Goal: Task Accomplishment & Management: Use online tool/utility

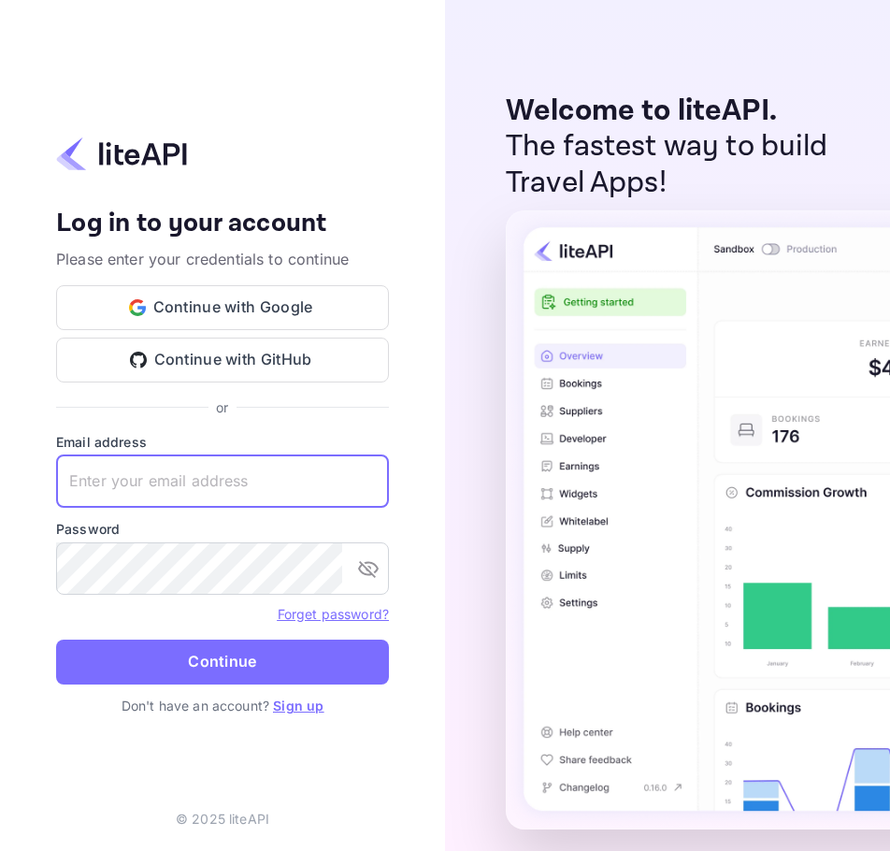
click at [203, 462] on input "text" at bounding box center [222, 481] width 333 height 52
paste input "services@withjoy.com"
type input "services@withjoy.com"
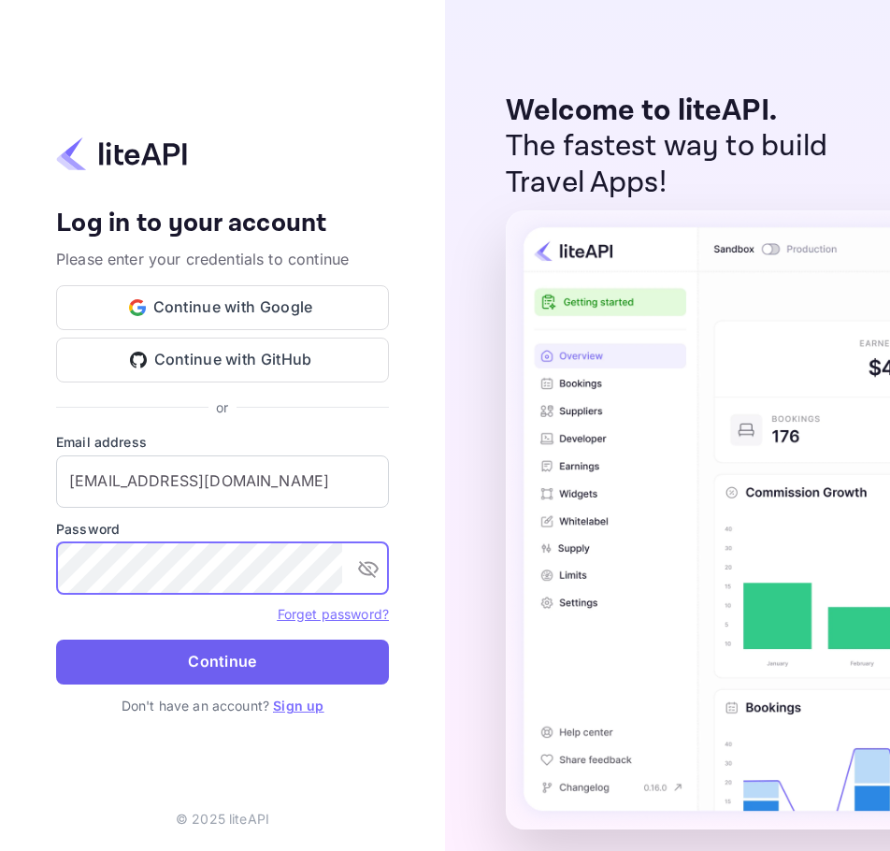
click at [176, 657] on button "Continue" at bounding box center [222, 662] width 333 height 45
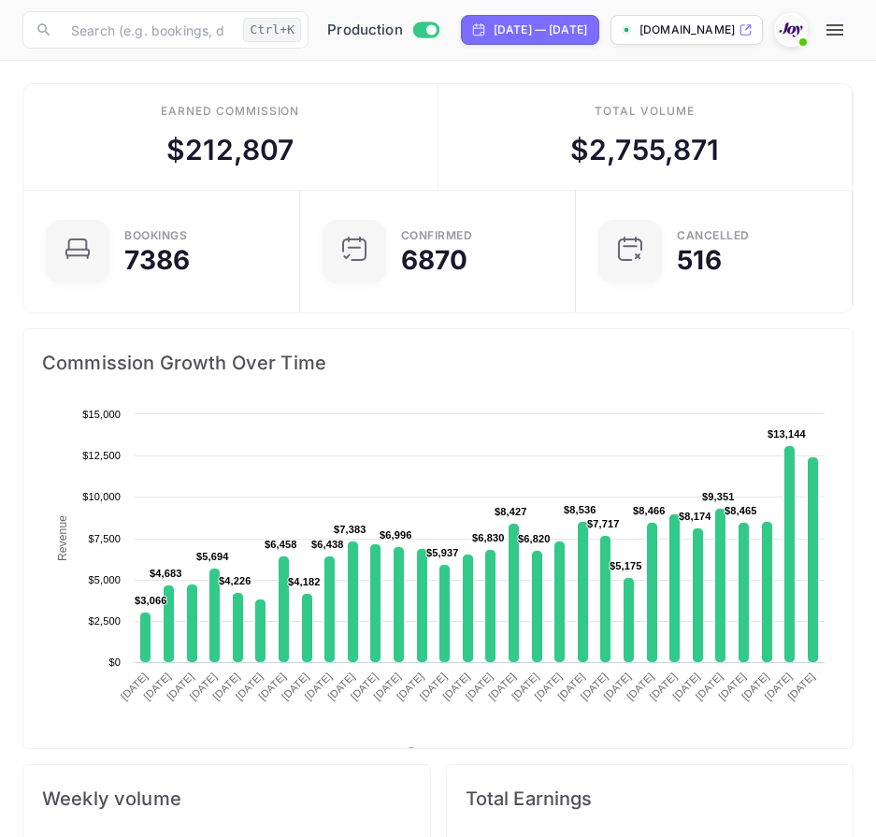
click at [846, 33] on icon "button" at bounding box center [835, 30] width 22 height 22
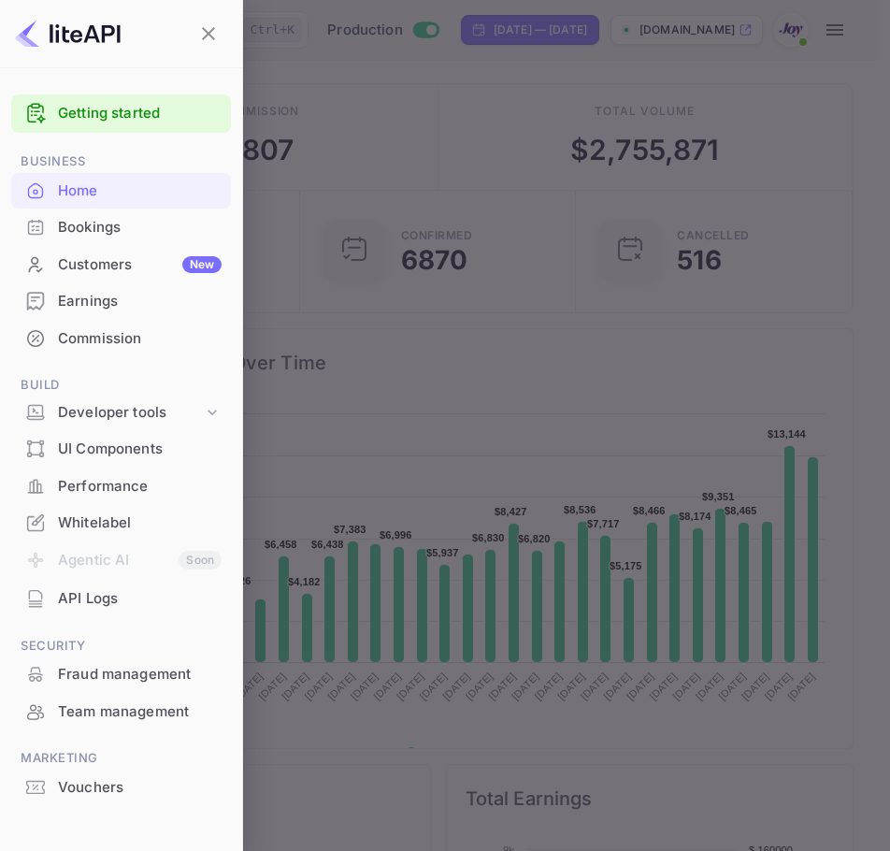
click at [195, 237] on div "Bookings" at bounding box center [140, 228] width 164 height 22
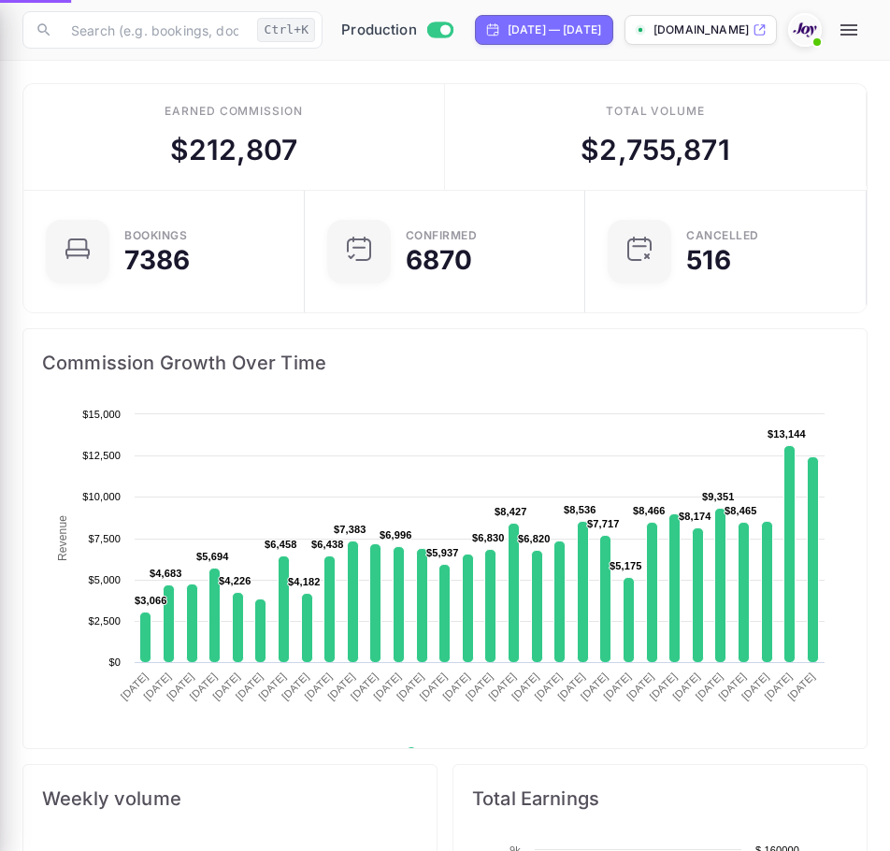
scroll to position [15, 15]
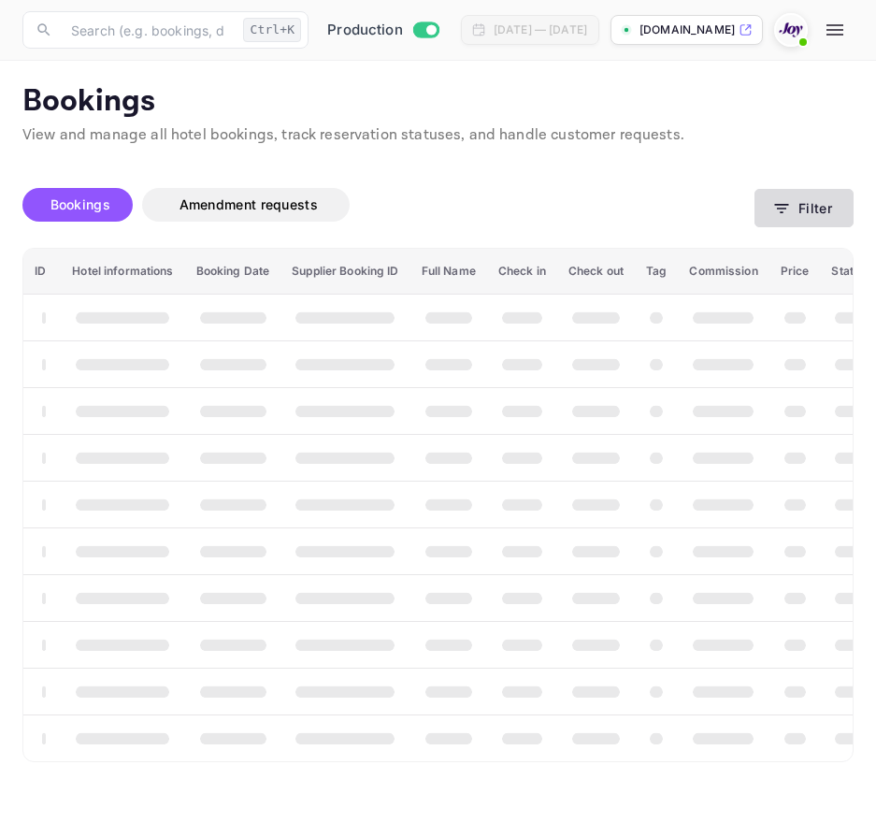
click at [758, 210] on button "Filter" at bounding box center [804, 208] width 99 height 38
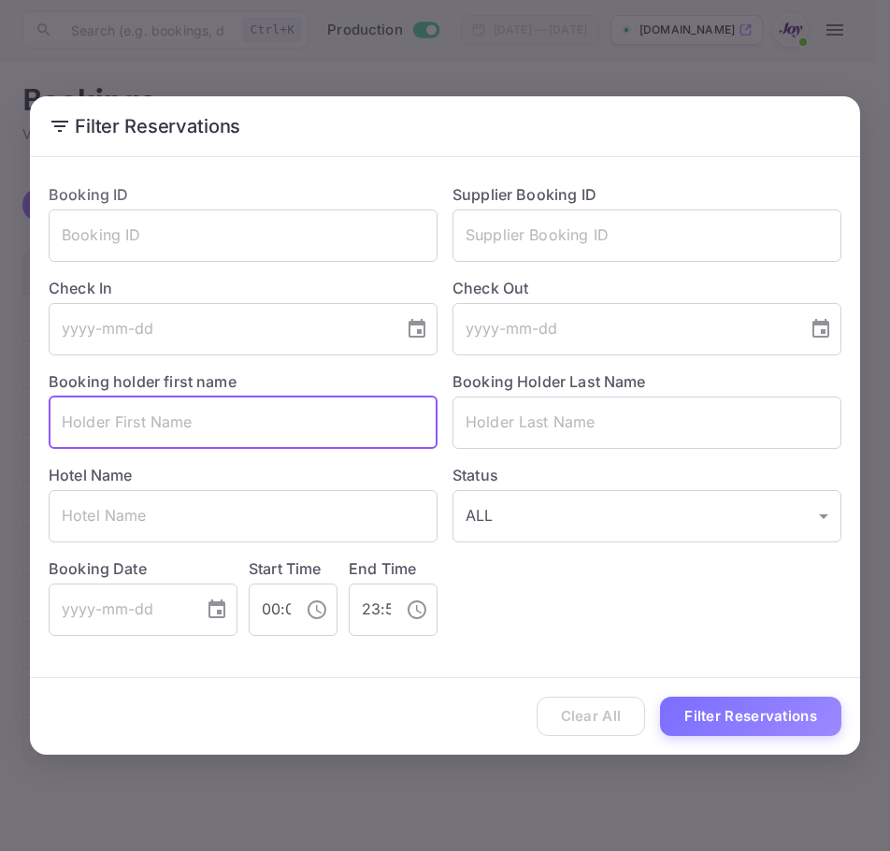
click at [312, 412] on input "text" at bounding box center [243, 423] width 389 height 52
paste input "[PERSON_NAME]"
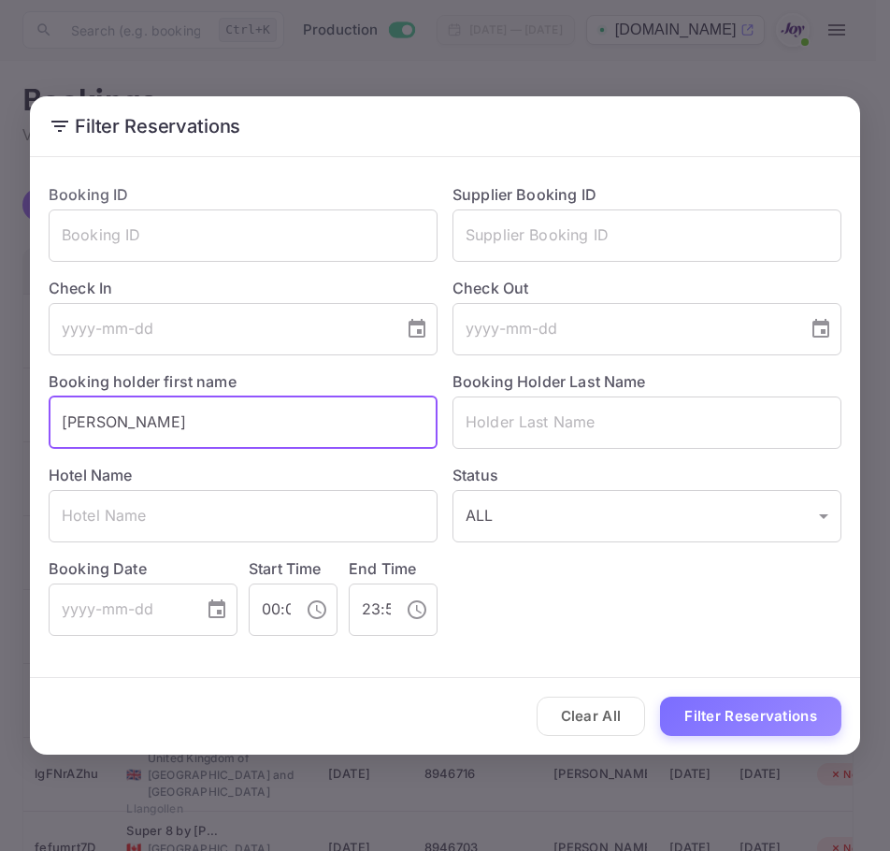
type input "[PERSON_NAME]"
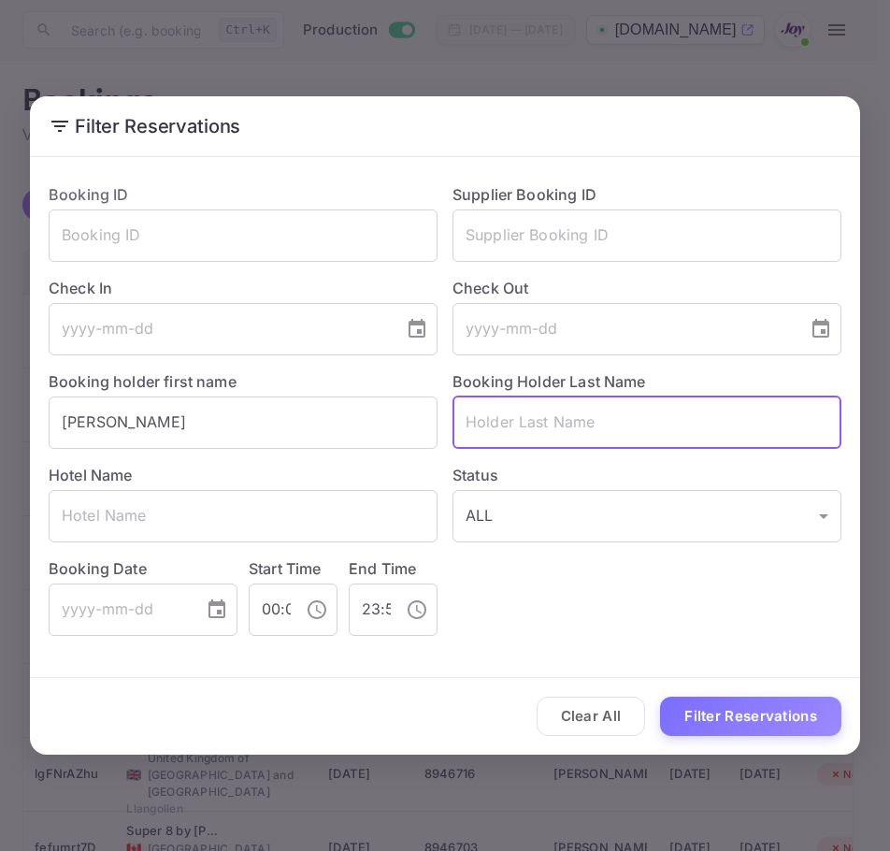
click at [469, 426] on input "text" at bounding box center [647, 423] width 389 height 52
paste input "[PERSON_NAME]"
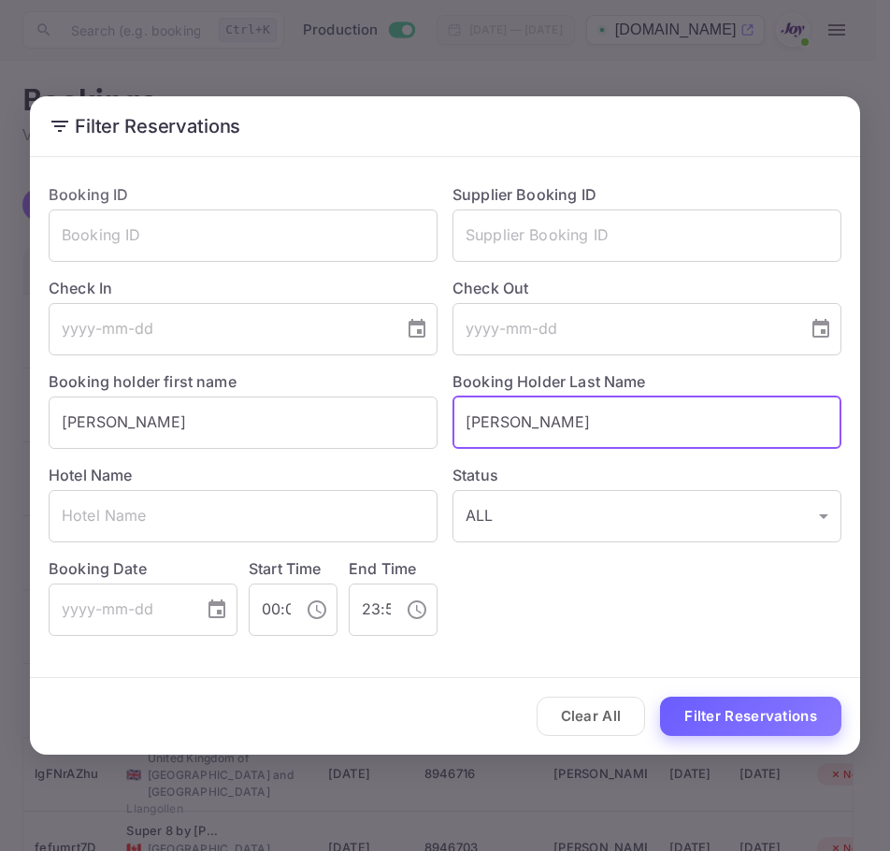
type input "[PERSON_NAME]"
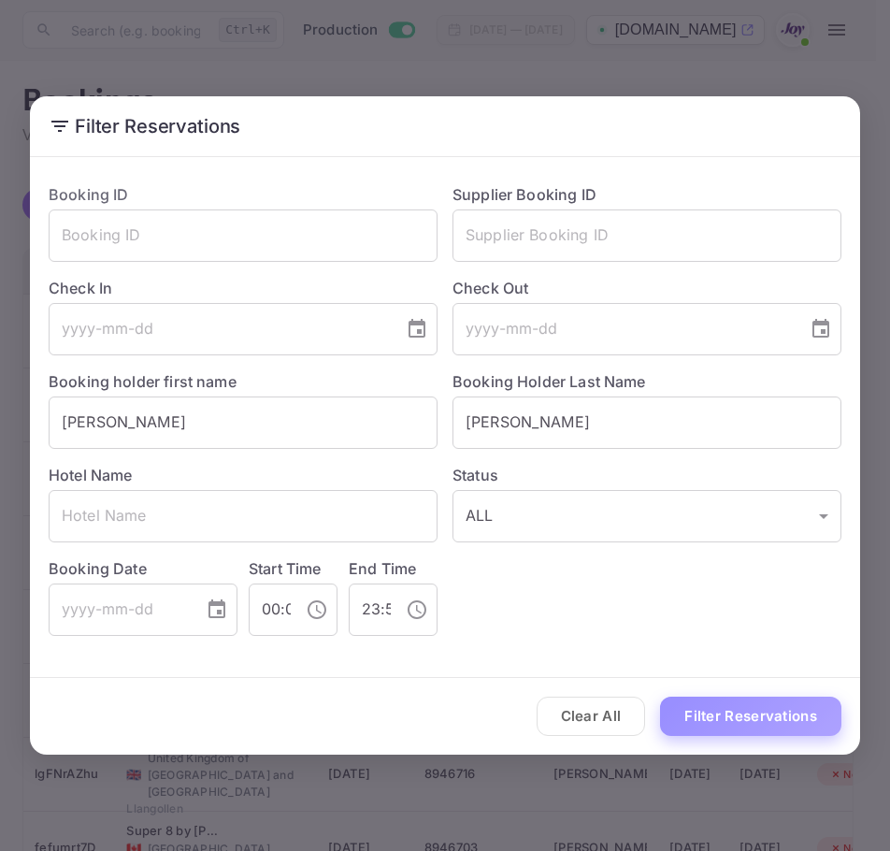
click at [791, 719] on button "Filter Reservations" at bounding box center [750, 717] width 181 height 40
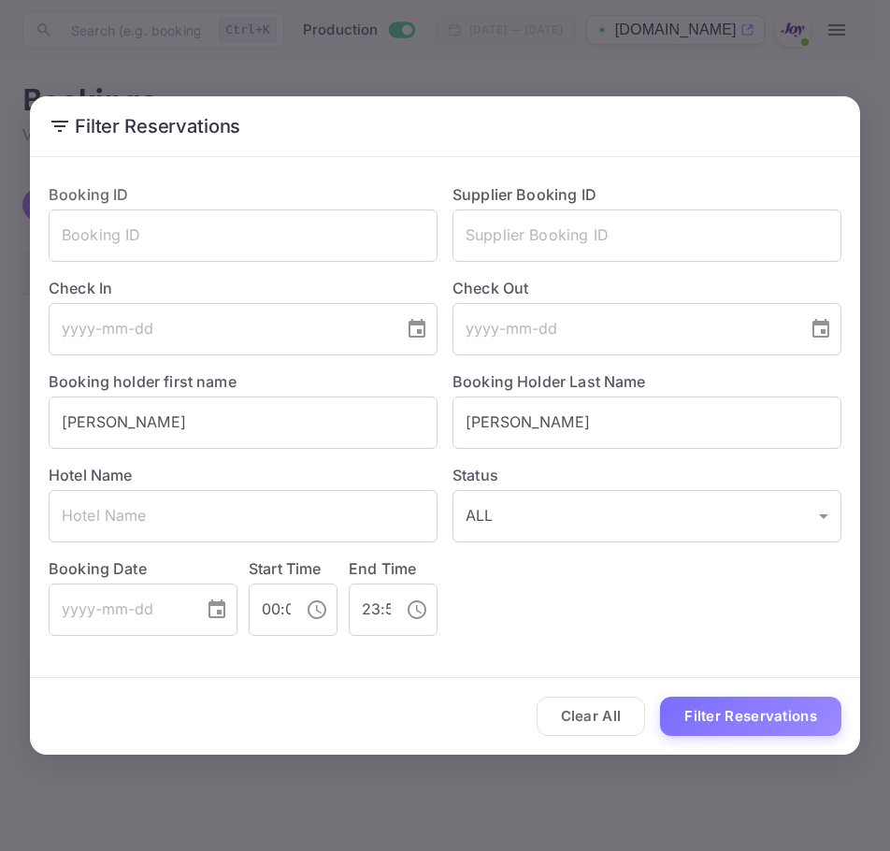
paste input "Natashi"
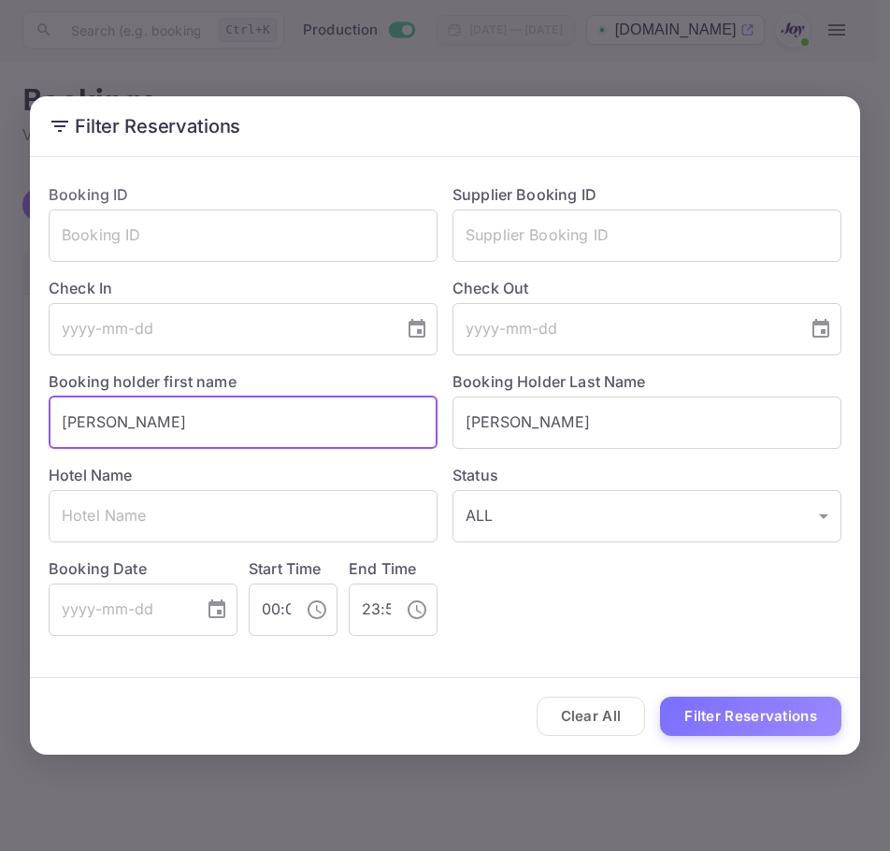
drag, startPoint x: 155, startPoint y: 416, endPoint x: -12, endPoint y: 405, distance: 167.8
click at [0, 405] on html "Now you can check your travel website directly from the link. Check your websit…" at bounding box center [445, 425] width 890 height 851
type input "[PERSON_NAME]"
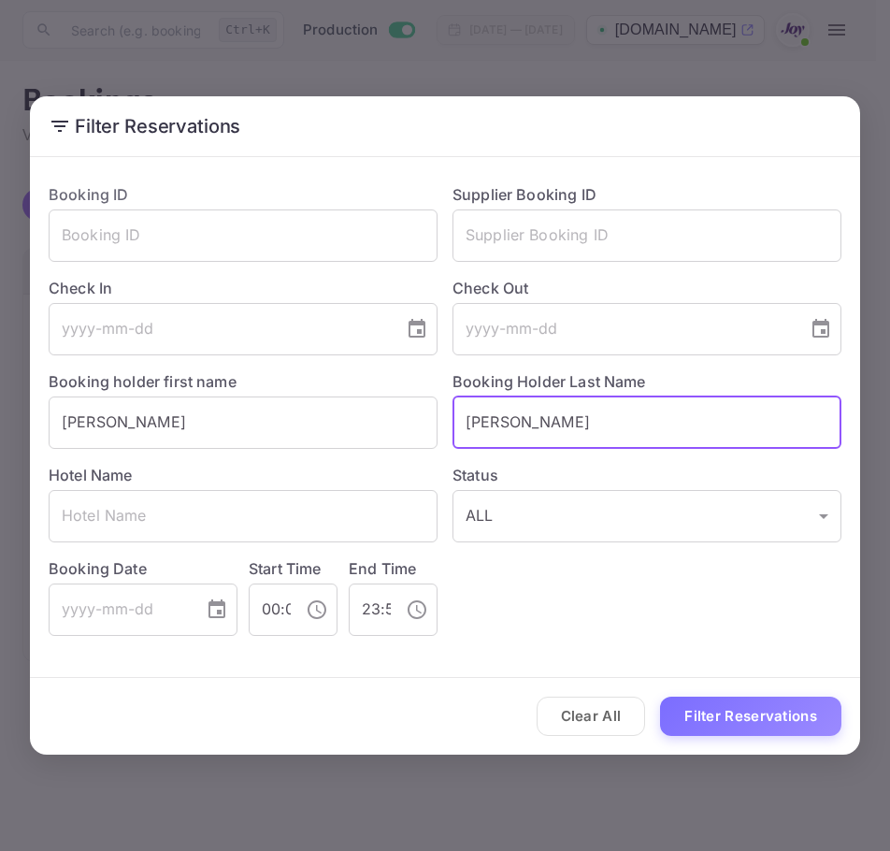
click at [675, 418] on input "[PERSON_NAME]" at bounding box center [647, 423] width 389 height 52
paste input "Melto"
type input "[PERSON_NAME]"
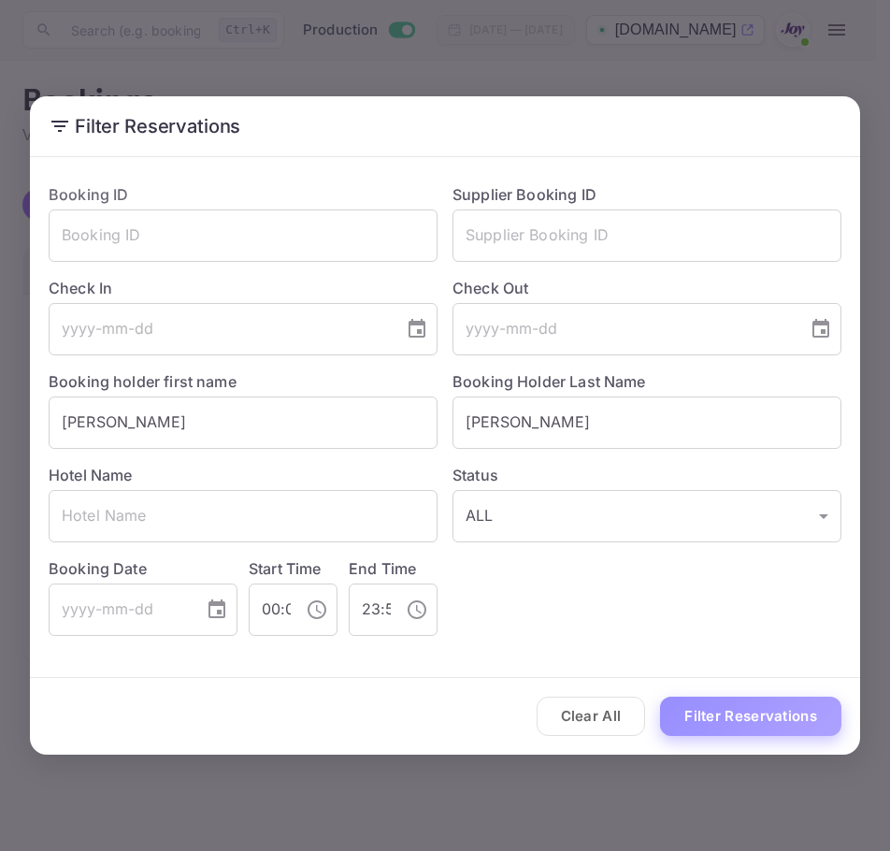
click at [738, 700] on button "Filter Reservations" at bounding box center [750, 717] width 181 height 40
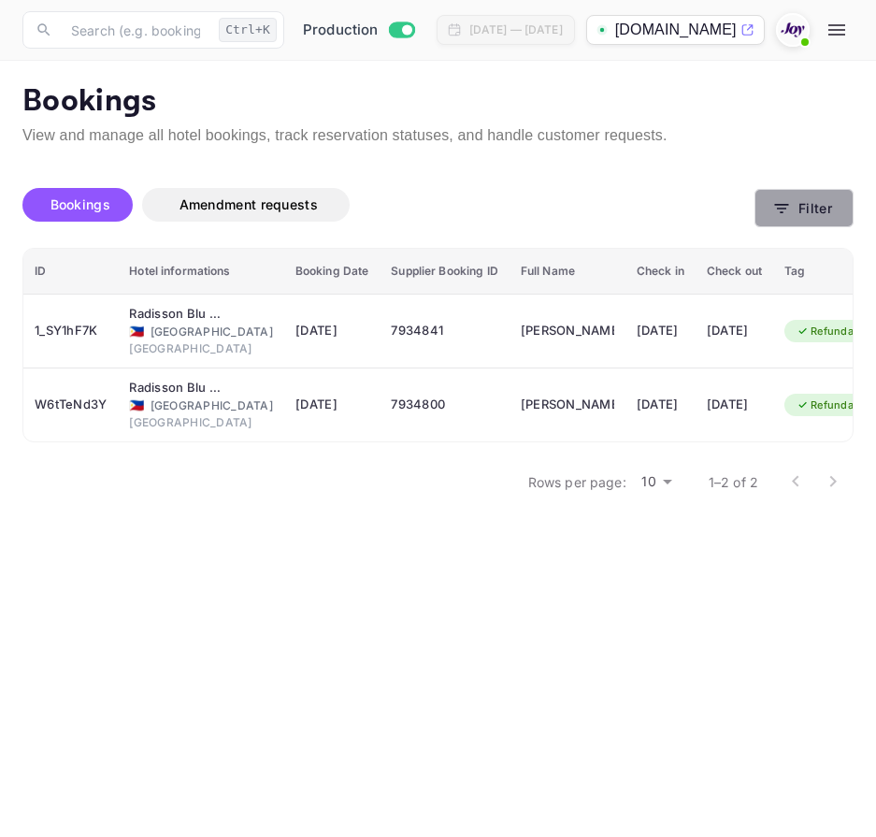
click at [772, 203] on button "Filter" at bounding box center [804, 208] width 99 height 38
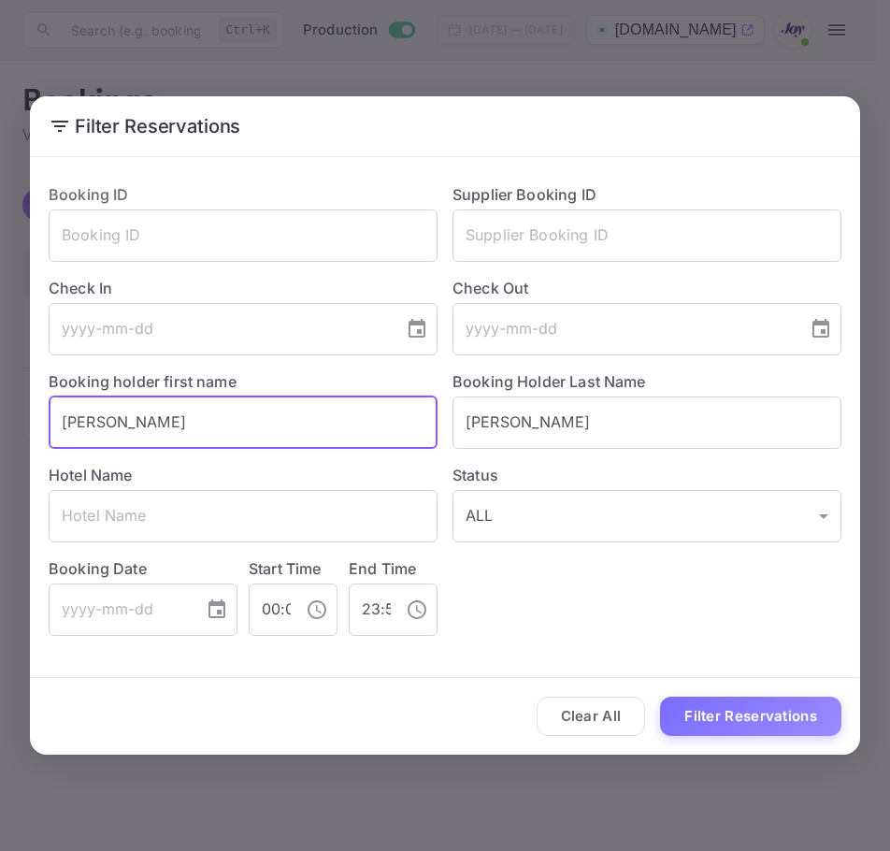
click at [340, 419] on input "[PERSON_NAME]" at bounding box center [243, 423] width 389 height 52
paste input "[PERSON_NAME]"
type input "Nailah"
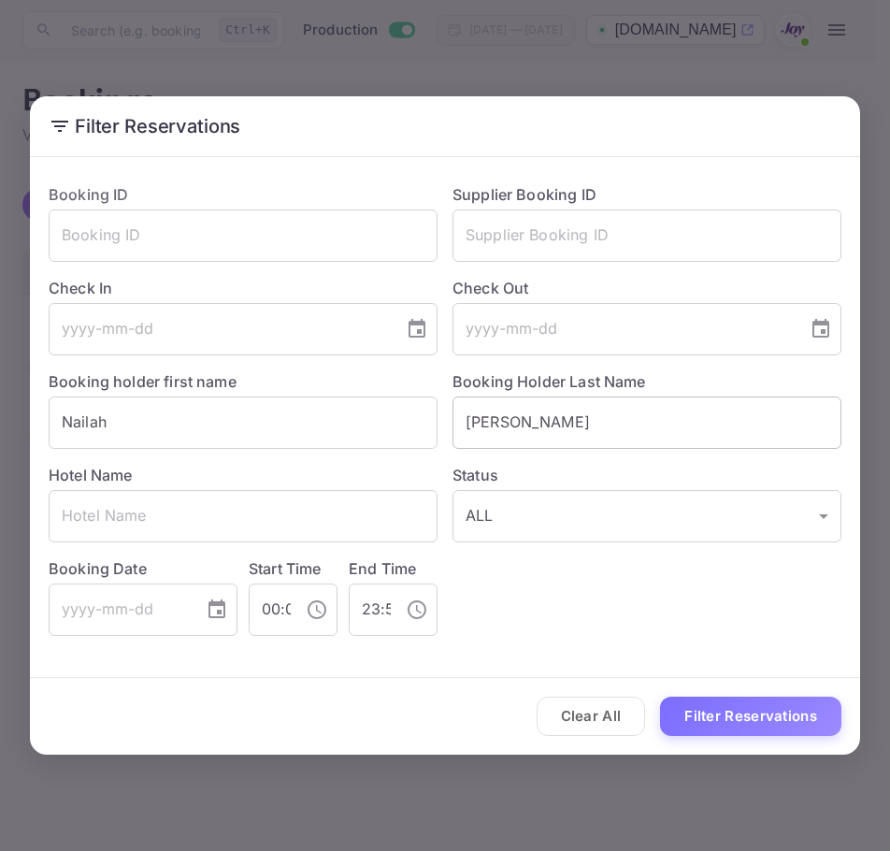
click at [487, 430] on input "[PERSON_NAME]" at bounding box center [647, 423] width 389 height 52
paste input "[PERSON_NAME]"
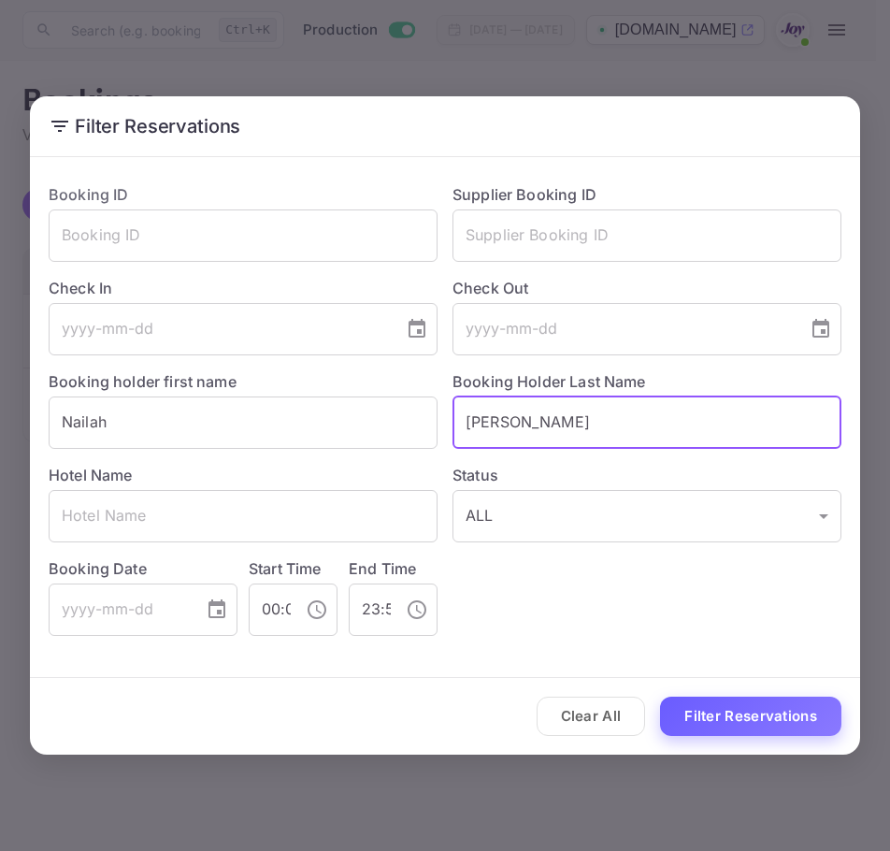
type input "[PERSON_NAME]"
click at [712, 707] on button "Filter Reservations" at bounding box center [750, 717] width 181 height 40
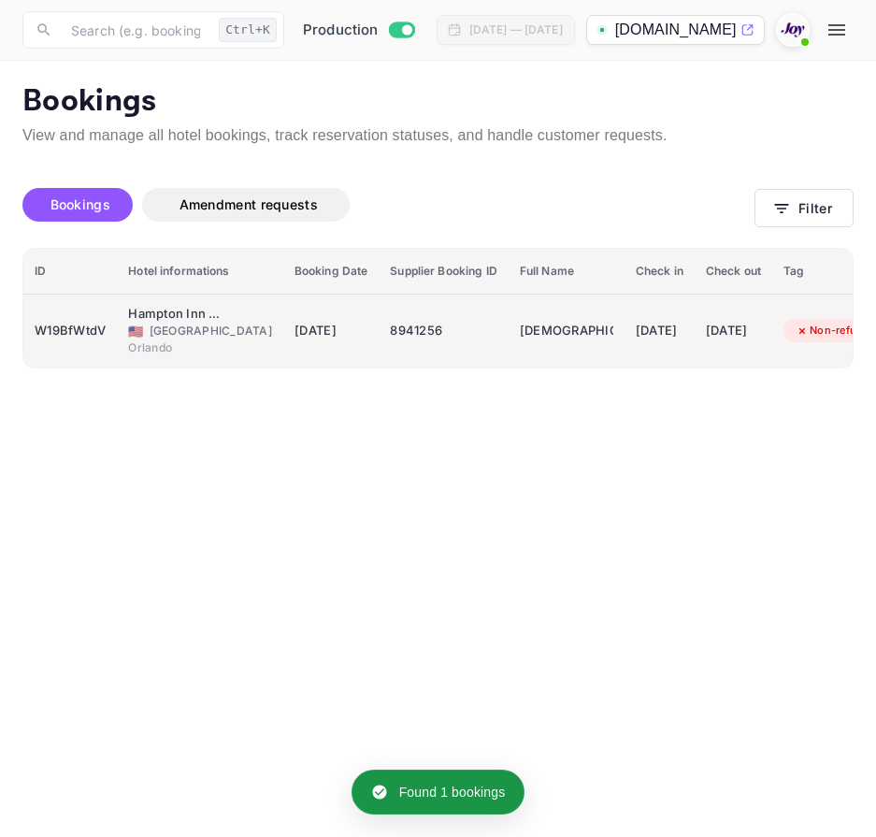
click at [85, 336] on div "W19BfWtdV" at bounding box center [70, 331] width 71 height 30
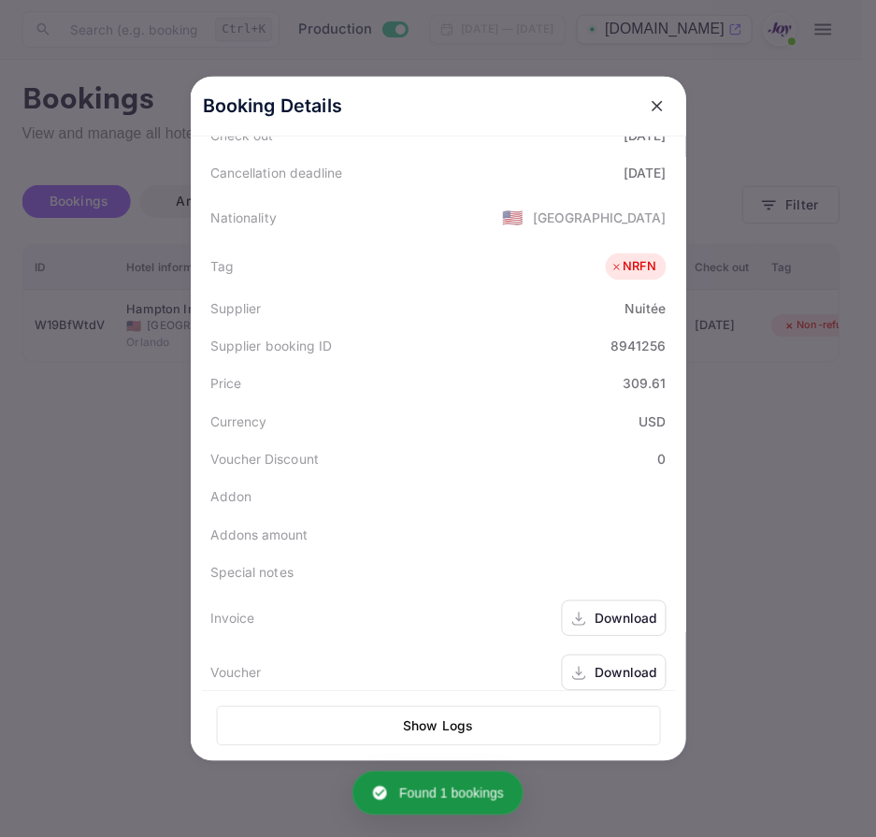
scroll to position [418, 0]
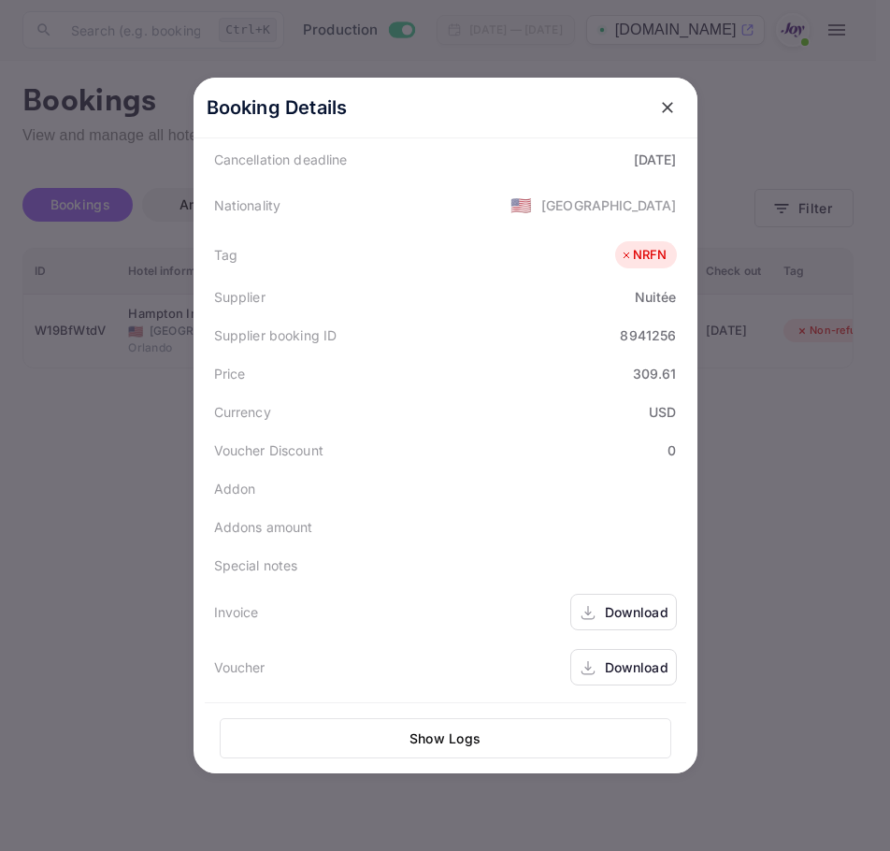
click at [291, 80] on div "Booking Details" at bounding box center [446, 108] width 504 height 61
click at [658, 107] on icon "close" at bounding box center [667, 107] width 19 height 19
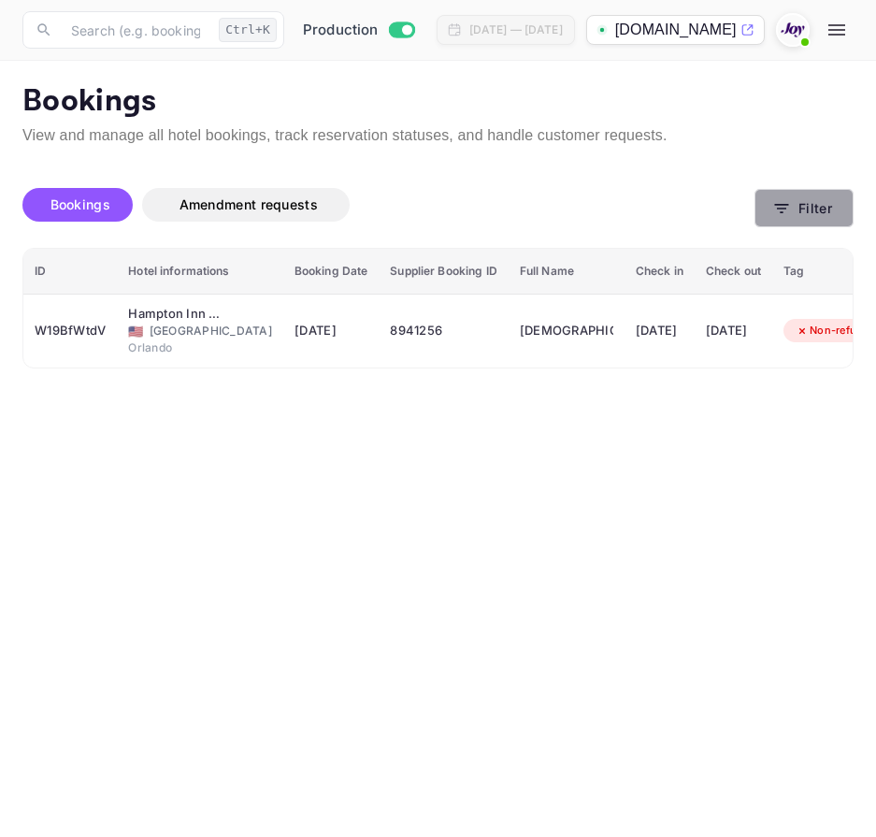
click at [835, 222] on button "Filter" at bounding box center [804, 208] width 99 height 38
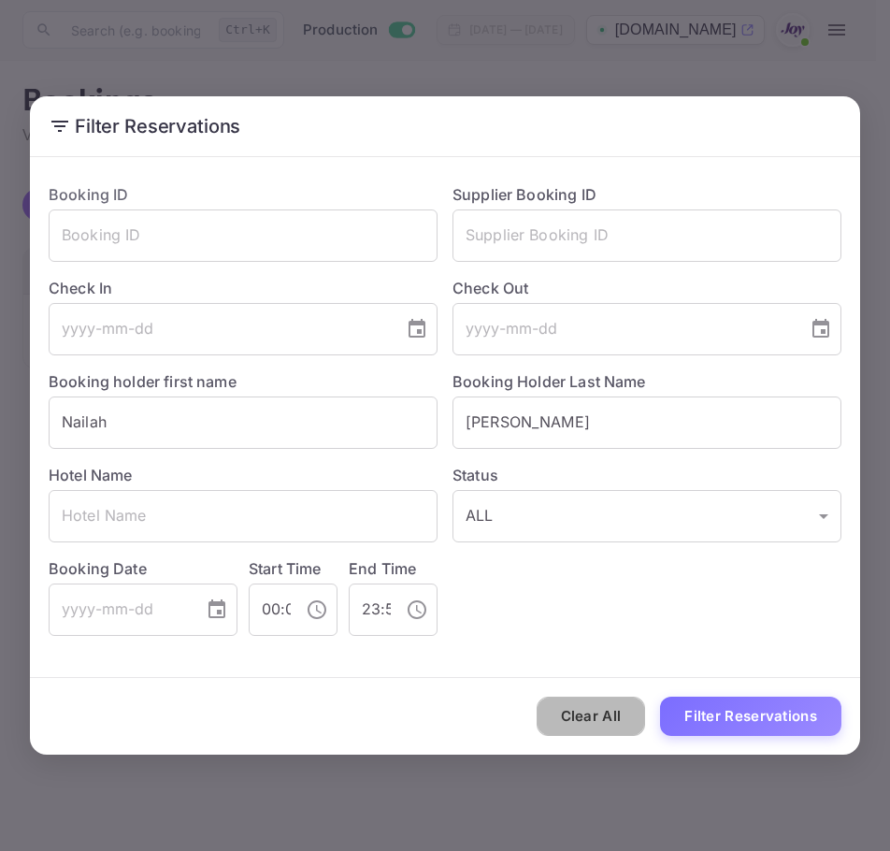
click at [595, 716] on button "Clear All" at bounding box center [591, 717] width 109 height 40
click at [595, 716] on div "Clear All Filter Reservations" at bounding box center [445, 717] width 831 height 78
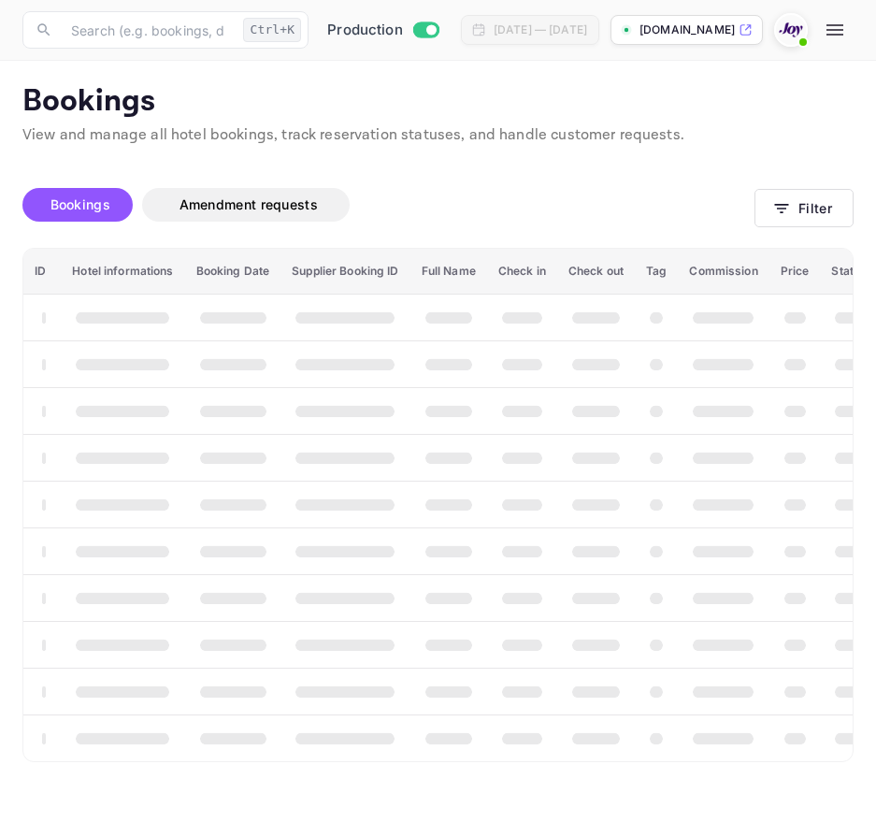
click at [595, 716] on th "booking table" at bounding box center [596, 738] width 78 height 47
click at [788, 206] on icon "button" at bounding box center [782, 208] width 19 height 19
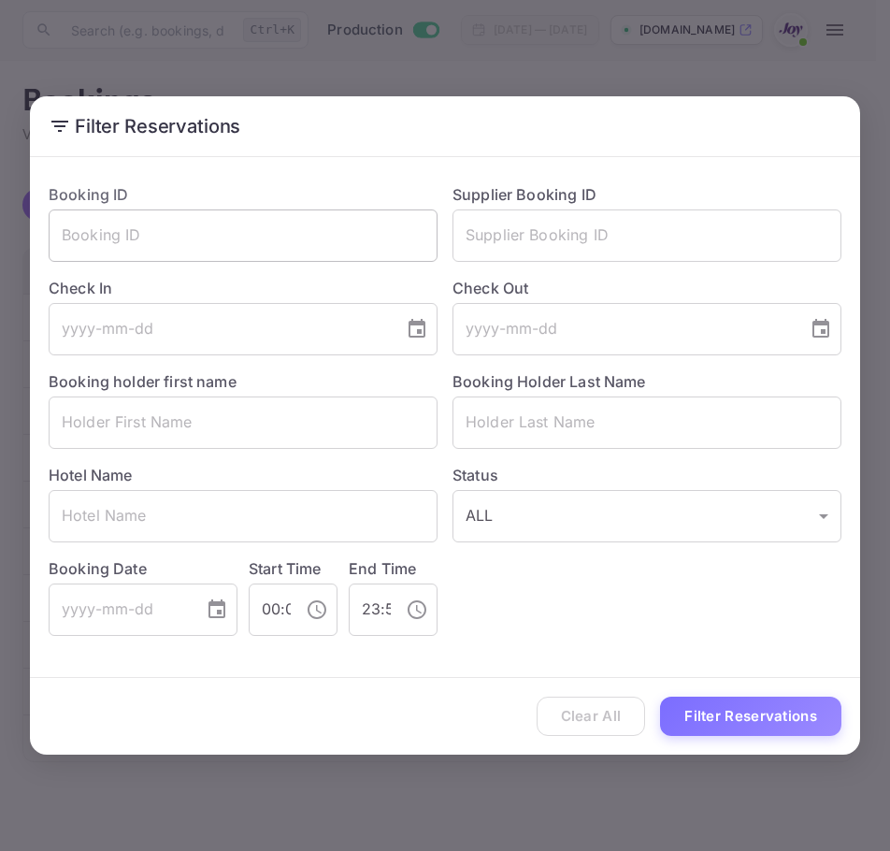
click at [375, 234] on input "text" at bounding box center [243, 236] width 389 height 52
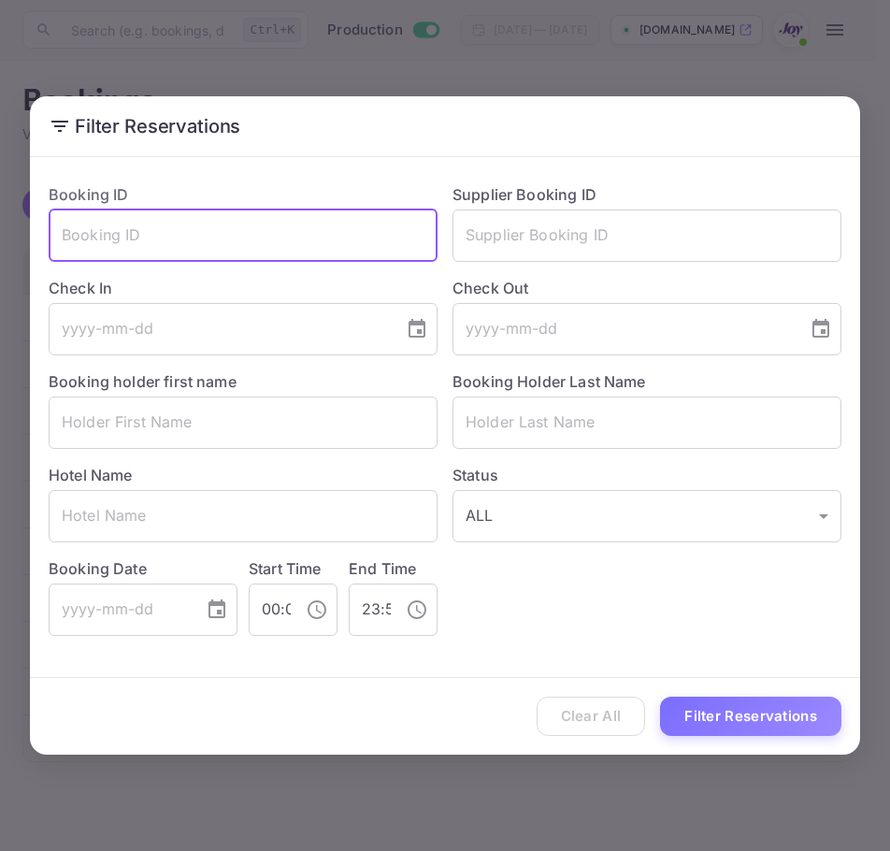
paste input "8549098"
type input "8549098"
click at [745, 717] on button "Filter Reservations" at bounding box center [750, 717] width 181 height 40
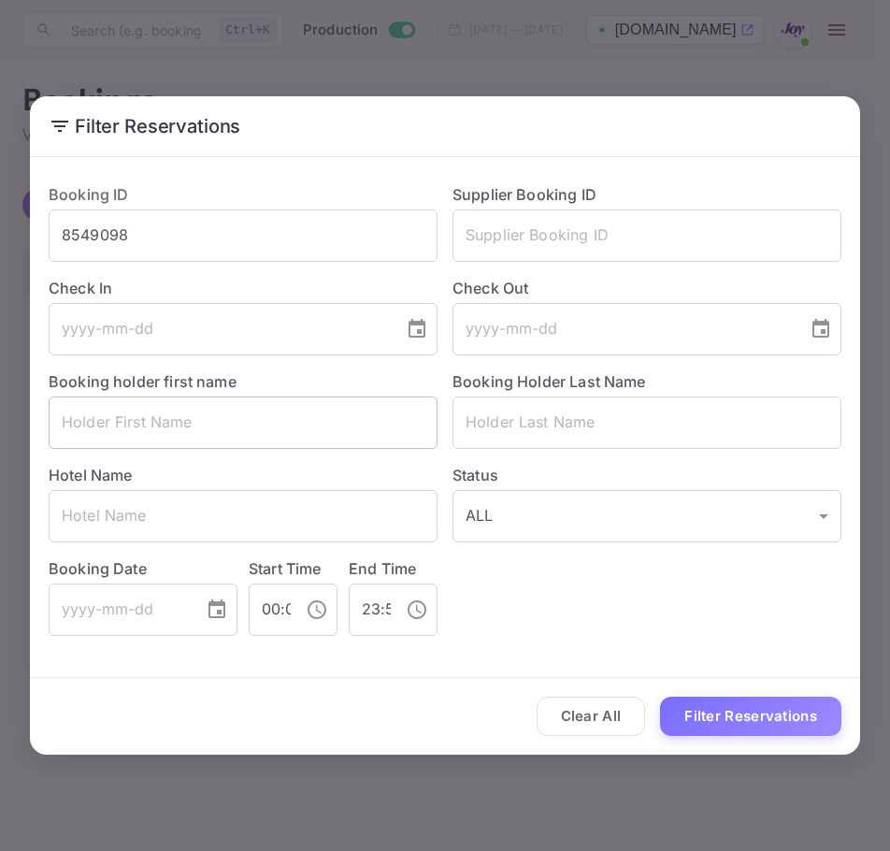
click at [322, 419] on input "text" at bounding box center [243, 423] width 389 height 52
paste input "Adebowale"
type input "Adebowale"
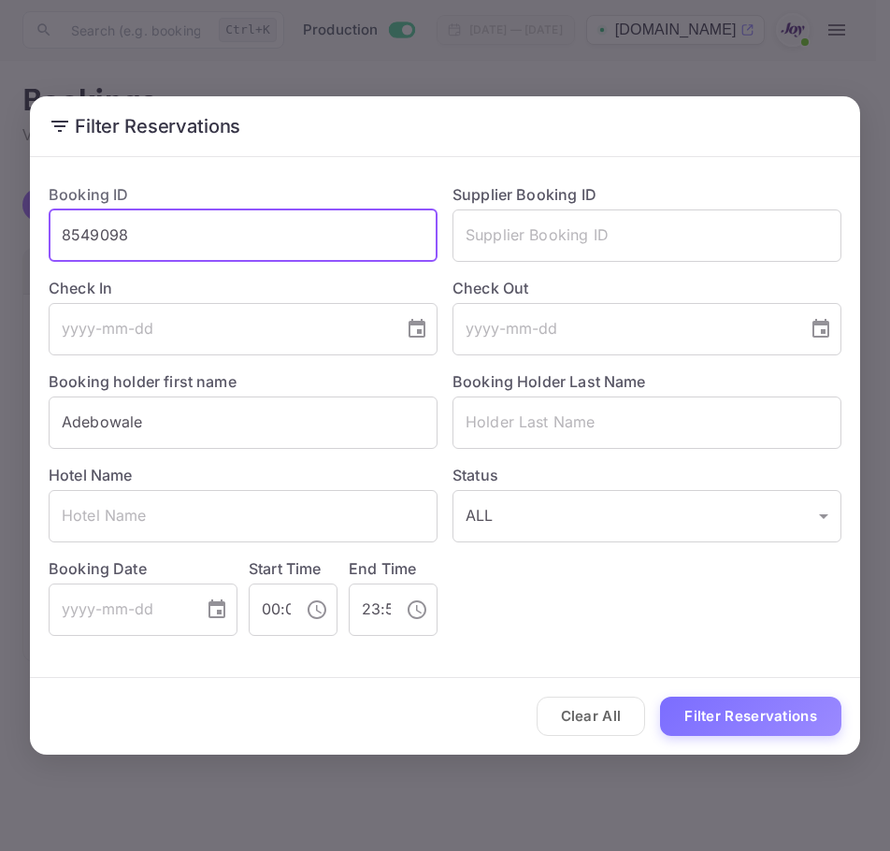
drag, startPoint x: 248, startPoint y: 240, endPoint x: -217, endPoint y: 220, distance: 465.3
click at [0, 220] on html "Now you can check your travel website directly from the link. Check your websit…" at bounding box center [445, 425] width 890 height 851
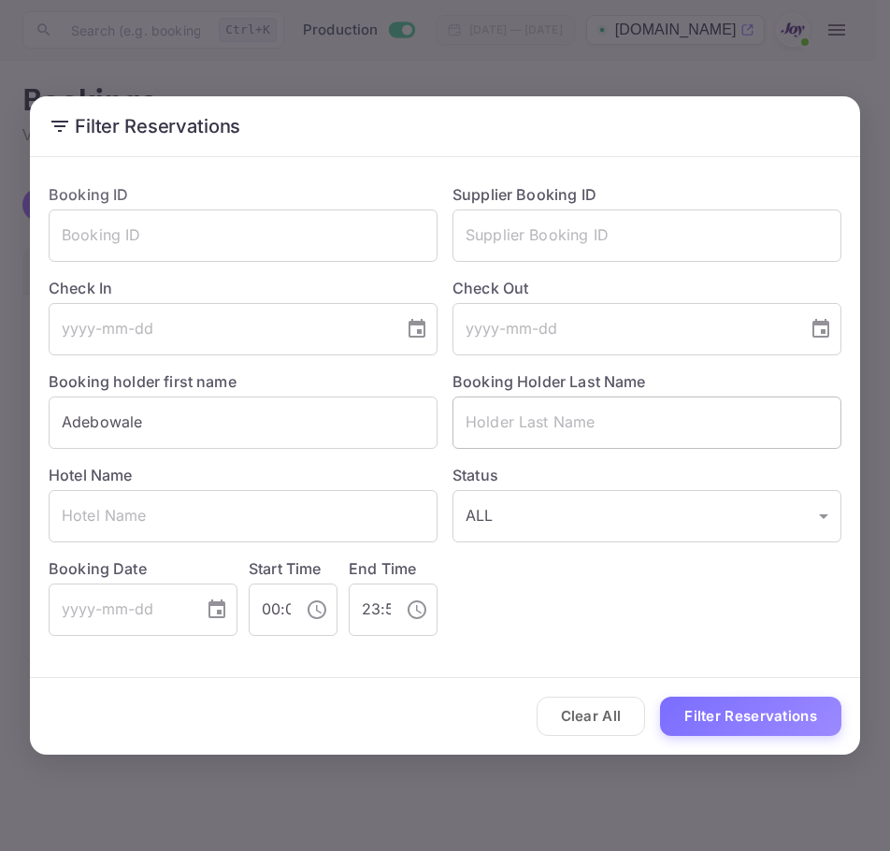
click at [565, 424] on input "text" at bounding box center [647, 423] width 389 height 52
paste input "Alagbe"
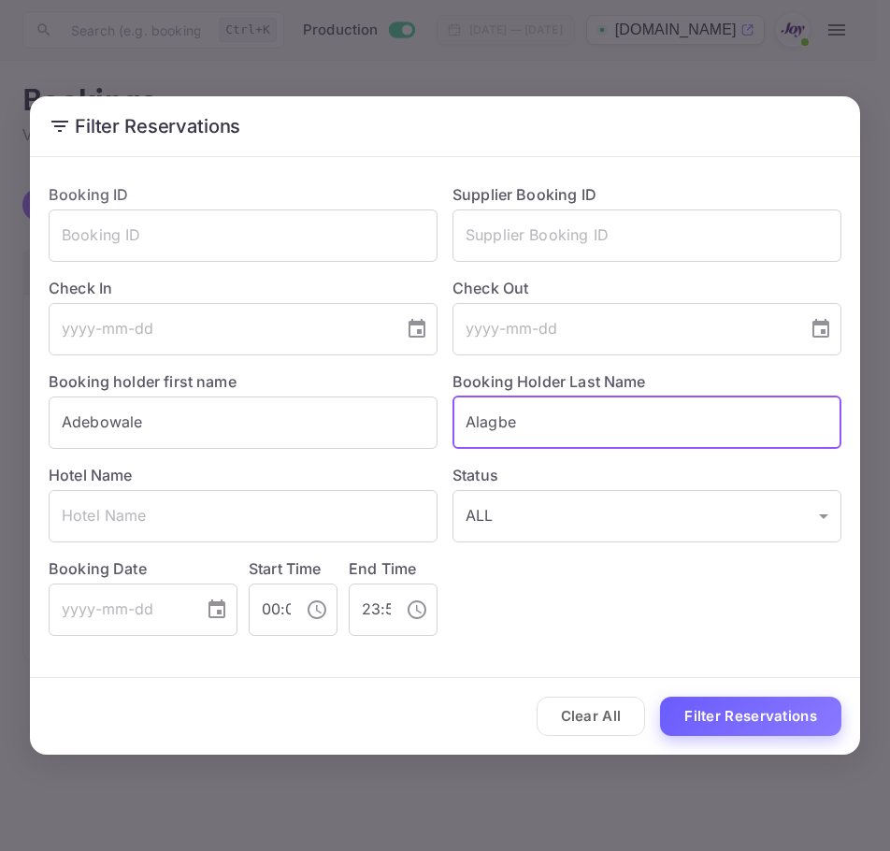
type input "Alagbe"
click at [718, 722] on button "Filter Reservations" at bounding box center [750, 717] width 181 height 40
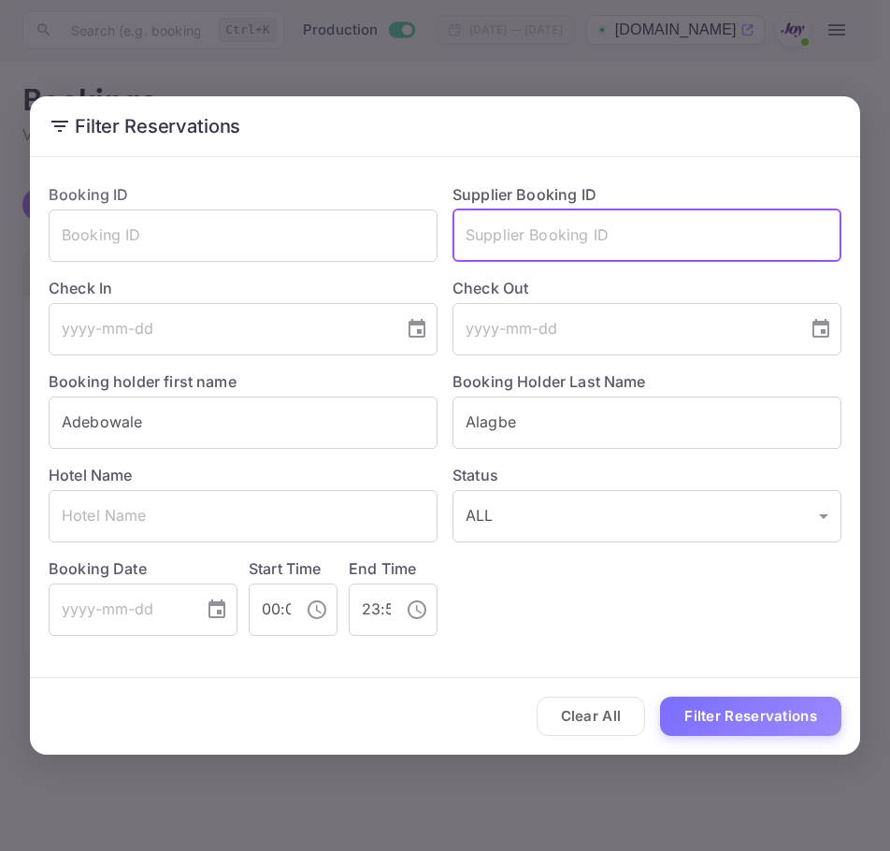
click at [656, 253] on input "text" at bounding box center [647, 236] width 389 height 52
paste input "8549098"
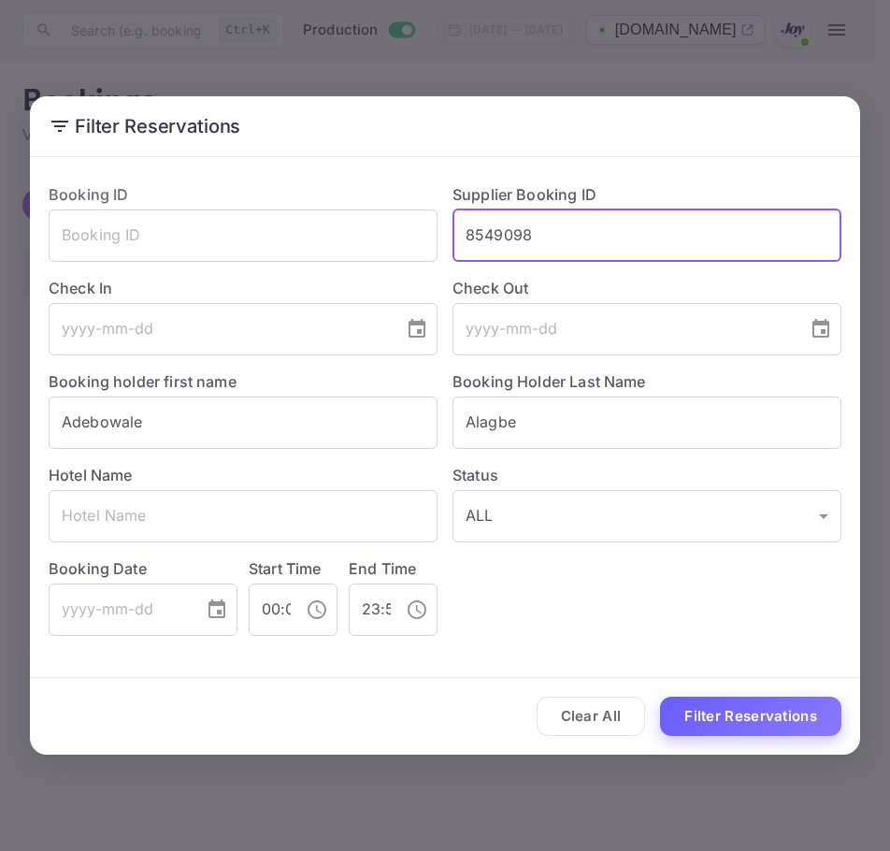
type input "8549098"
click at [738, 730] on button "Filter Reservations" at bounding box center [750, 717] width 181 height 40
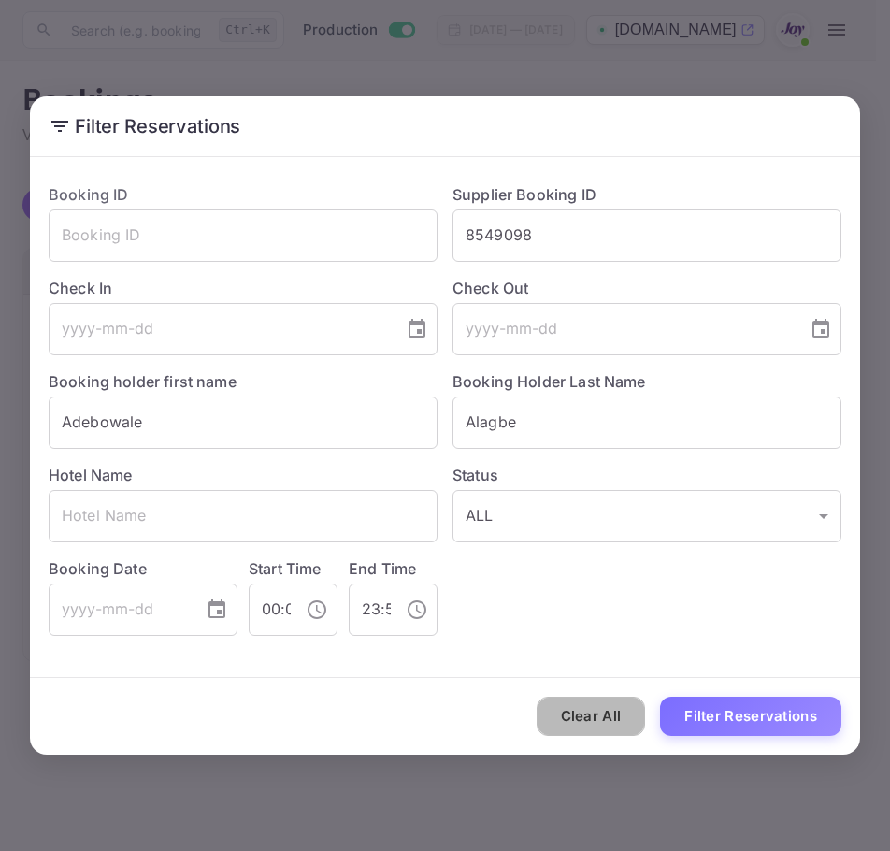
click at [574, 706] on button "Clear All" at bounding box center [591, 717] width 109 height 40
click at [574, 706] on div "Clear All Filter Reservations" at bounding box center [445, 717] width 831 height 78
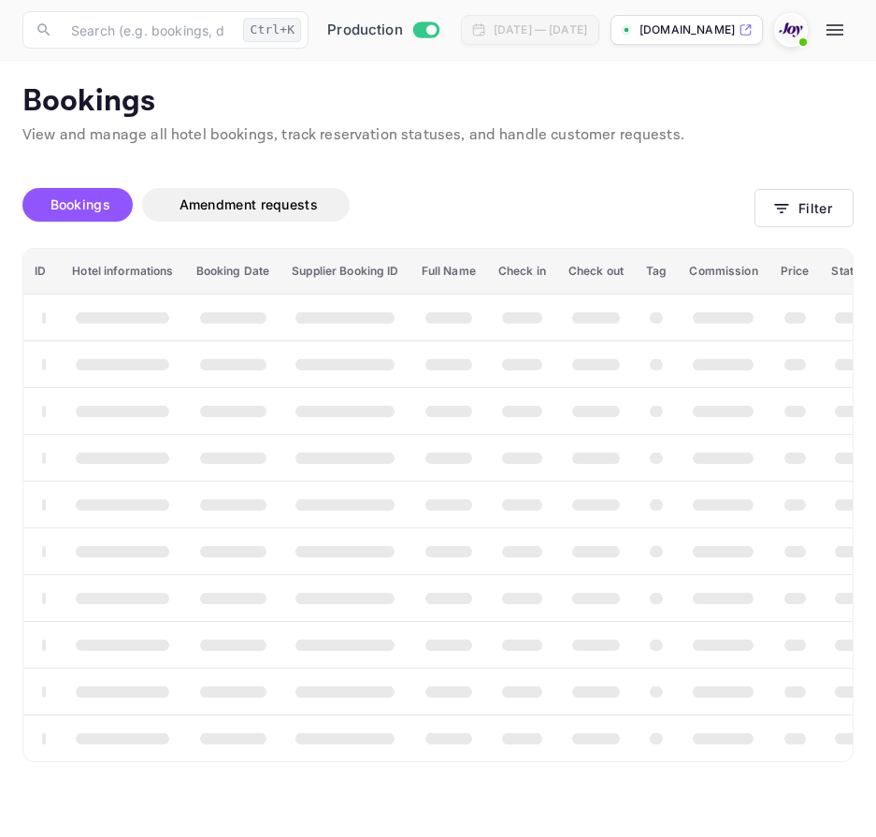
click at [574, 706] on th "booking table" at bounding box center [596, 691] width 78 height 47
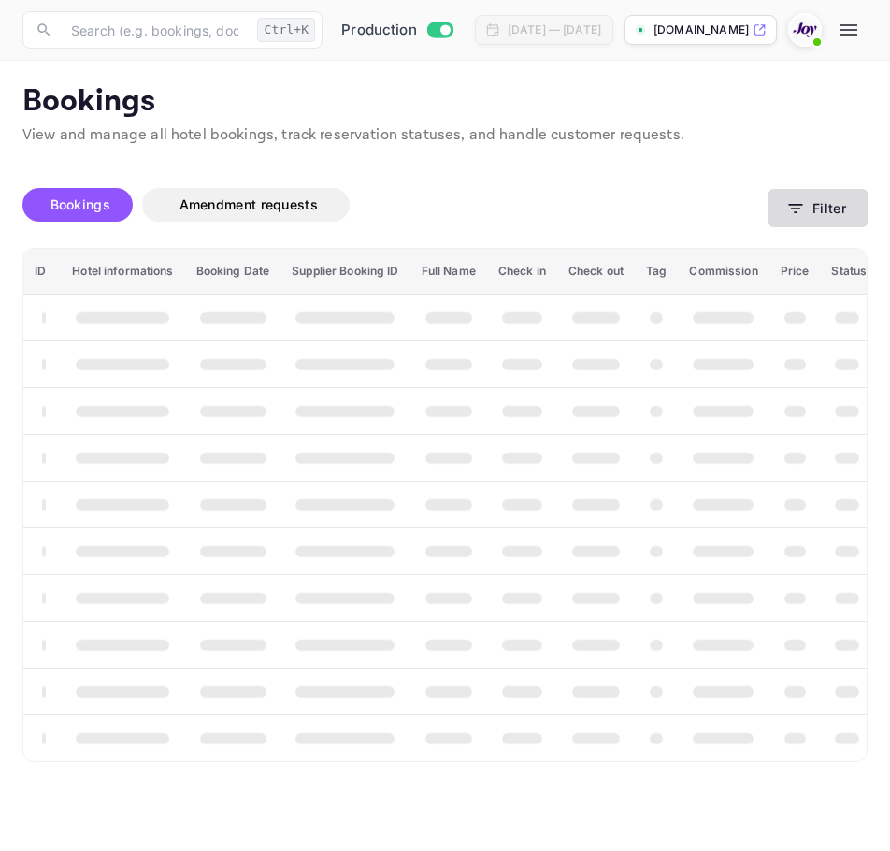
click at [800, 194] on button "Filter" at bounding box center [818, 208] width 99 height 38
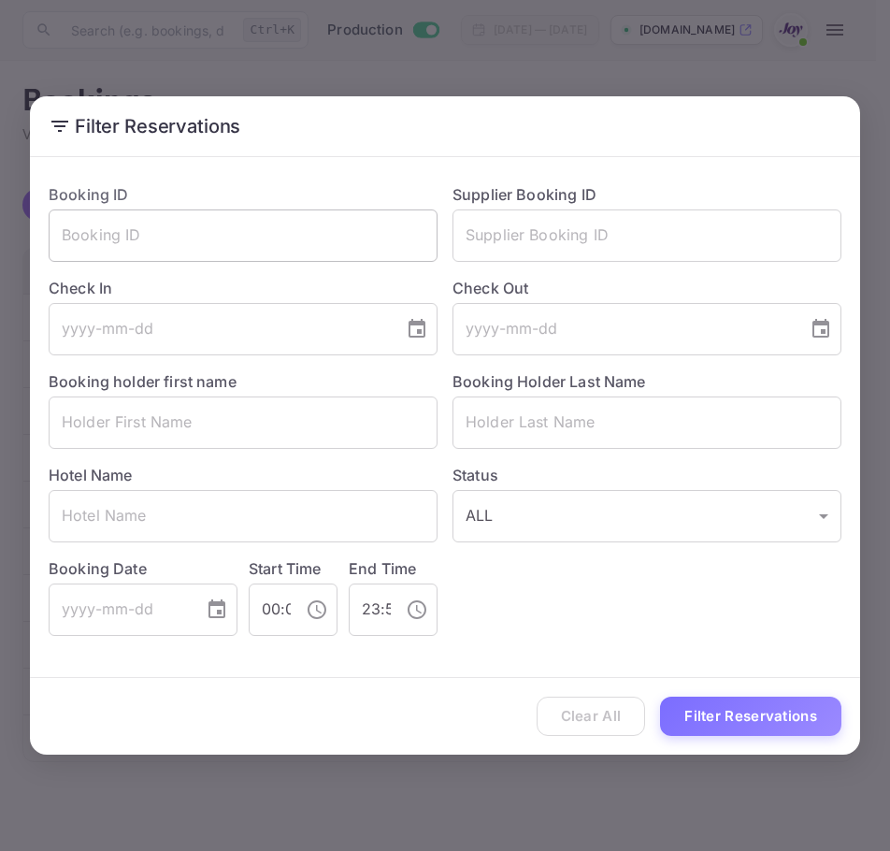
click at [273, 241] on input "text" at bounding box center [243, 236] width 389 height 52
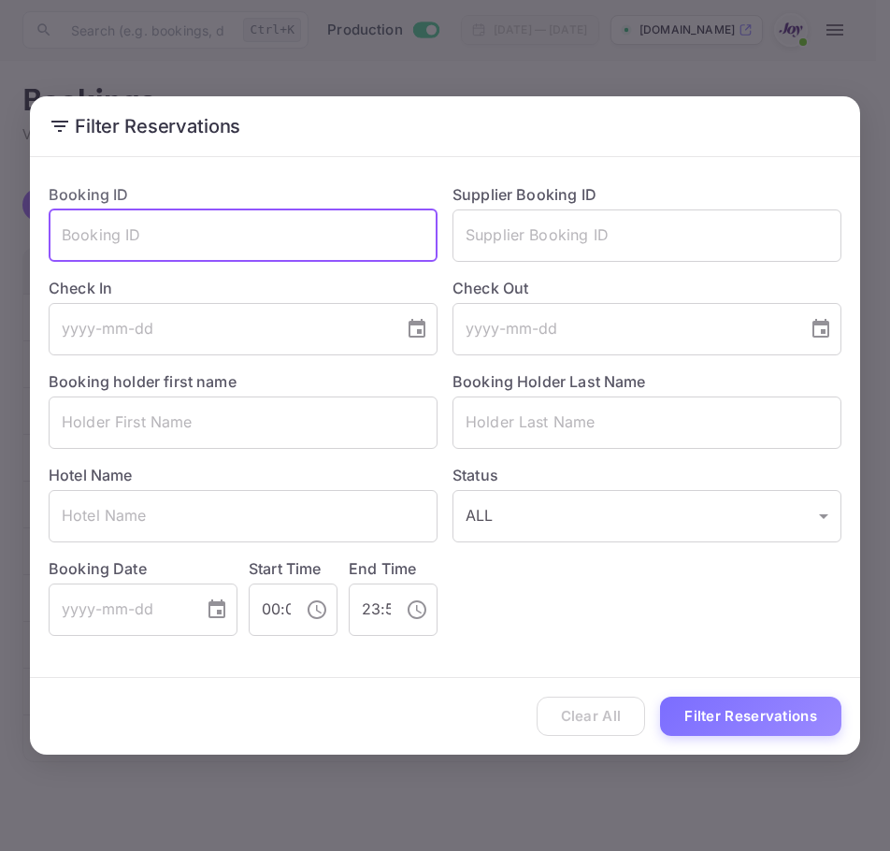
paste input "8549098"
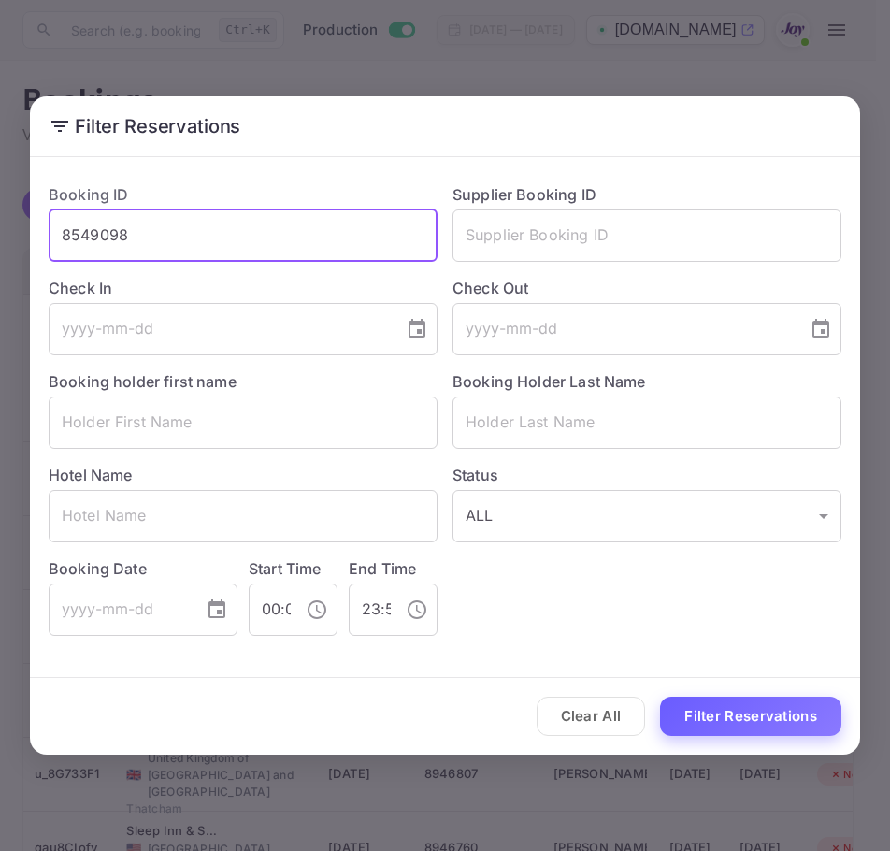
type input "8549098"
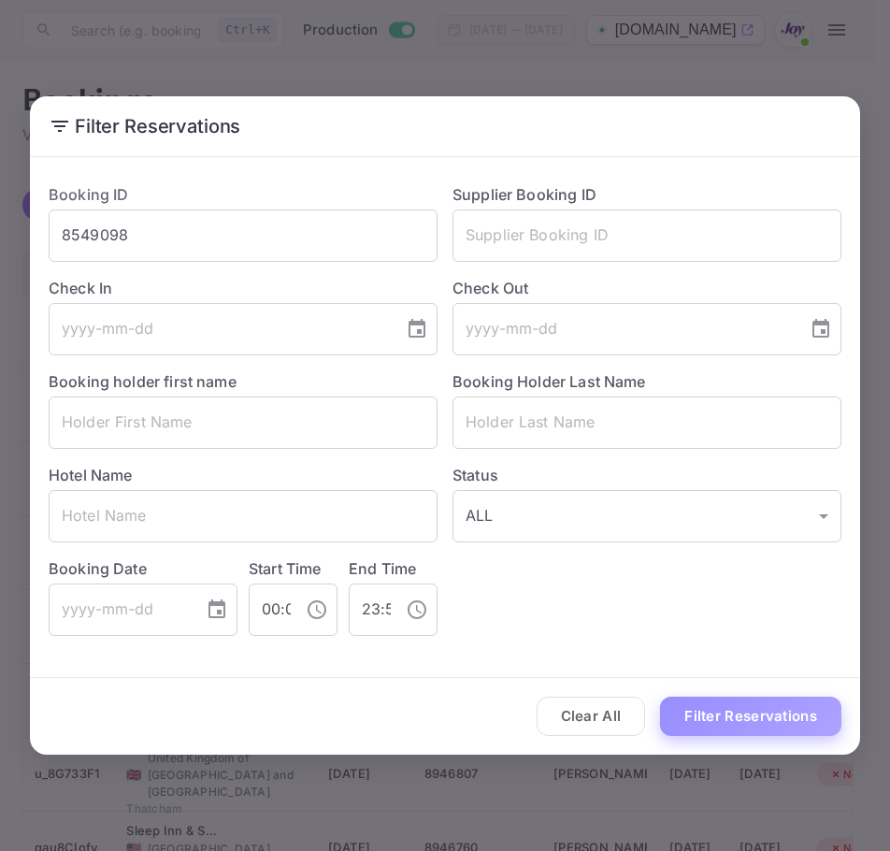
click at [762, 721] on button "Filter Reservations" at bounding box center [750, 717] width 181 height 40
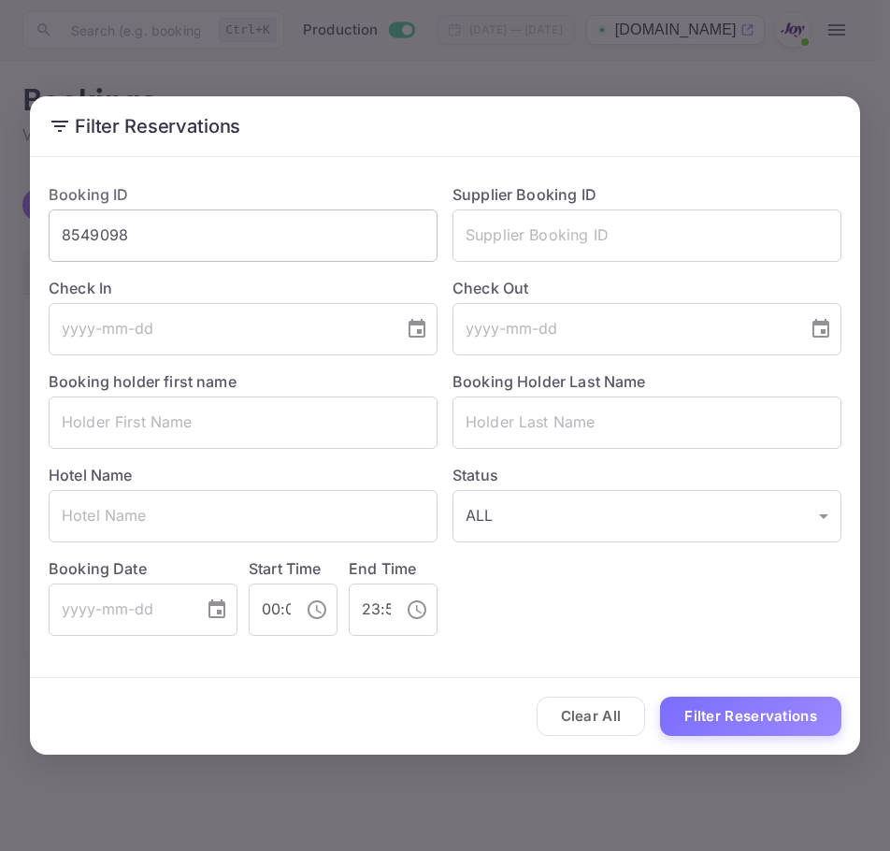
click at [223, 249] on input "8549098" at bounding box center [243, 236] width 389 height 52
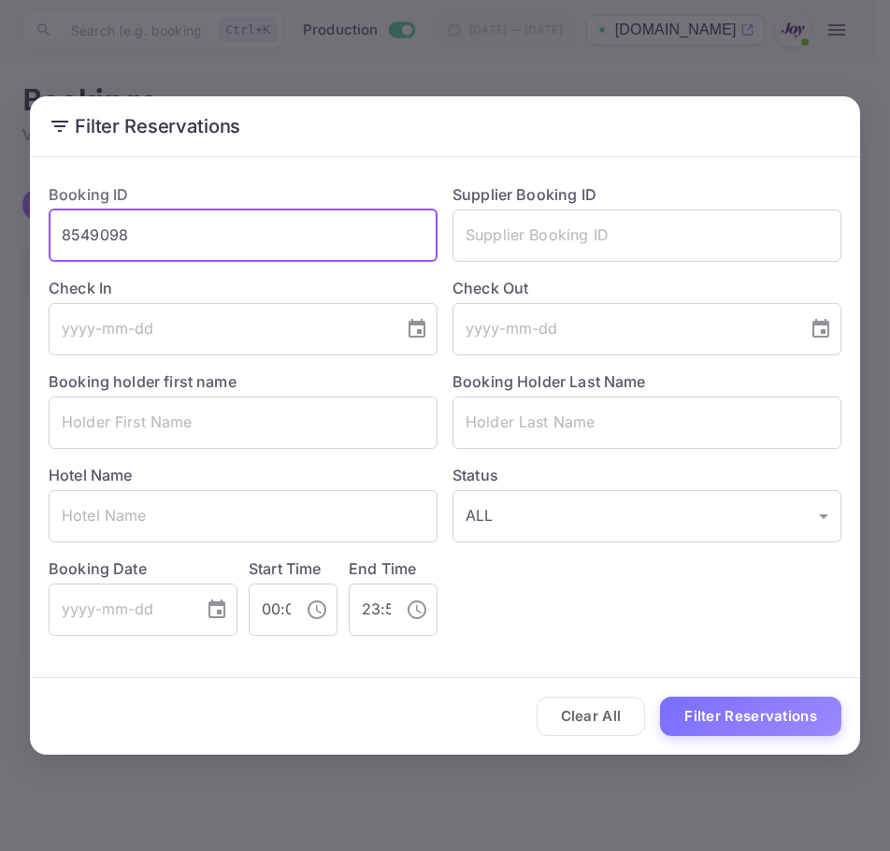
click at [223, 249] on input "8549098" at bounding box center [243, 236] width 389 height 52
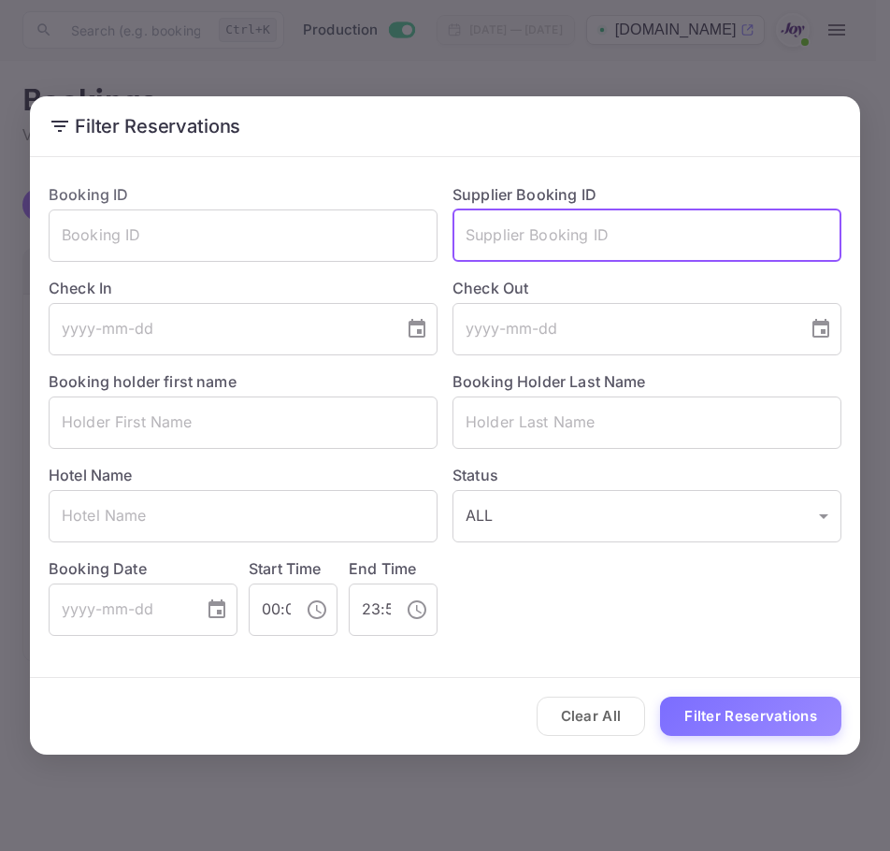
click at [600, 237] on input "text" at bounding box center [647, 236] width 389 height 52
paste input "8549098"
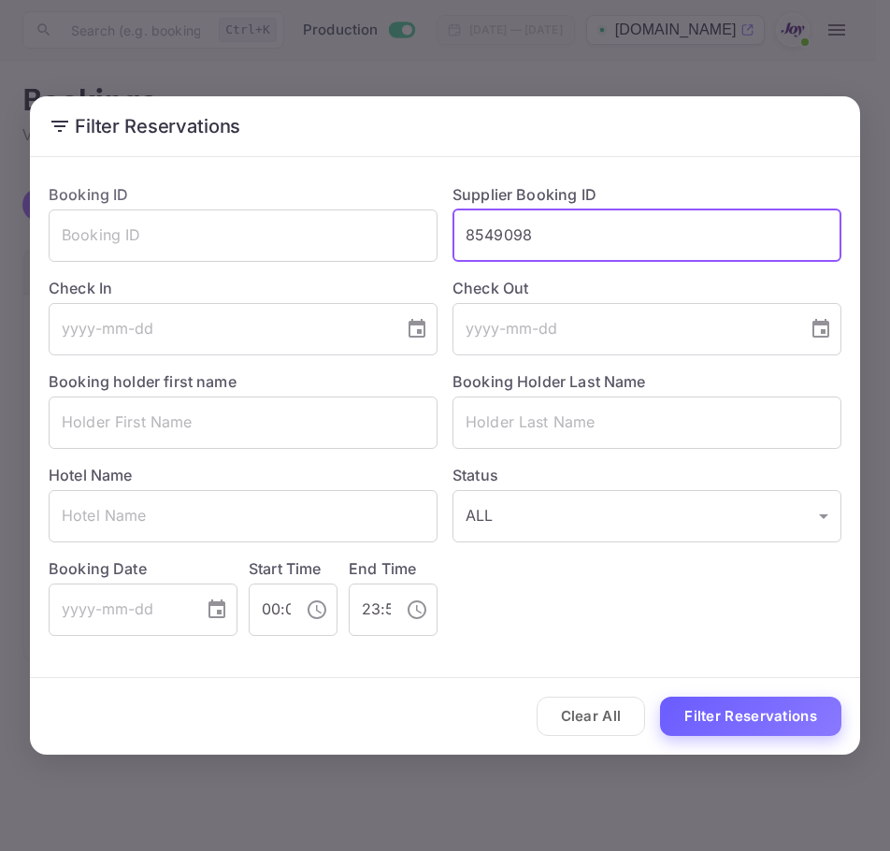
type input "8549098"
click at [730, 703] on button "Filter Reservations" at bounding box center [750, 717] width 181 height 40
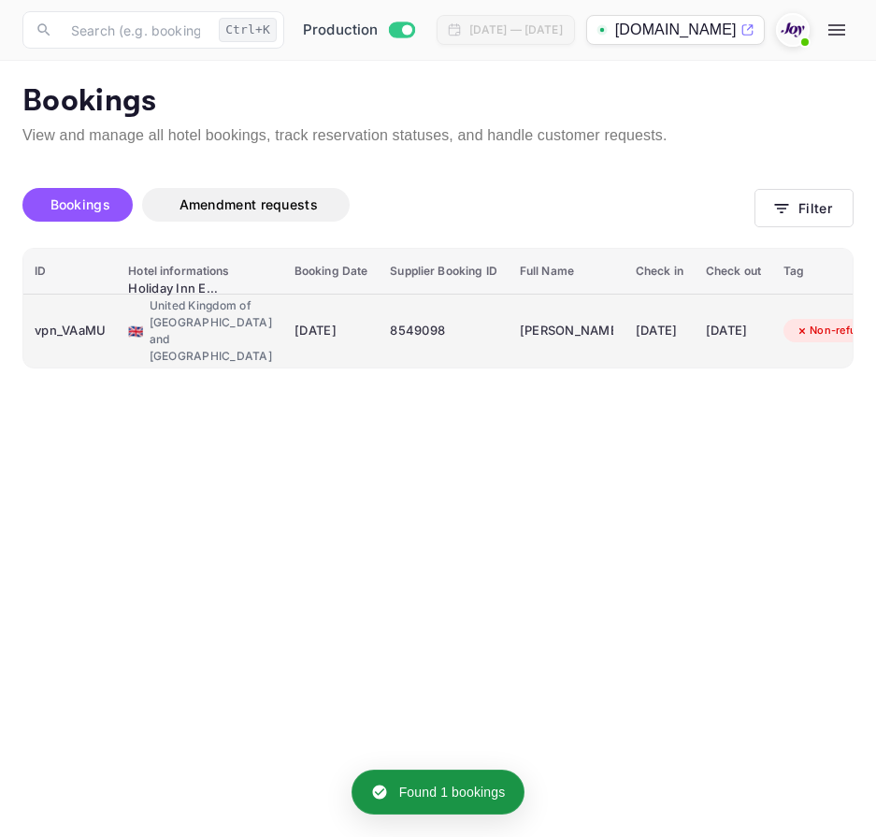
click at [152, 339] on div "🇬🇧 United Kingdom of Great Britain and Northern Ireland" at bounding box center [200, 330] width 144 height 67
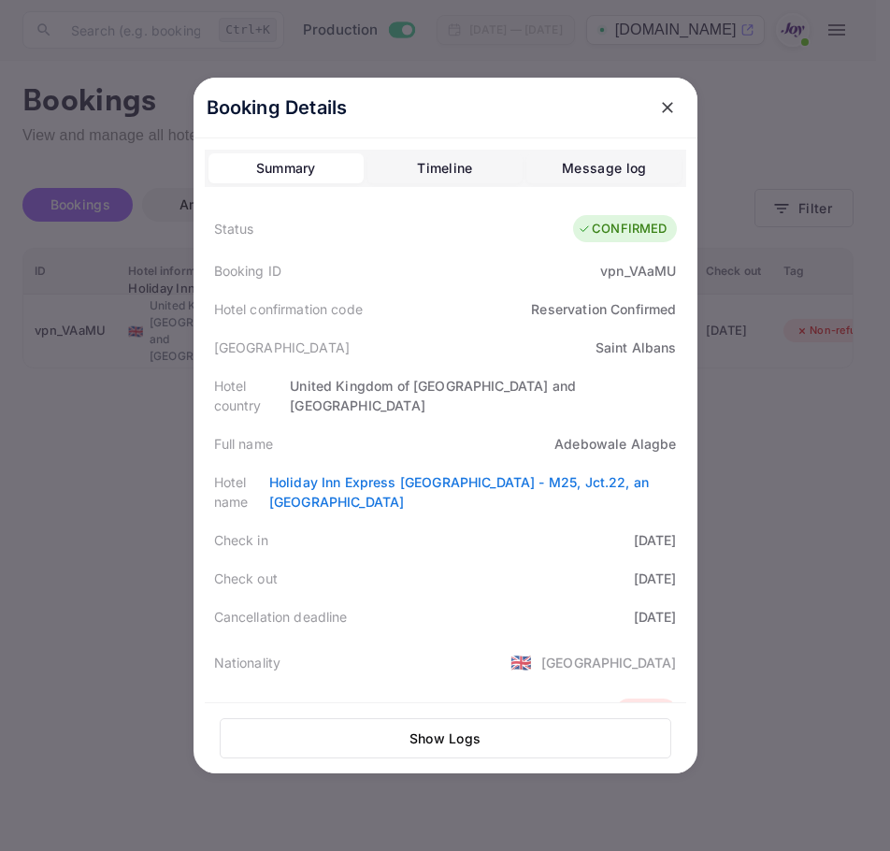
drag, startPoint x: 659, startPoint y: 116, endPoint x: 671, endPoint y: 126, distance: 15.2
click at [659, 116] on icon "close" at bounding box center [667, 107] width 19 height 19
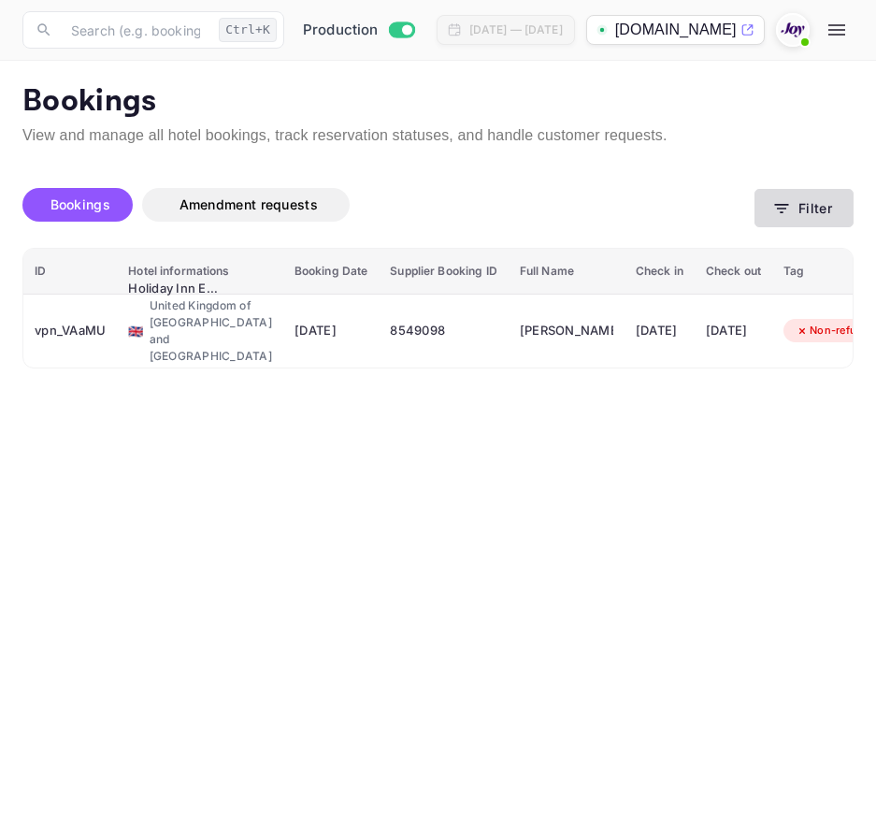
click at [817, 210] on button "Filter" at bounding box center [804, 208] width 99 height 38
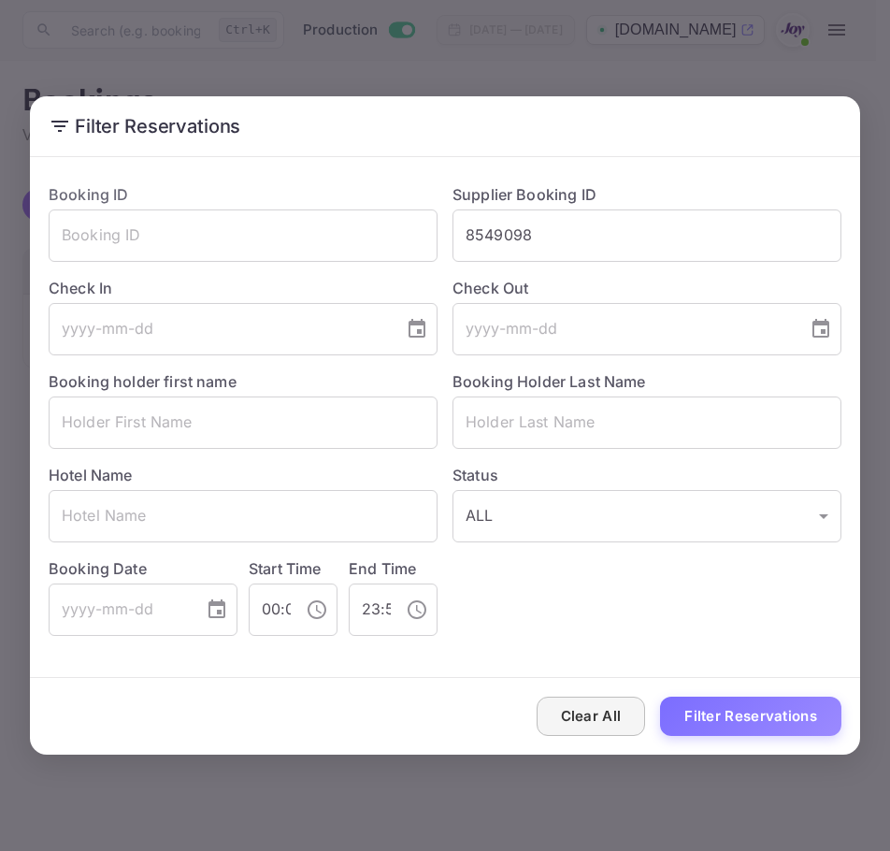
click at [574, 703] on button "Clear All" at bounding box center [591, 717] width 109 height 40
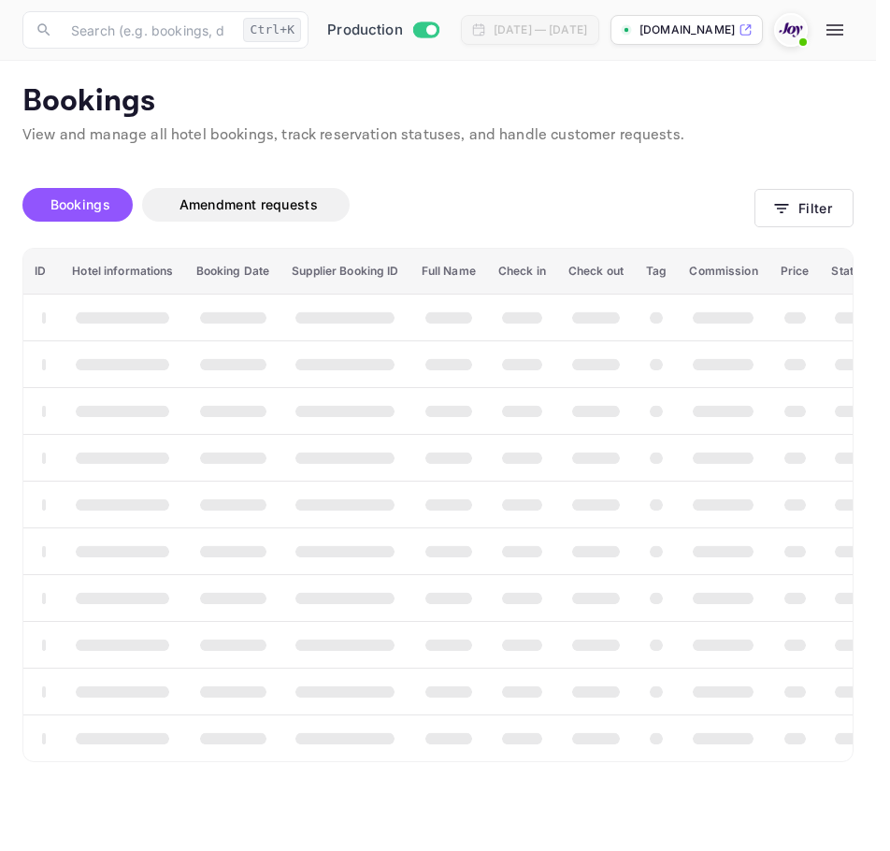
click at [574, 703] on div "Clear All Filter Reservations" at bounding box center [445, 717] width 831 height 78
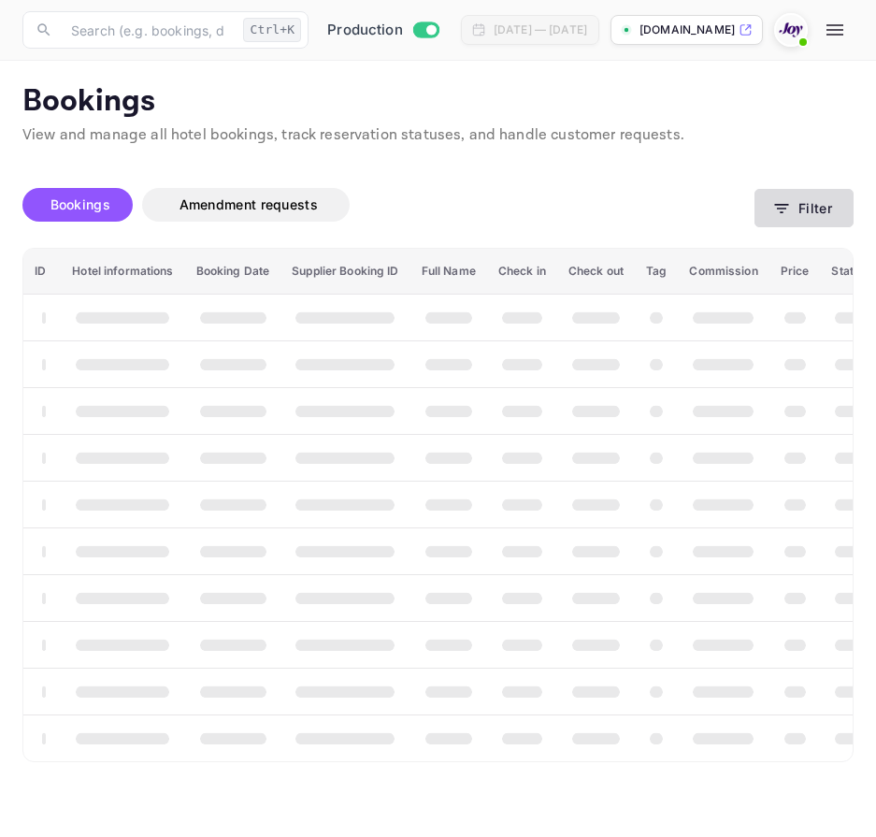
click at [800, 210] on button "Filter" at bounding box center [804, 208] width 99 height 38
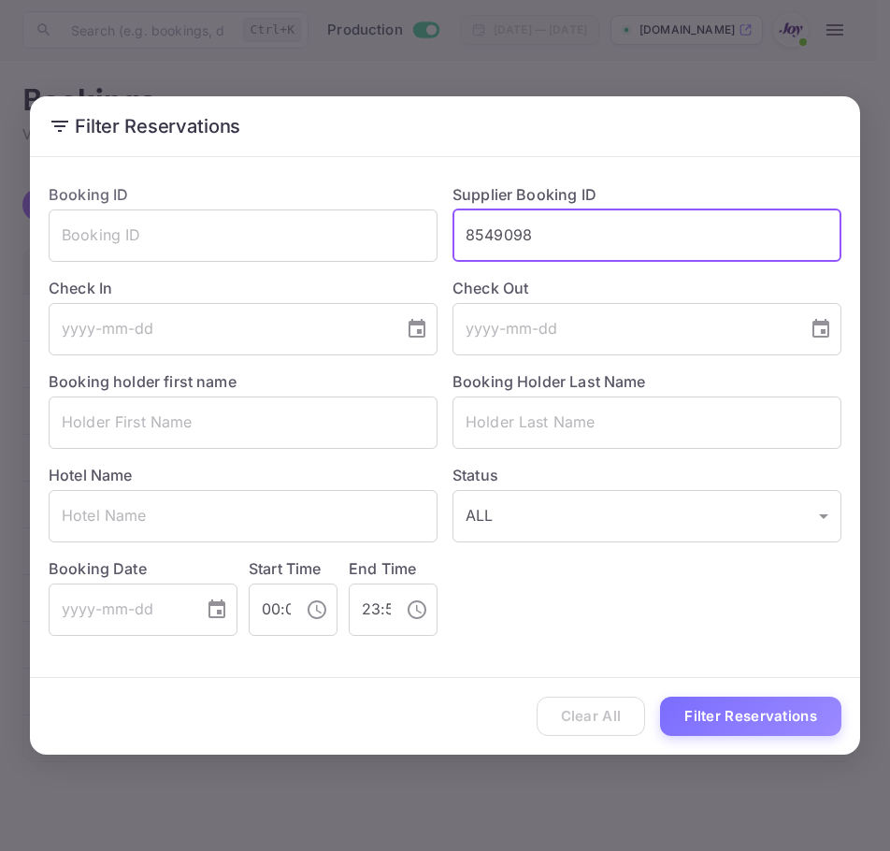
click at [531, 253] on input "8549098" at bounding box center [647, 236] width 389 height 52
click at [593, 721] on div "Clear All Filter Reservations" at bounding box center [445, 717] width 831 height 78
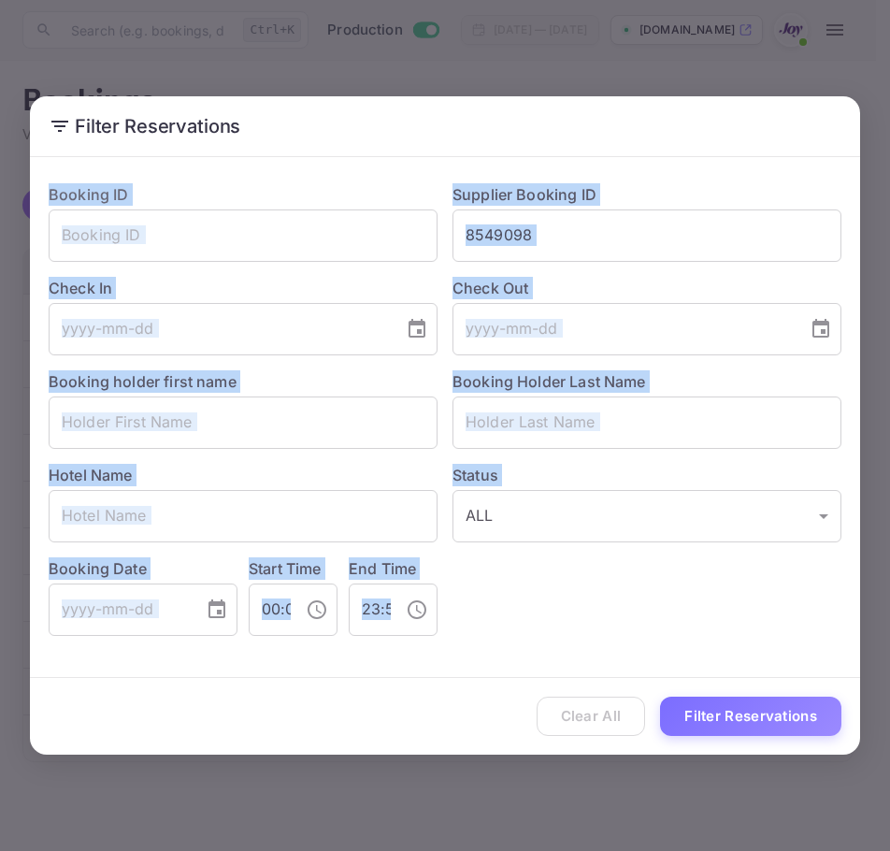
click at [593, 721] on div "Clear All Filter Reservations" at bounding box center [445, 717] width 831 height 78
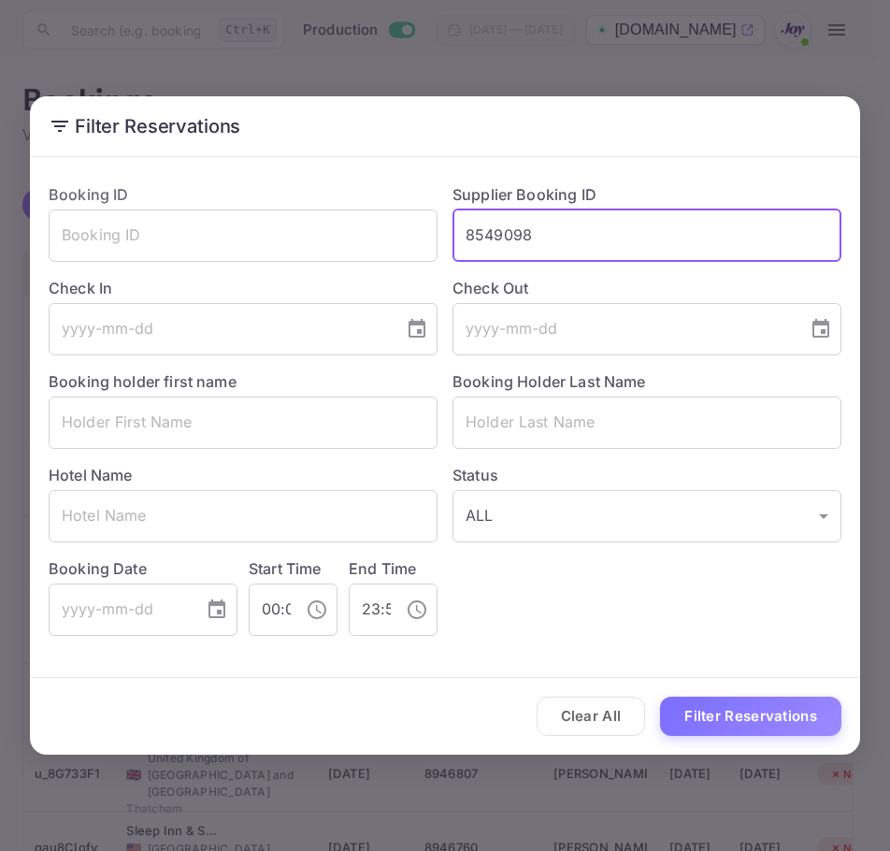
drag, startPoint x: 591, startPoint y: 250, endPoint x: 445, endPoint y: 222, distance: 148.6
click at [445, 222] on div "Supplier Booking ID 8549098 ​" at bounding box center [640, 215] width 404 height 94
paste input "212826"
type input "8212826"
click at [742, 711] on button "Filter Reservations" at bounding box center [750, 717] width 181 height 40
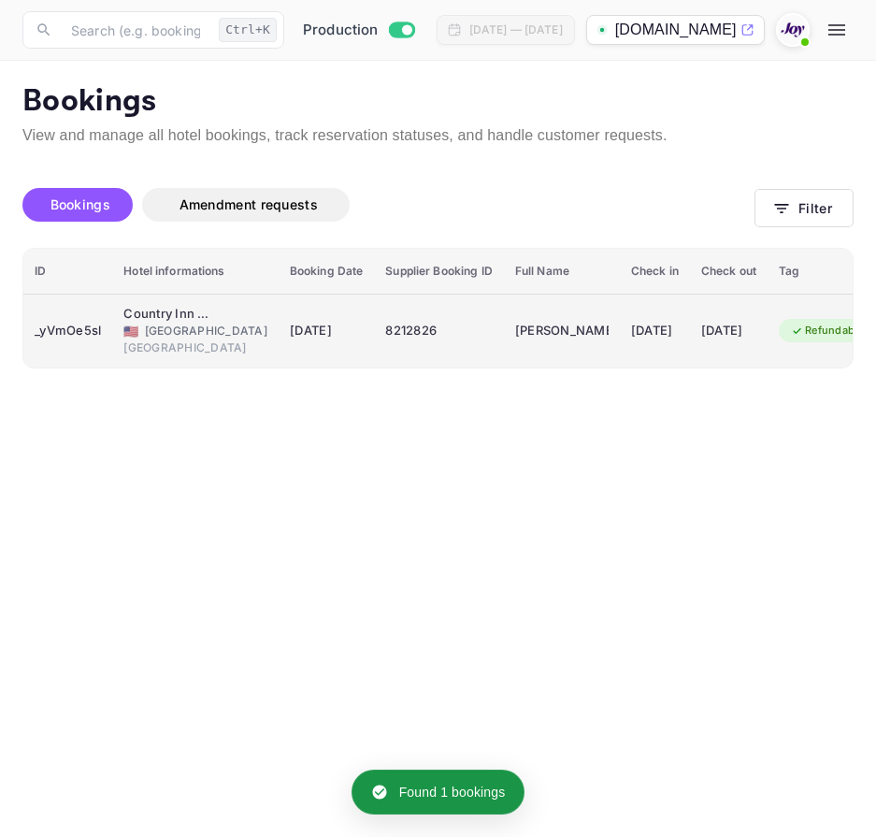
click at [138, 325] on div "🇺🇸 United States of America" at bounding box center [195, 331] width 144 height 17
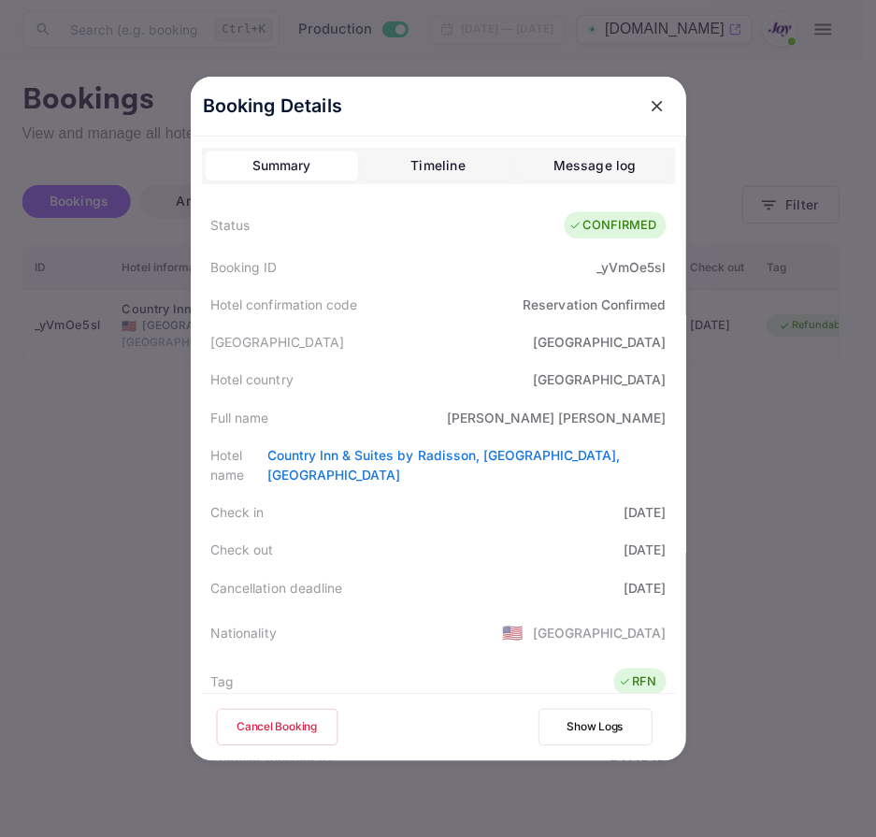
scroll to position [374, 0]
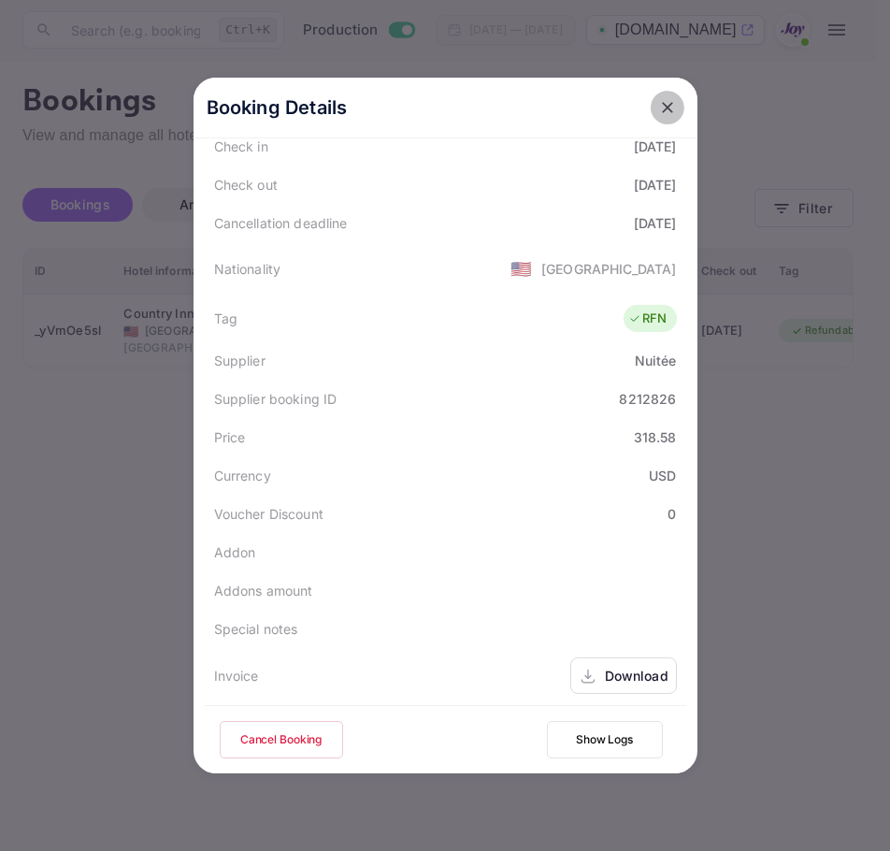
click at [672, 103] on button "close" at bounding box center [668, 108] width 34 height 34
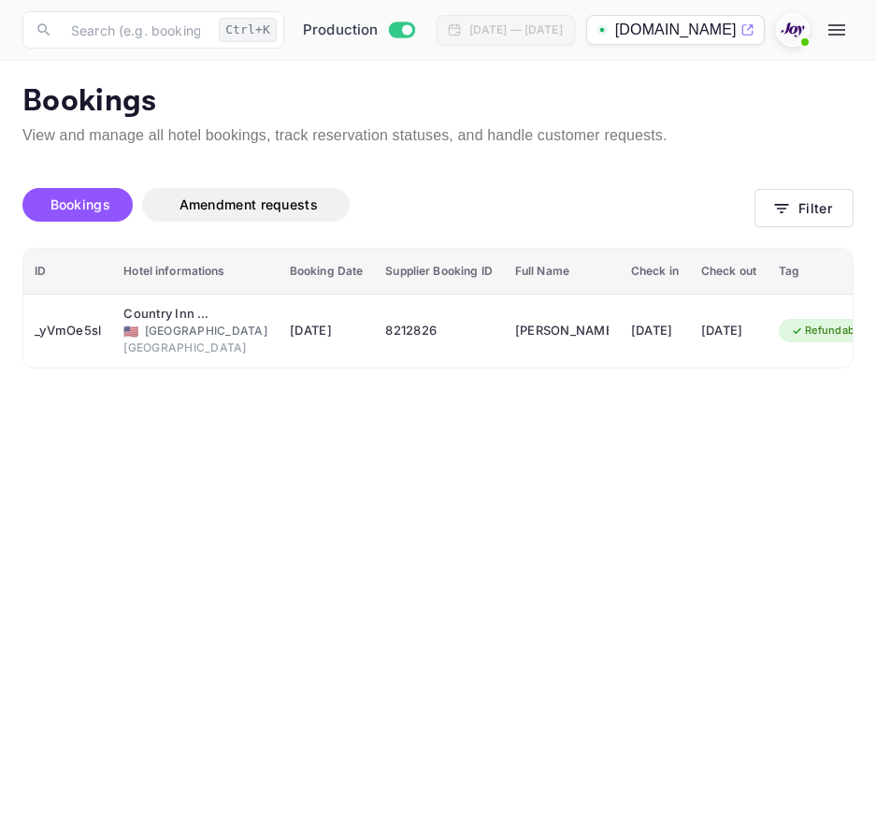
click at [772, 183] on div "Bookings Amendment requests Filter" at bounding box center [437, 208] width 831 height 79
click at [779, 200] on icon "button" at bounding box center [782, 208] width 19 height 19
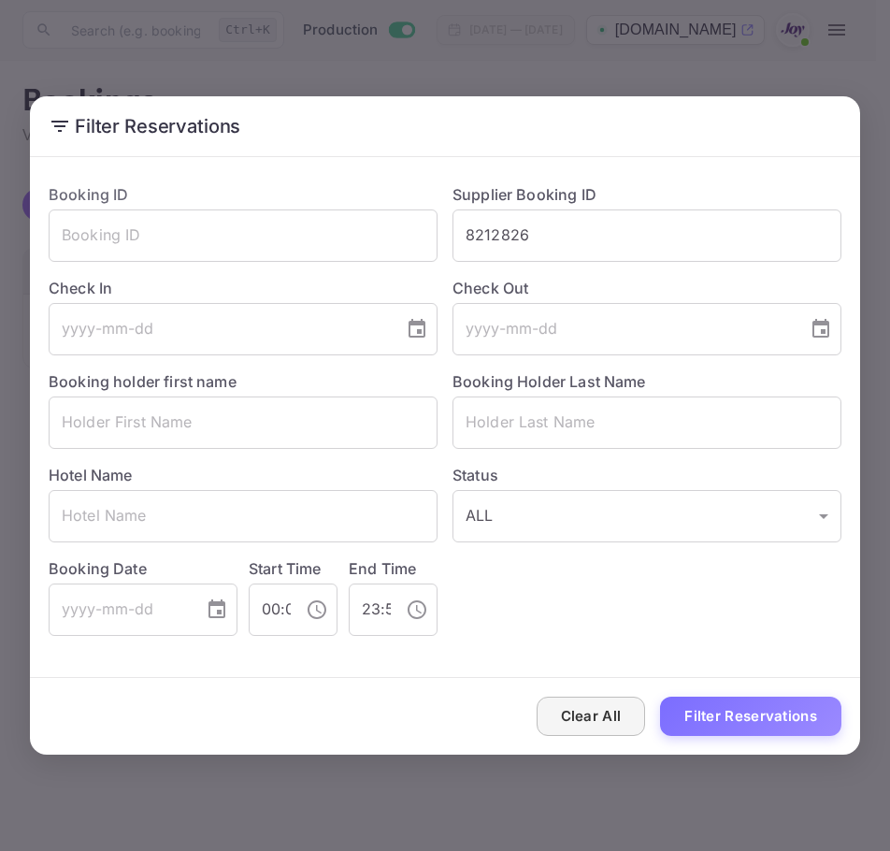
click at [579, 700] on button "Clear All" at bounding box center [591, 717] width 109 height 40
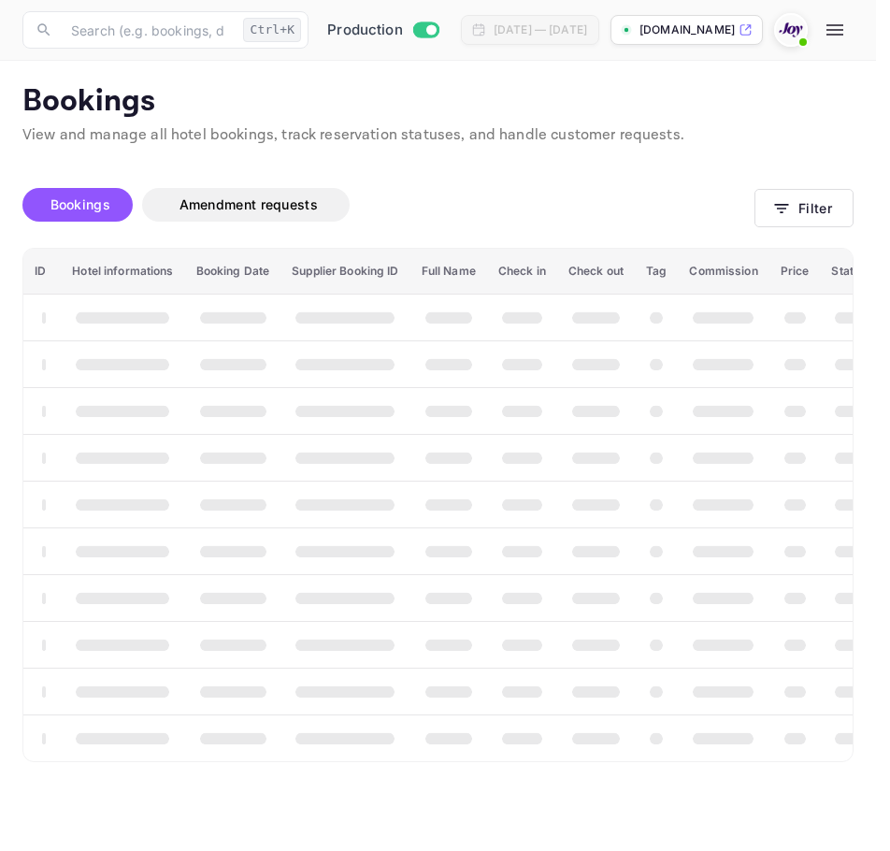
click at [579, 700] on div "Clear All Filter Reservations" at bounding box center [445, 717] width 831 height 78
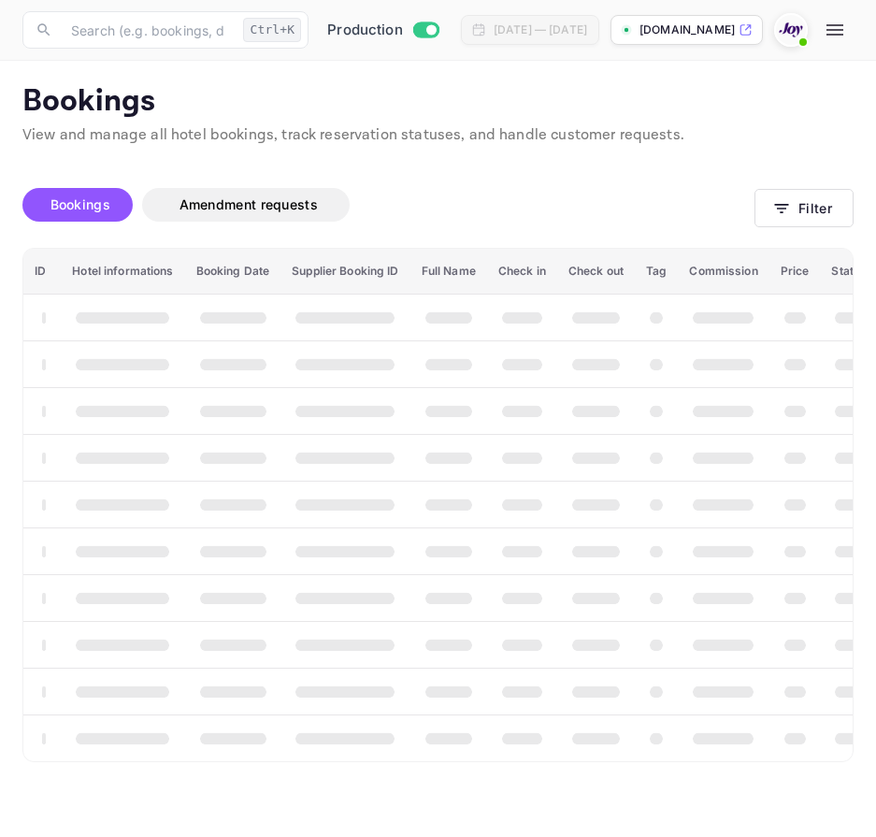
click at [579, 700] on th "booking table" at bounding box center [596, 691] width 78 height 47
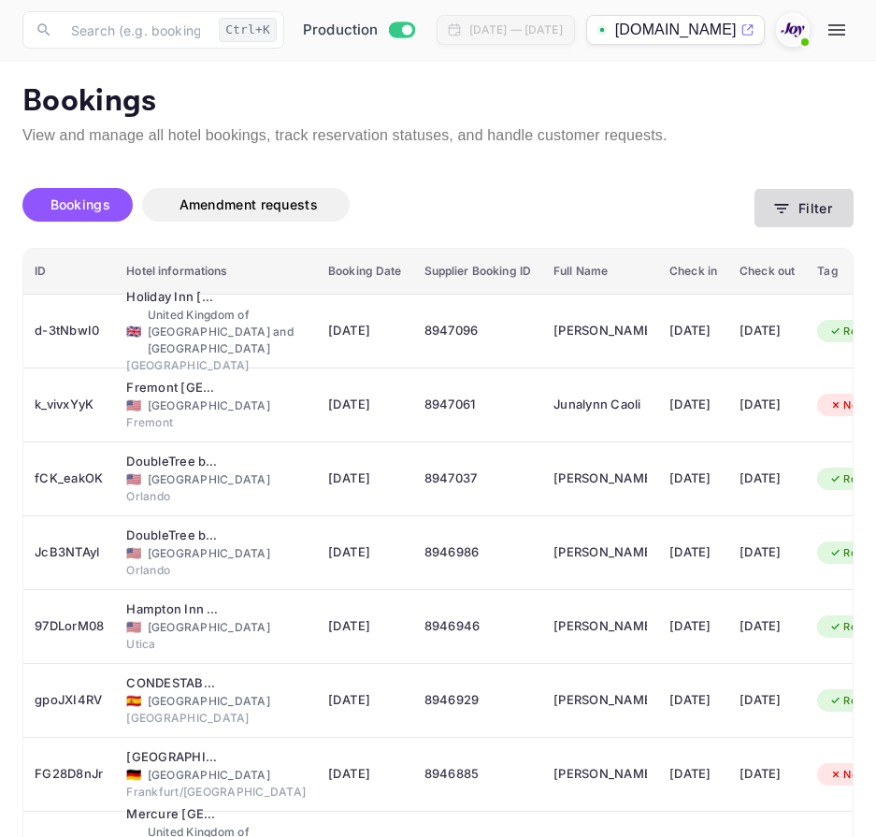
click at [787, 222] on button "Filter" at bounding box center [804, 208] width 99 height 38
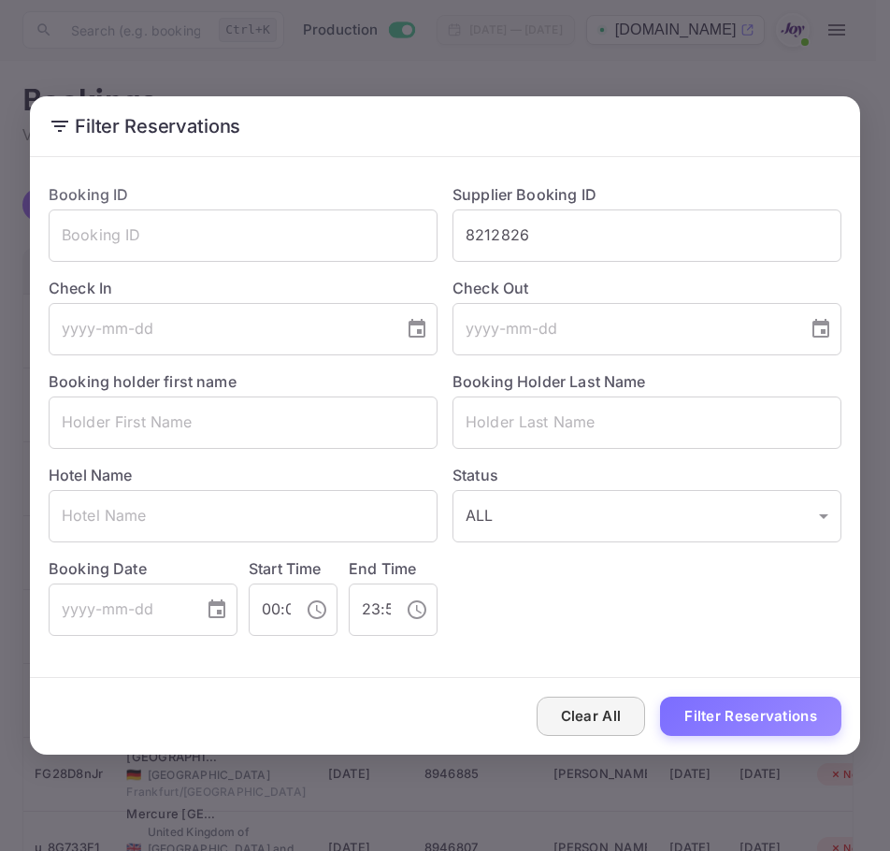
click at [617, 716] on button "Clear All" at bounding box center [591, 717] width 109 height 40
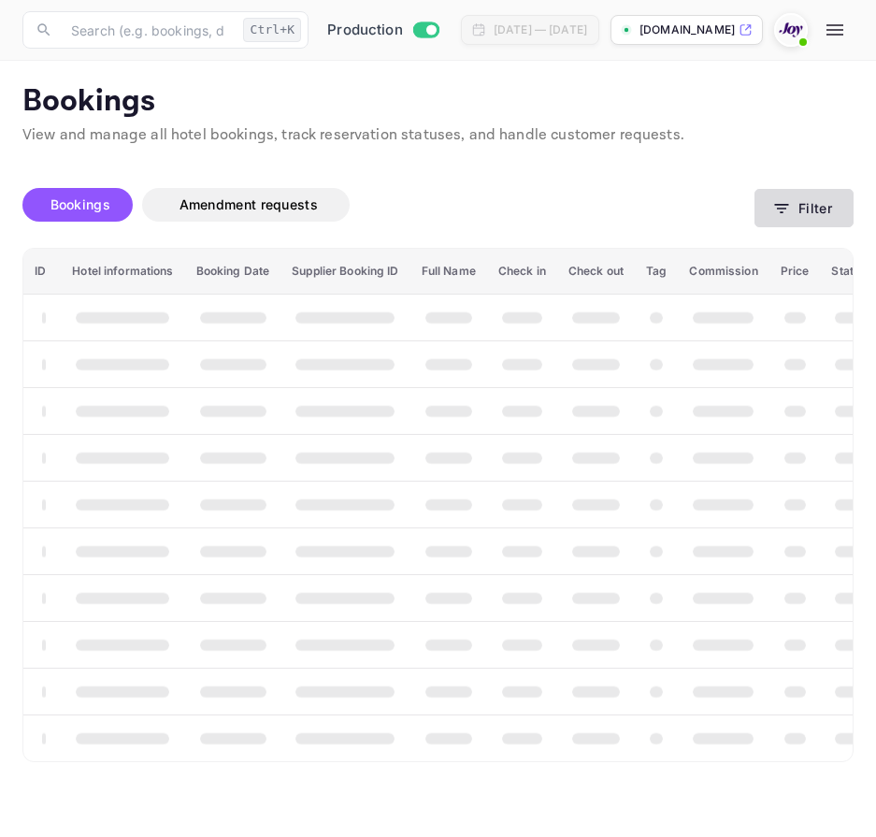
click at [801, 189] on div "Bookings Amendment requests Filter" at bounding box center [437, 208] width 831 height 79
click at [801, 189] on button "Filter" at bounding box center [804, 208] width 99 height 38
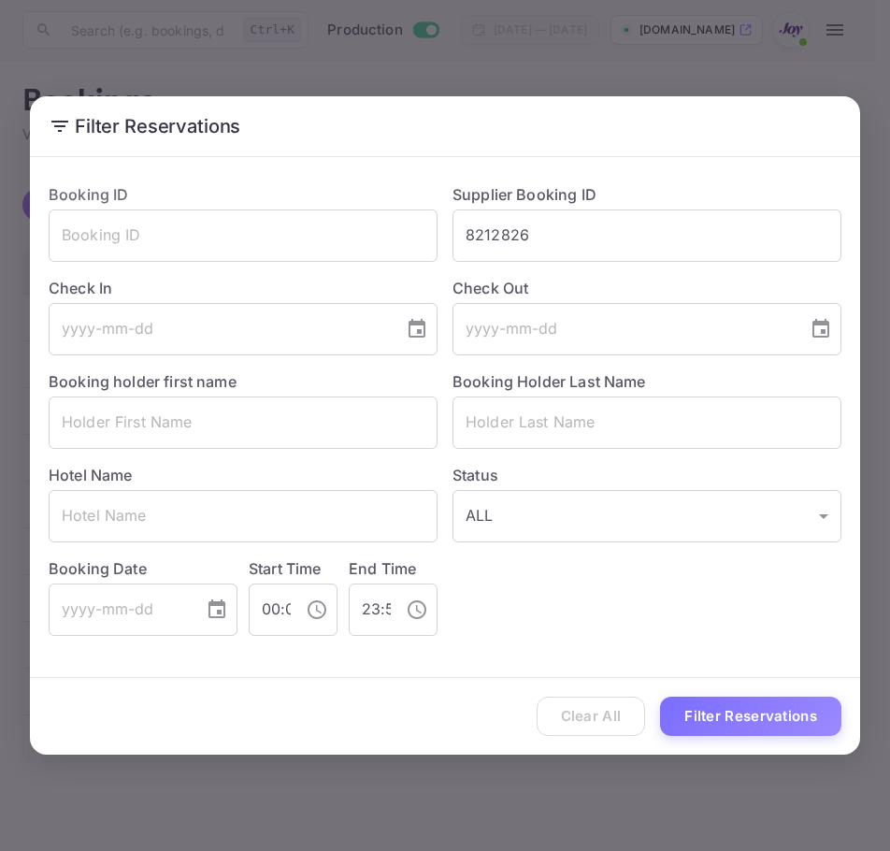
click at [643, 265] on div "Check Out ​" at bounding box center [640, 309] width 404 height 94
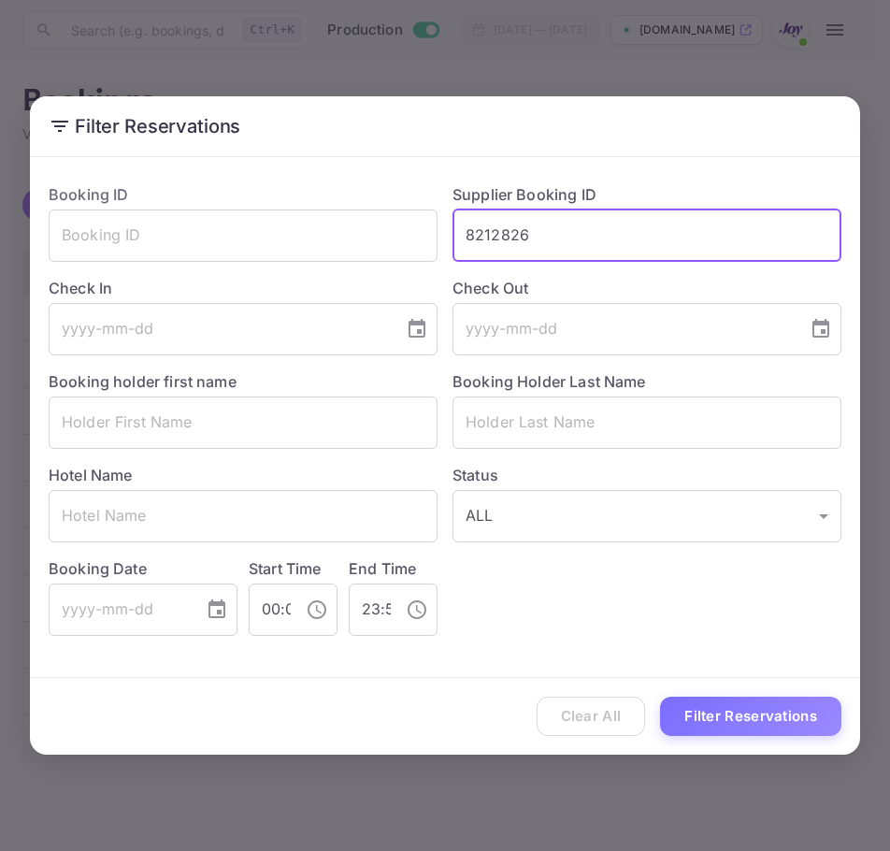
click at [649, 243] on input "8212826" at bounding box center [647, 236] width 389 height 52
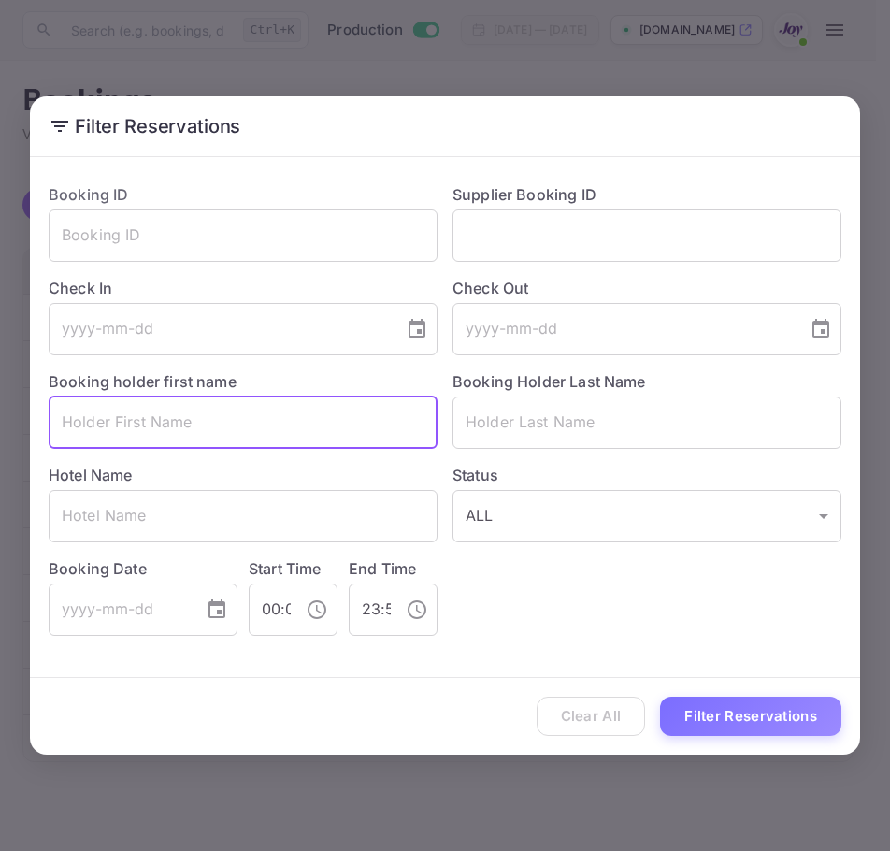
click at [163, 420] on input "text" at bounding box center [243, 423] width 389 height 52
paste input "Andrew"
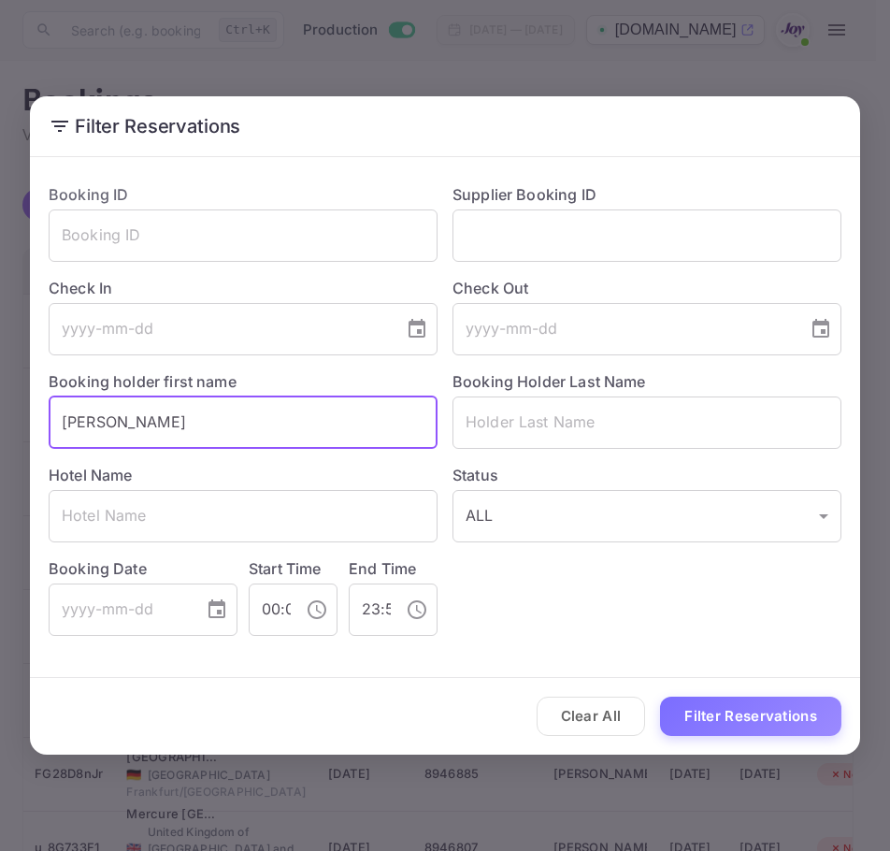
type input "Andrew"
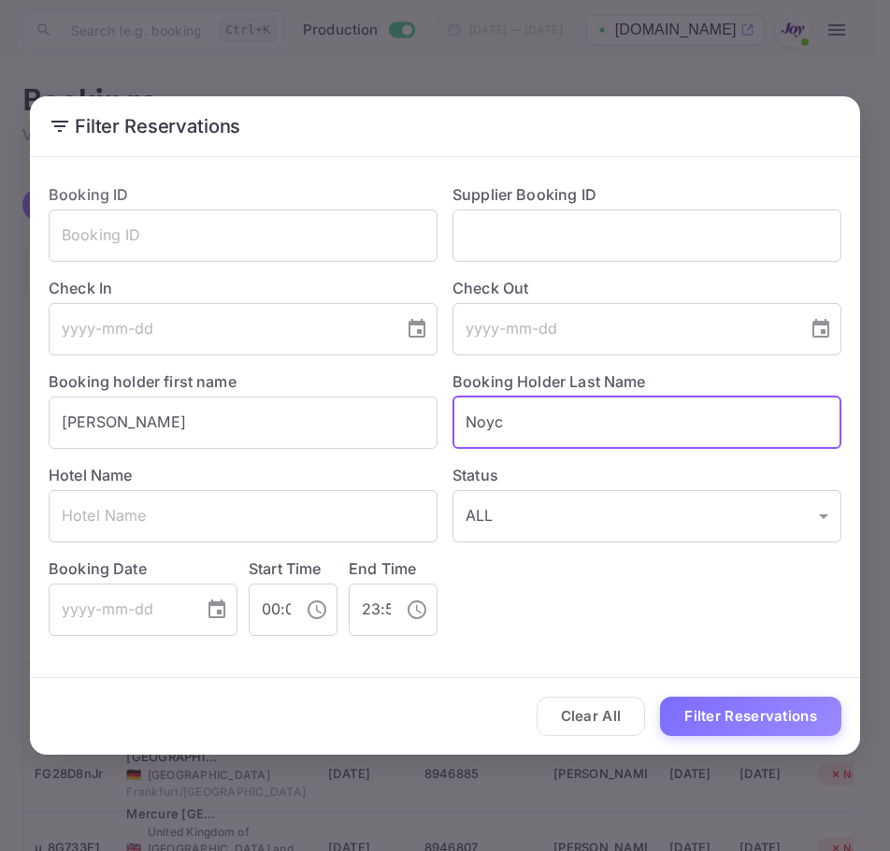
type input "Noy"
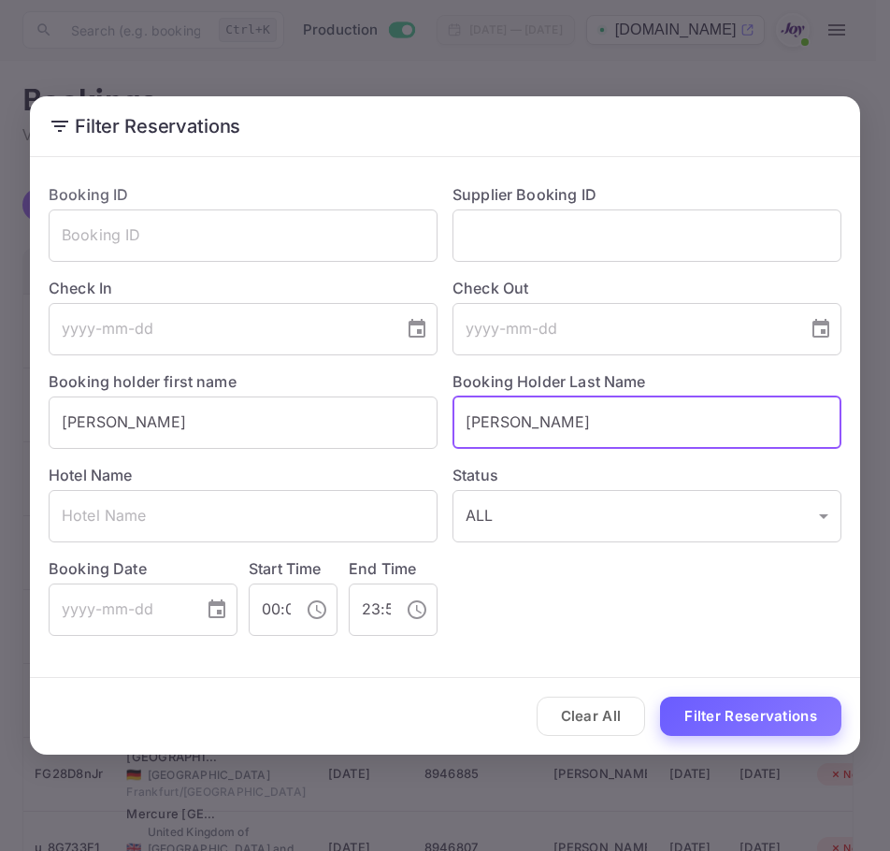
type input "Boyce"
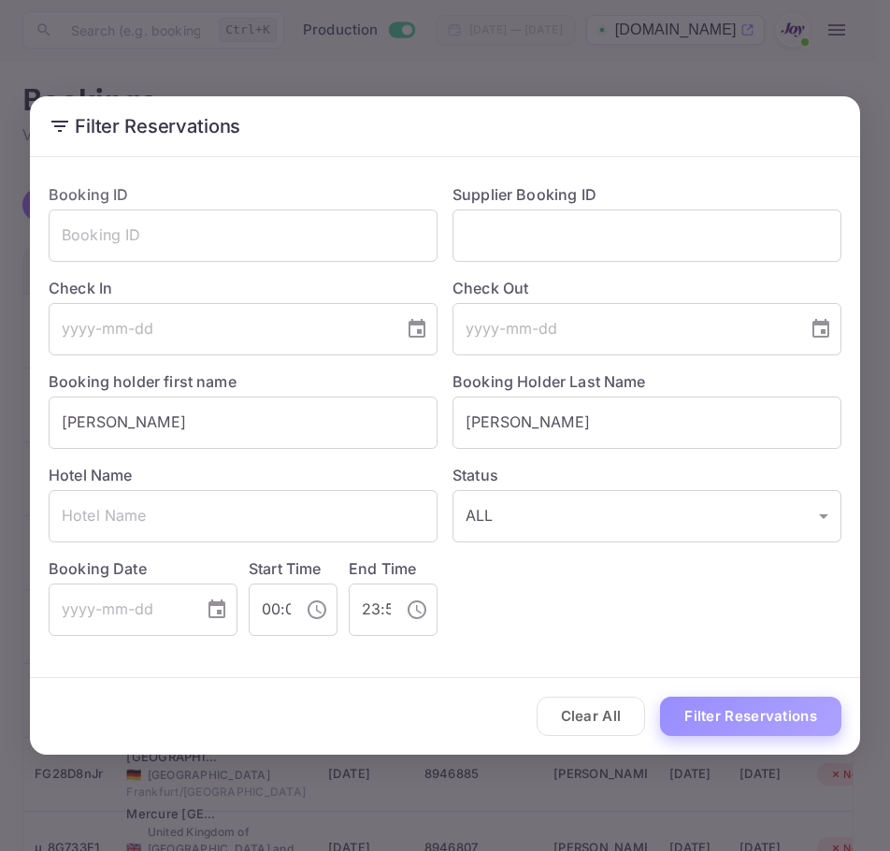
click at [717, 710] on button "Filter Reservations" at bounding box center [750, 717] width 181 height 40
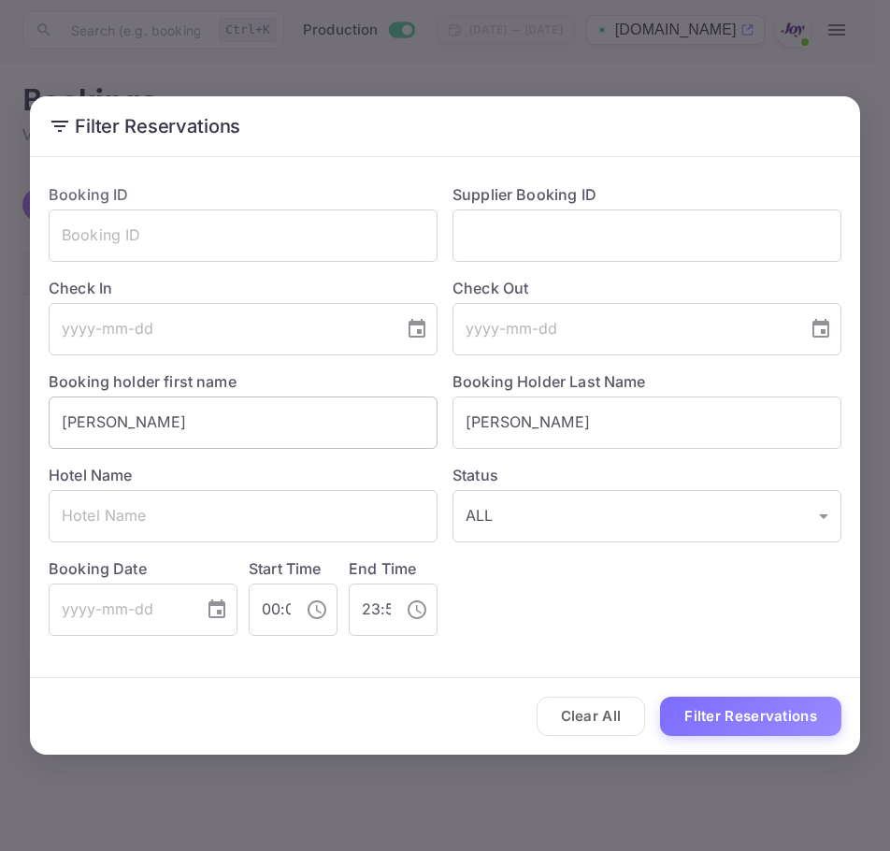
click at [263, 416] on input "Andrew" at bounding box center [243, 423] width 389 height 52
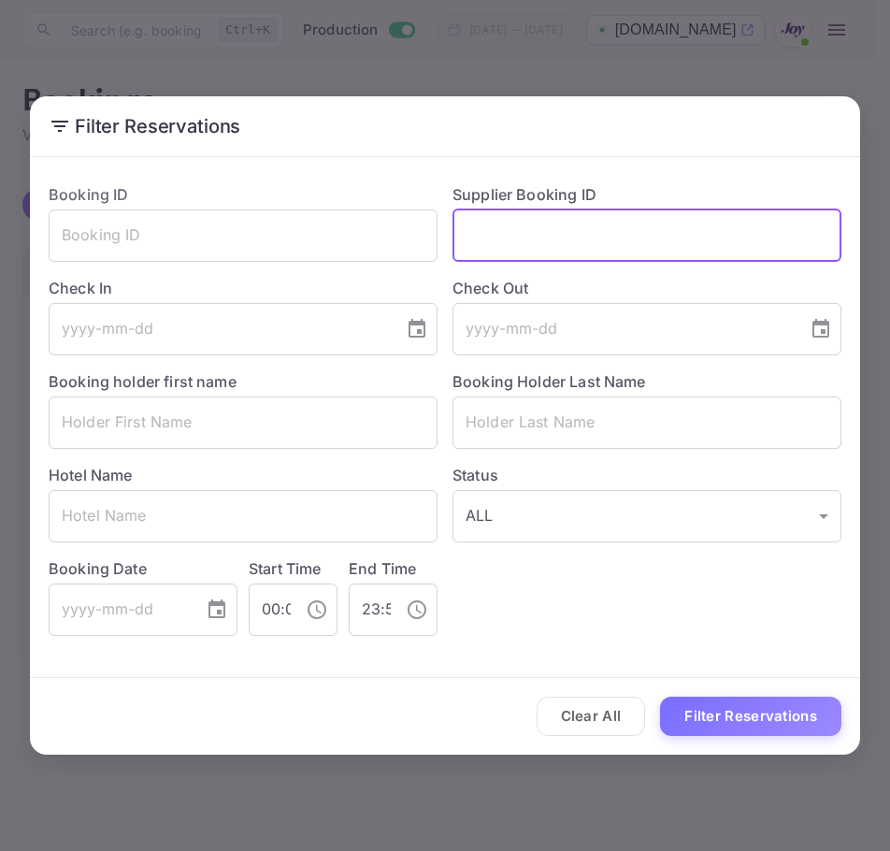
click at [773, 242] on input "text" at bounding box center [647, 236] width 389 height 52
paste input "8942831"
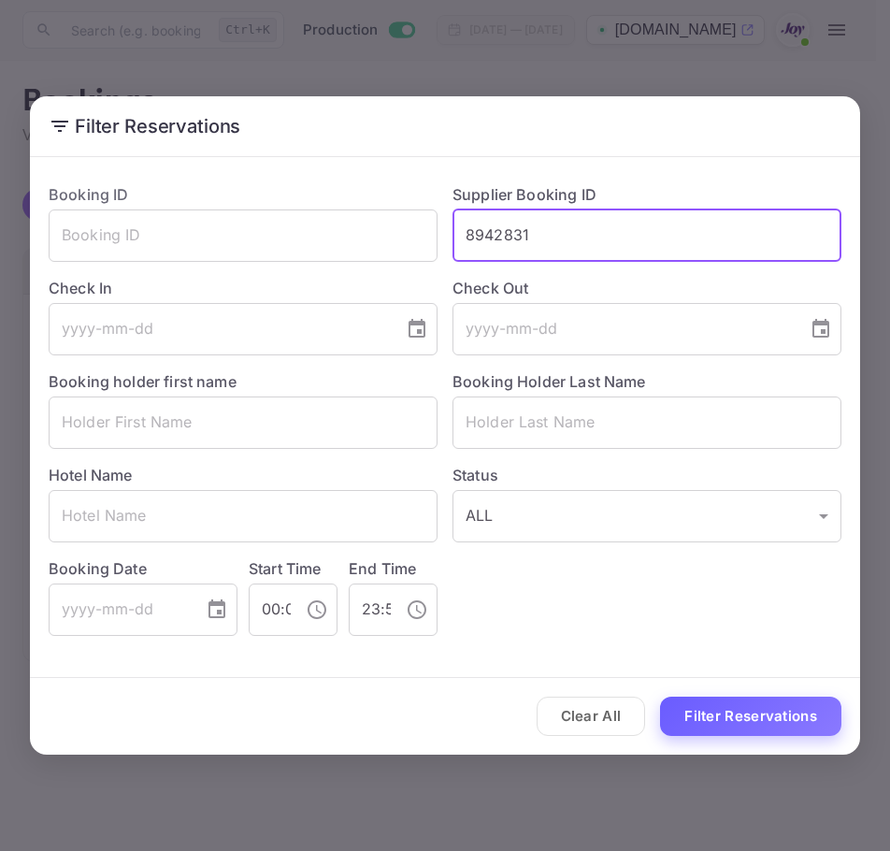
type input "8942831"
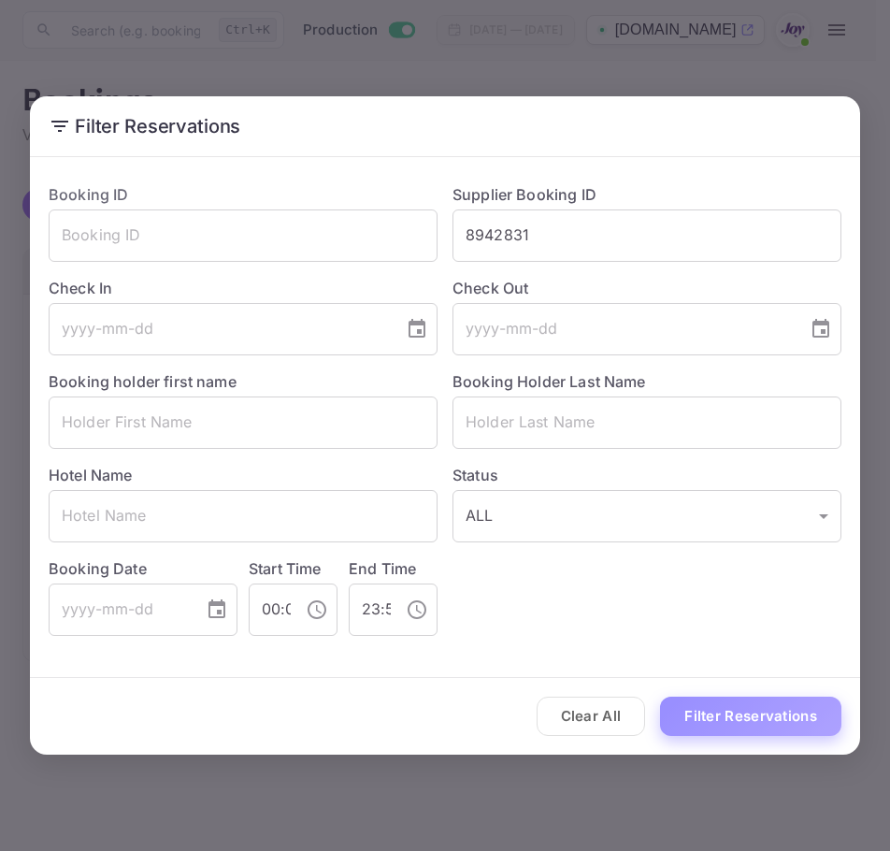
click at [690, 714] on button "Filter Reservations" at bounding box center [750, 717] width 181 height 40
click at [588, 239] on input "8942831" at bounding box center [647, 236] width 389 height 52
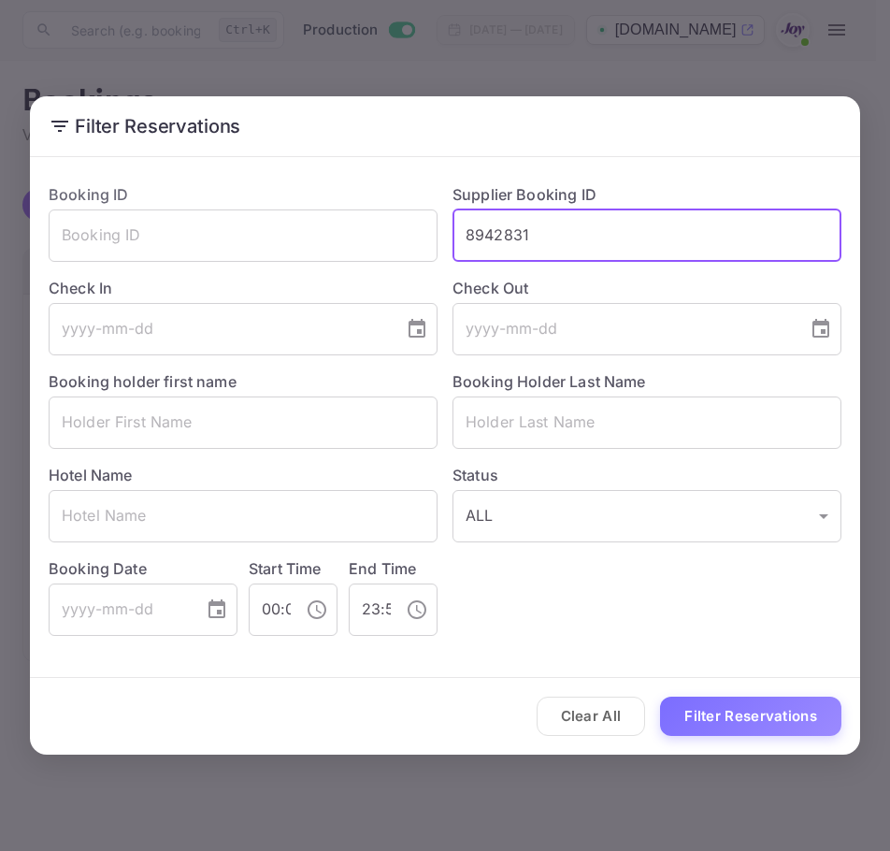
click at [588, 239] on input "8942831" at bounding box center [647, 236] width 389 height 52
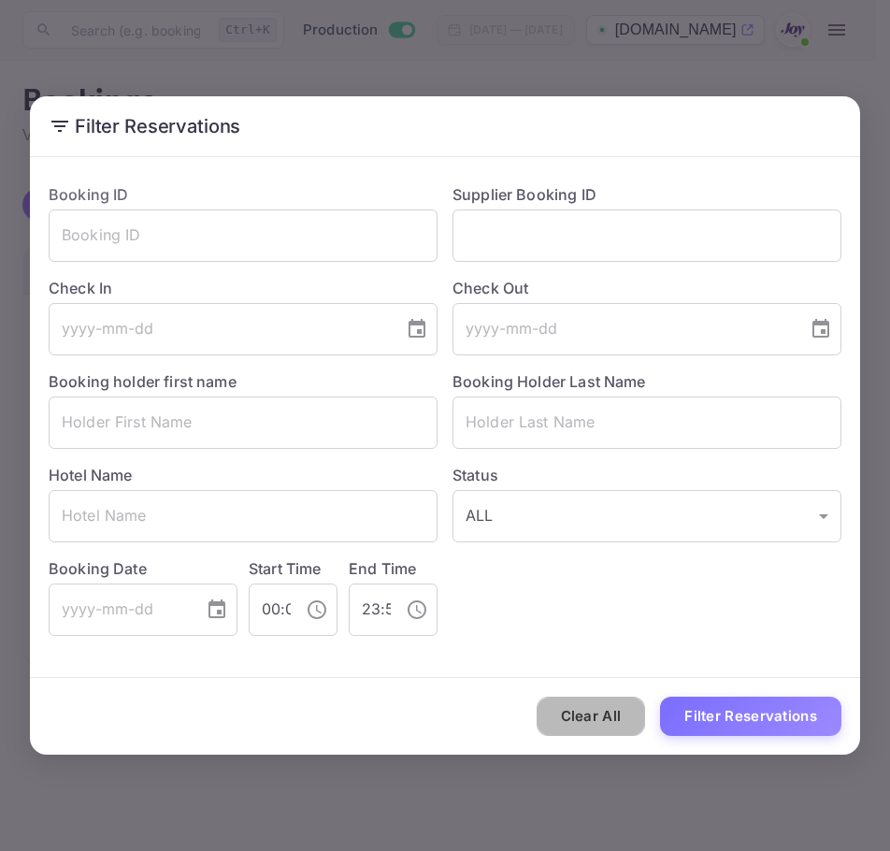
click at [613, 729] on button "Clear All" at bounding box center [591, 717] width 109 height 40
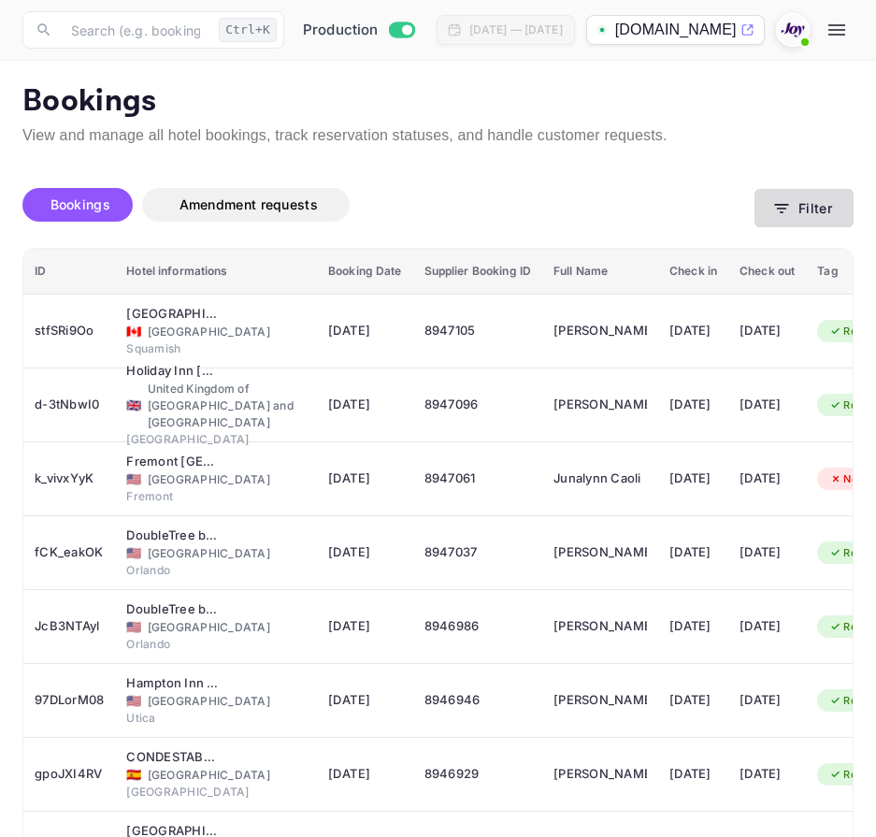
click at [807, 222] on button "Filter" at bounding box center [804, 208] width 99 height 38
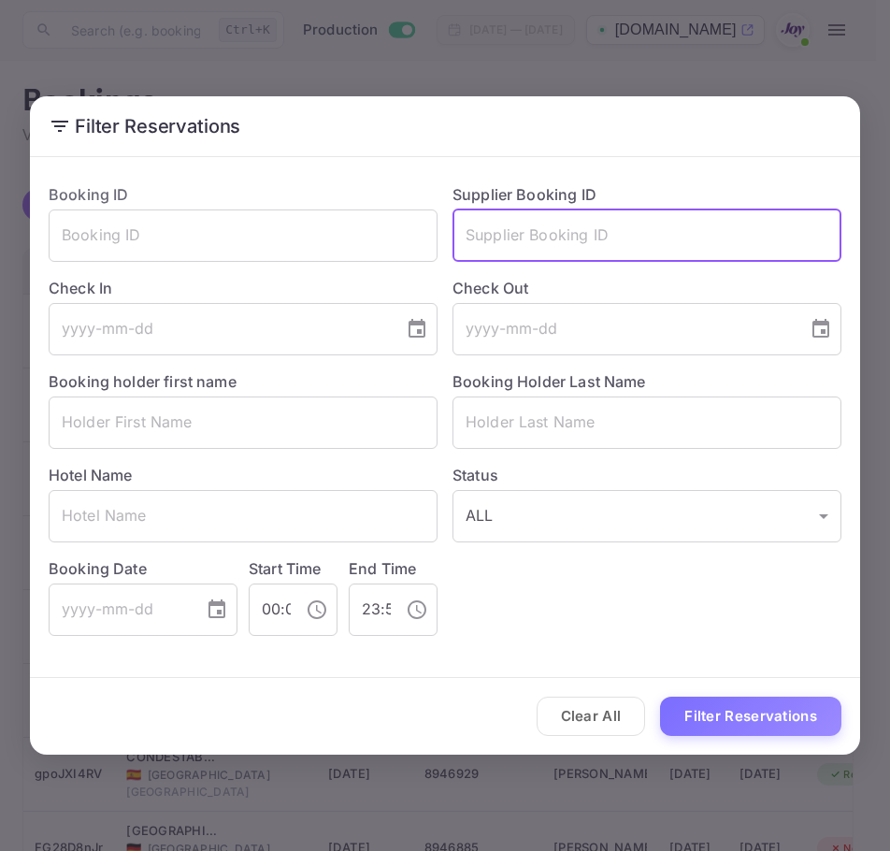
click at [544, 231] on input "text" at bounding box center [647, 236] width 389 height 52
paste input "8942831"
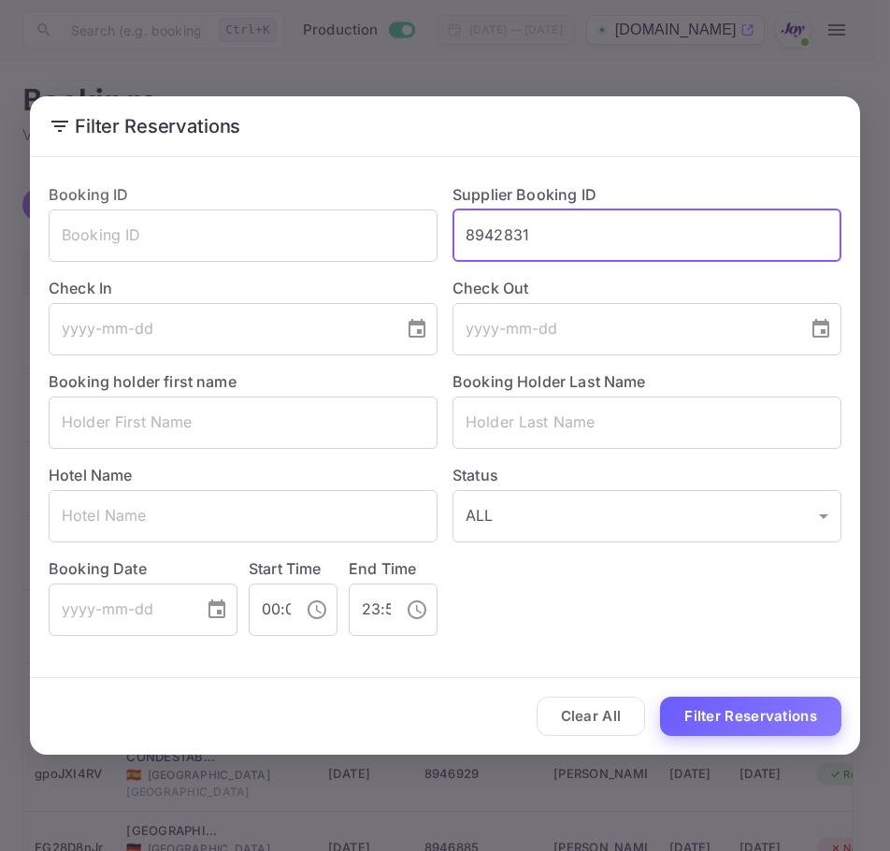
type input "8942831"
click at [713, 716] on button "Filter Reservations" at bounding box center [750, 717] width 181 height 40
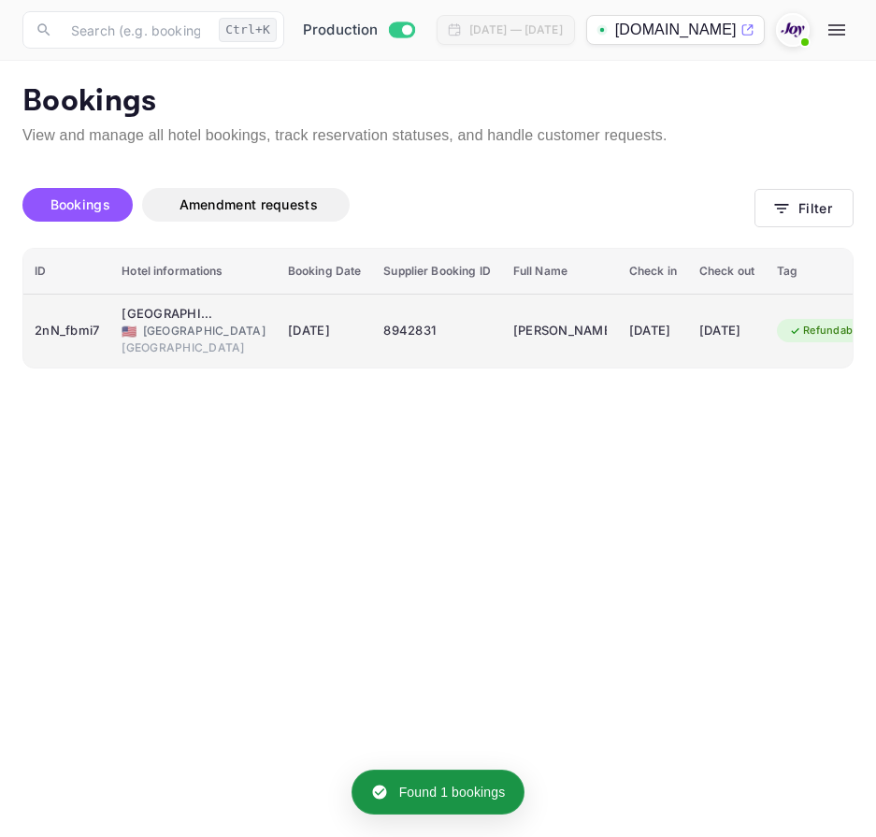
click at [223, 312] on div "Hilton Clearwater Beach Resort & Spa 🇺🇸 United States of America Clearwater Bea…" at bounding box center [194, 331] width 144 height 52
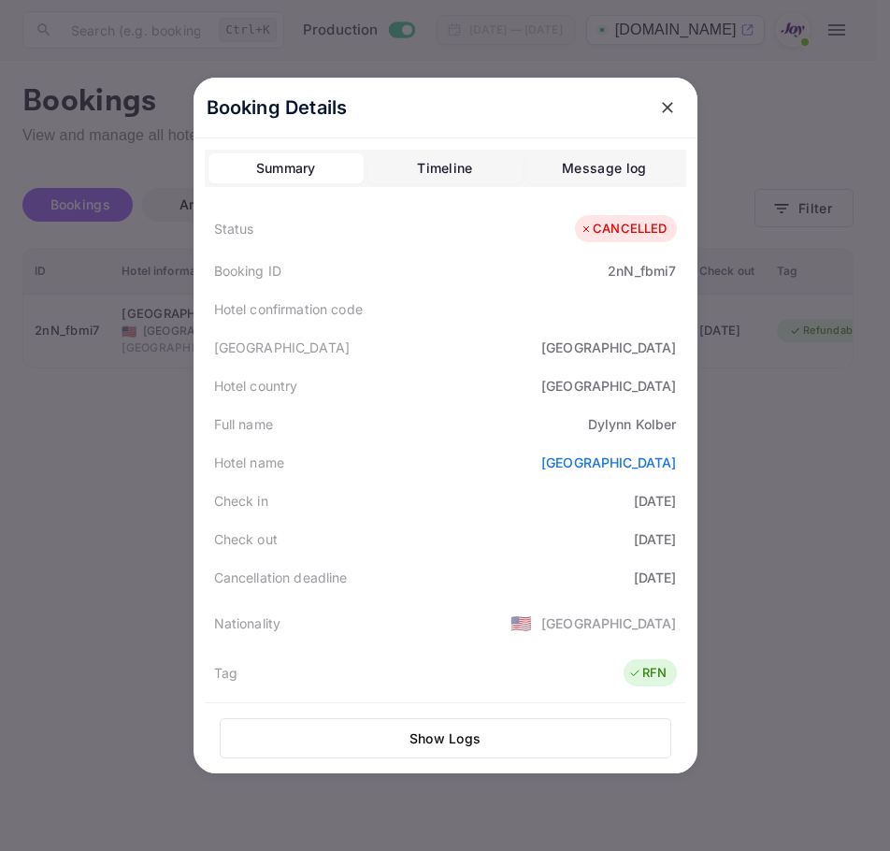
click at [658, 114] on icon "close" at bounding box center [667, 107] width 19 height 19
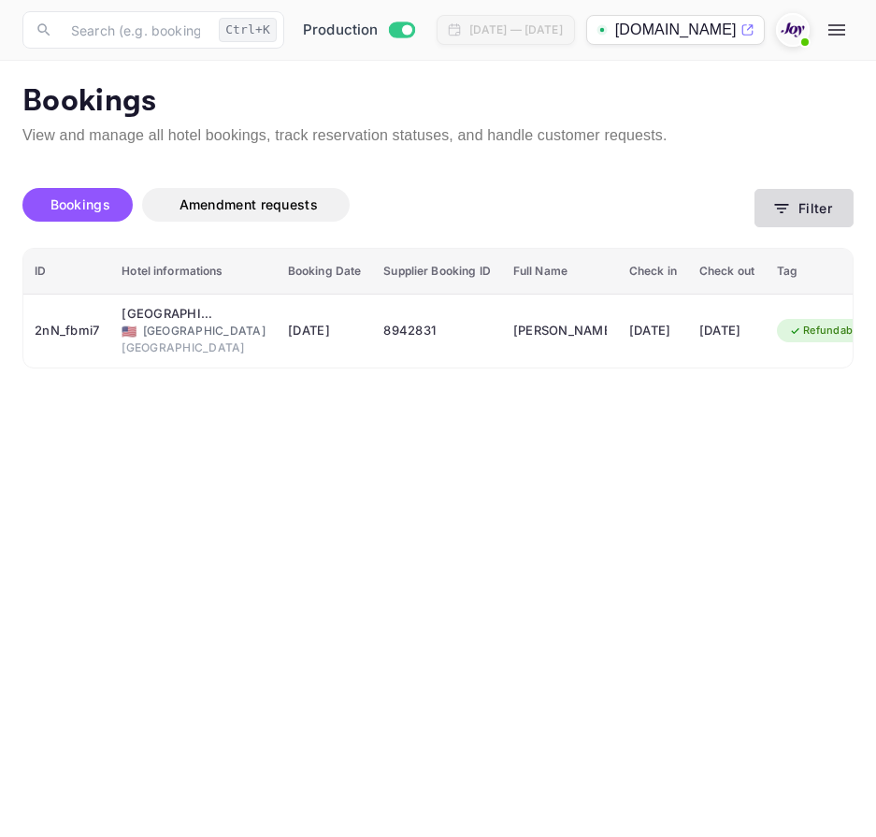
click at [799, 192] on button "Filter" at bounding box center [804, 208] width 99 height 38
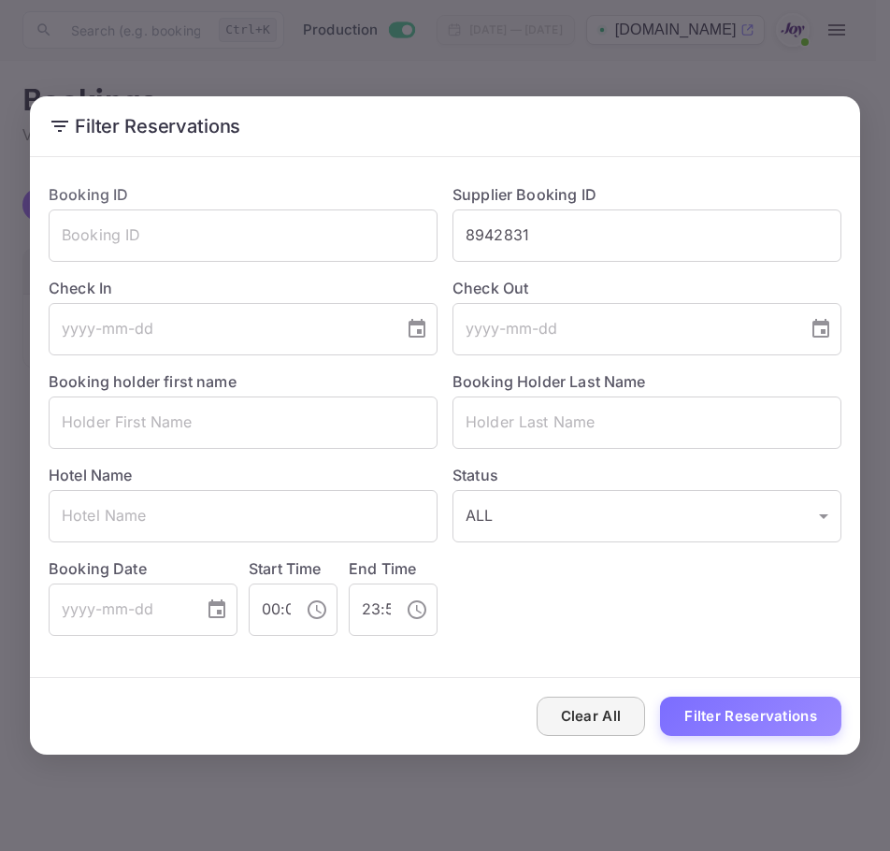
click at [600, 725] on button "Clear All" at bounding box center [591, 717] width 109 height 40
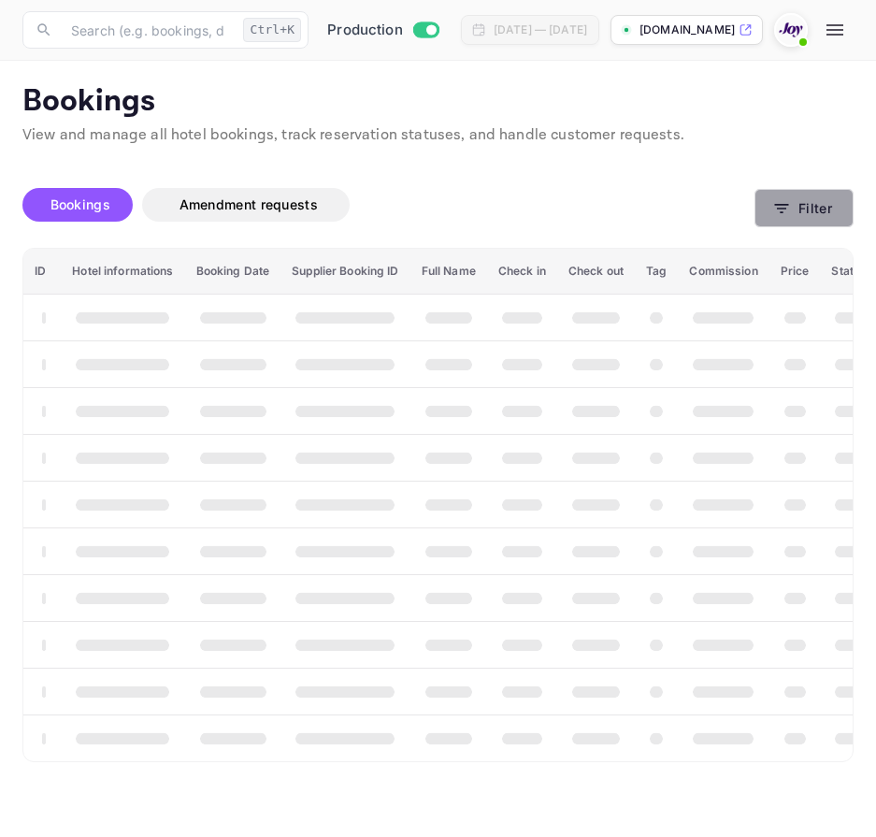
click at [782, 217] on icon "button" at bounding box center [782, 208] width 19 height 19
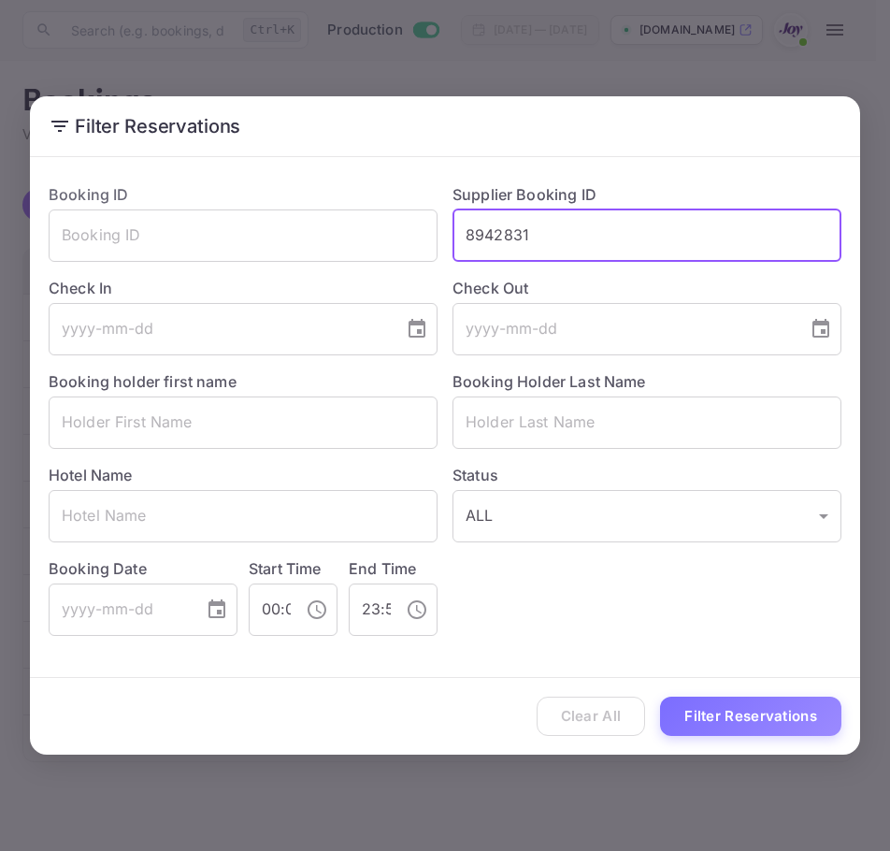
click at [779, 223] on input "8942831" at bounding box center [647, 236] width 389 height 52
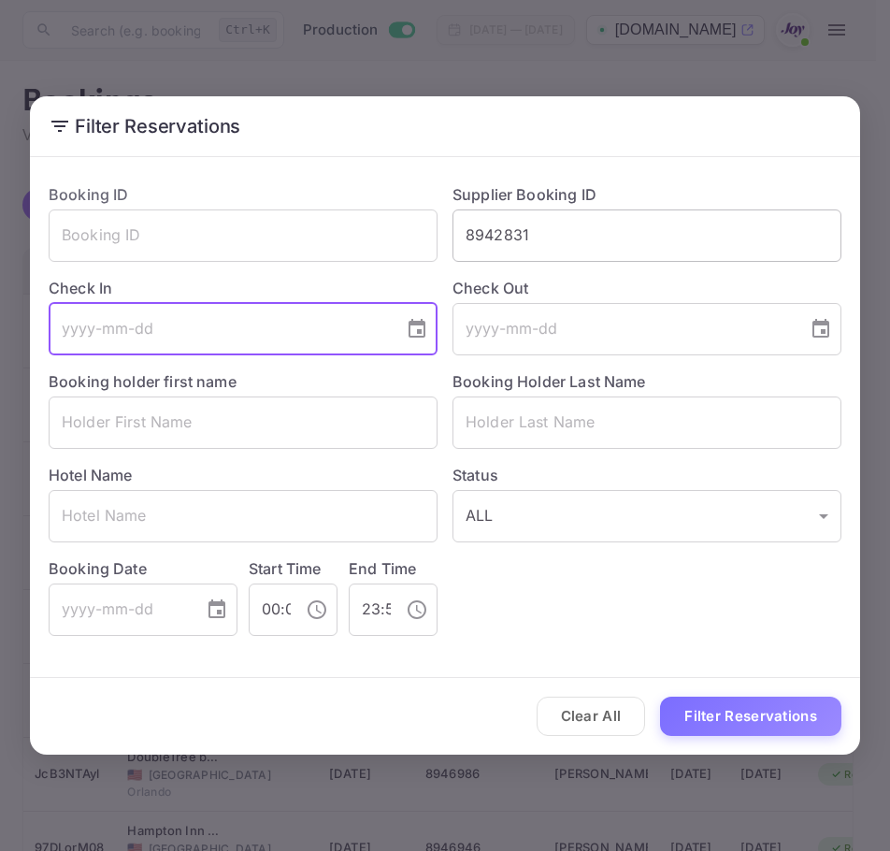
click at [779, 223] on input "8942831" at bounding box center [647, 236] width 389 height 52
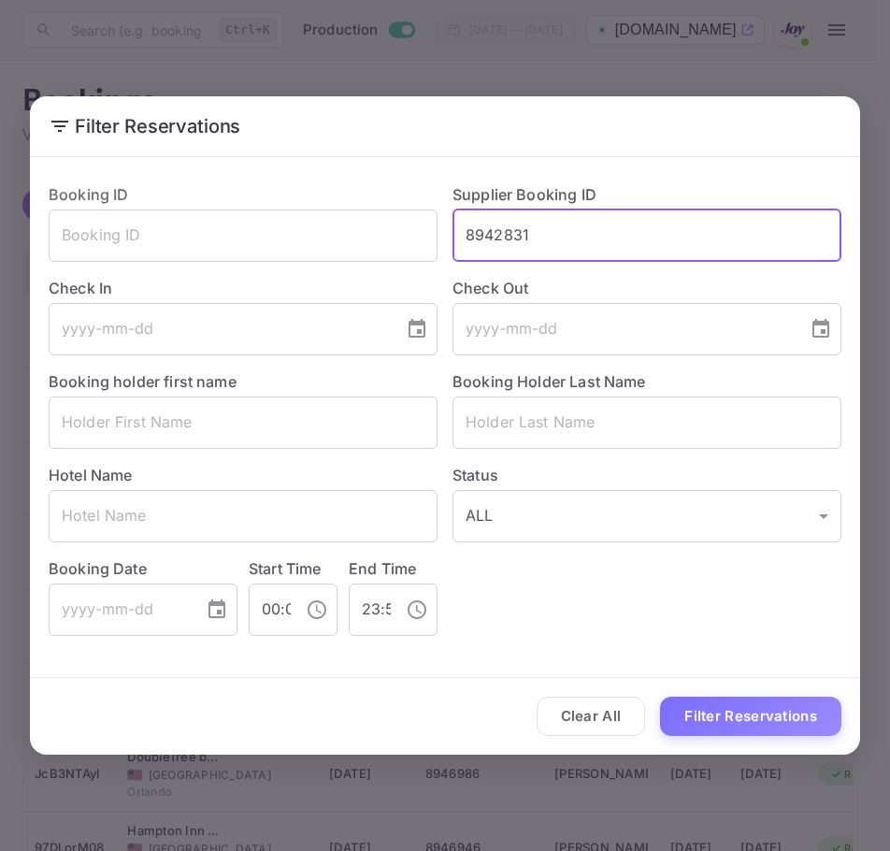
type input "894283"
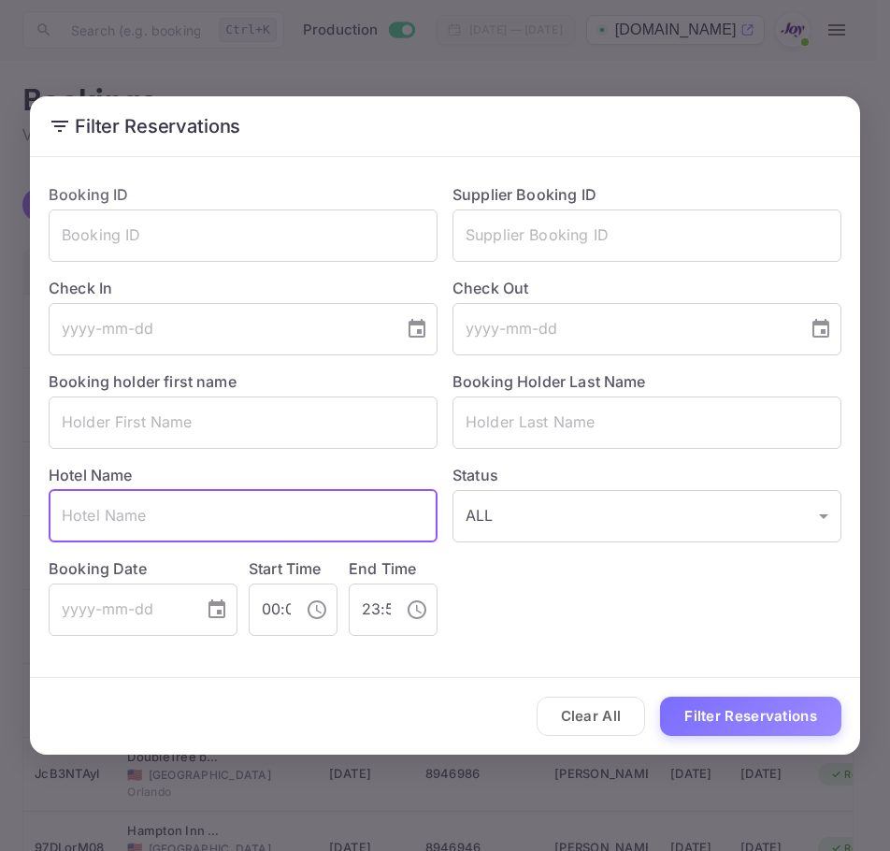
click at [234, 513] on input "text" at bounding box center [243, 516] width 389 height 52
paste input "Killarney Plaza Hotel"
type input "Killarney Plaza Hotel"
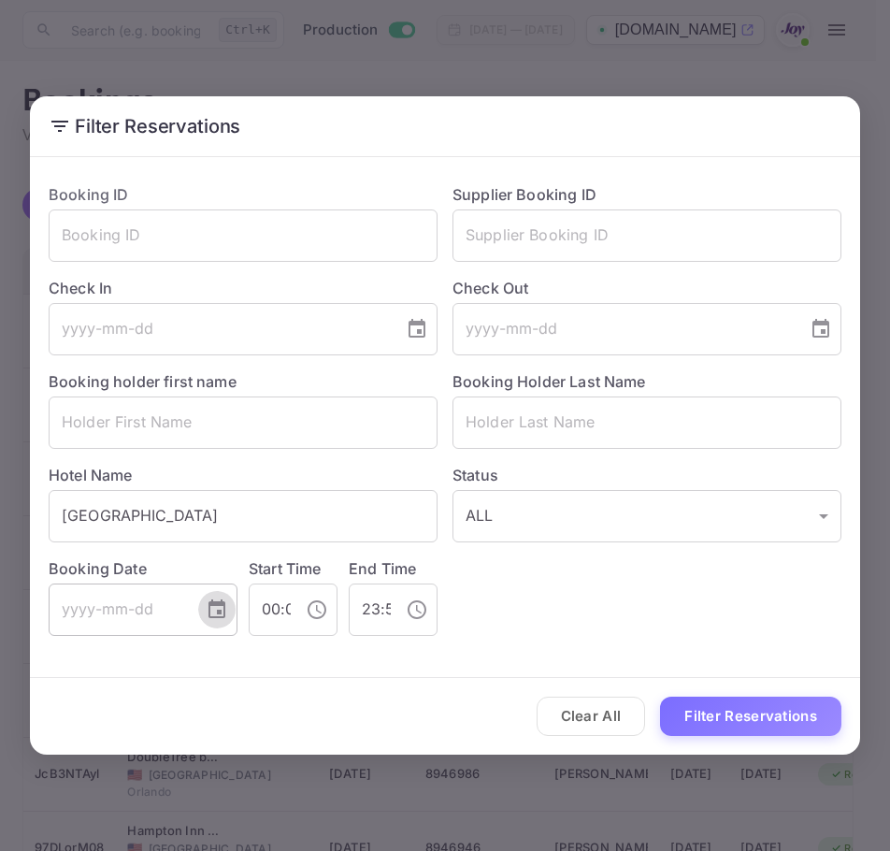
click at [208, 614] on icon "Choose date" at bounding box center [217, 610] width 22 height 22
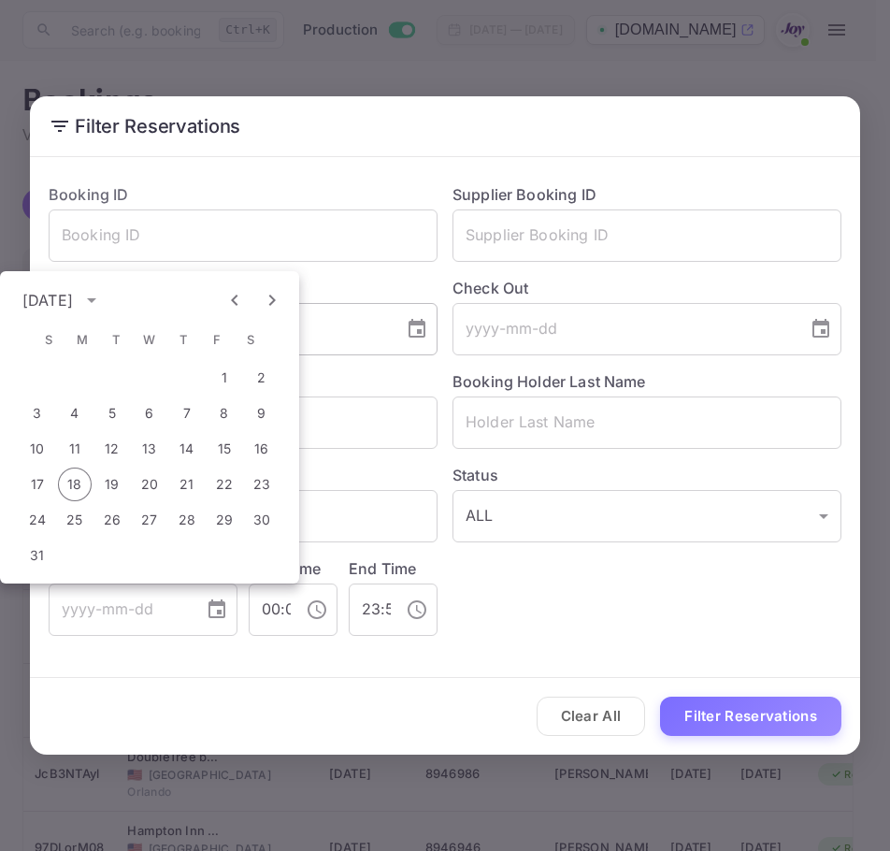
click at [401, 333] on button "Choose date" at bounding box center [416, 329] width 37 height 37
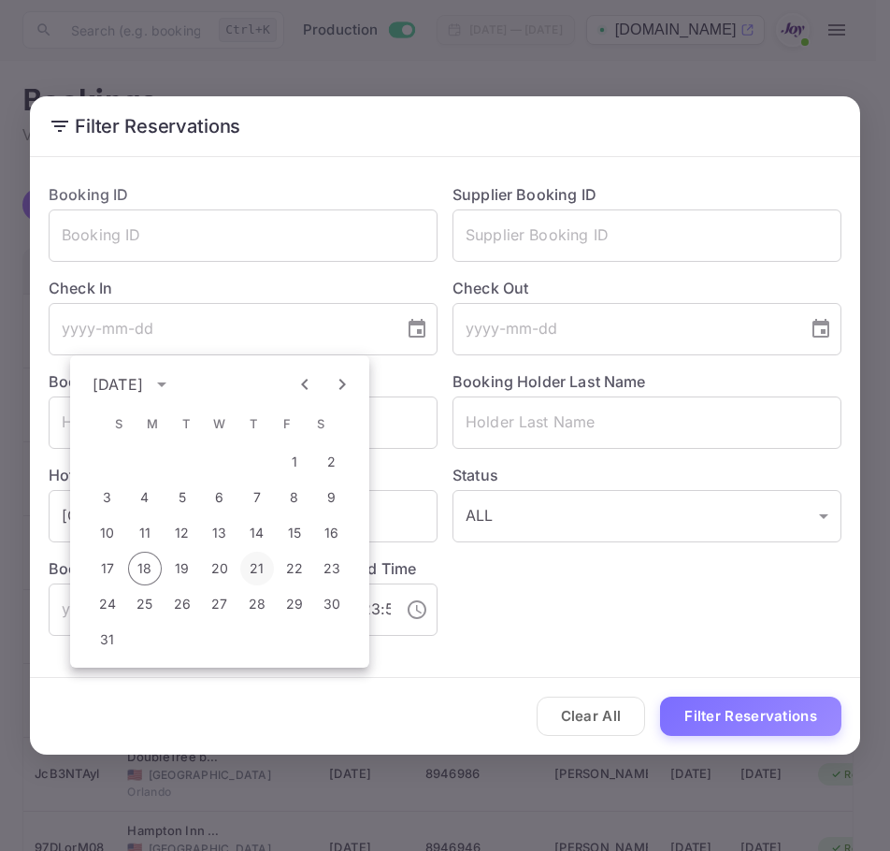
click at [264, 576] on button "21" at bounding box center [257, 569] width 34 height 34
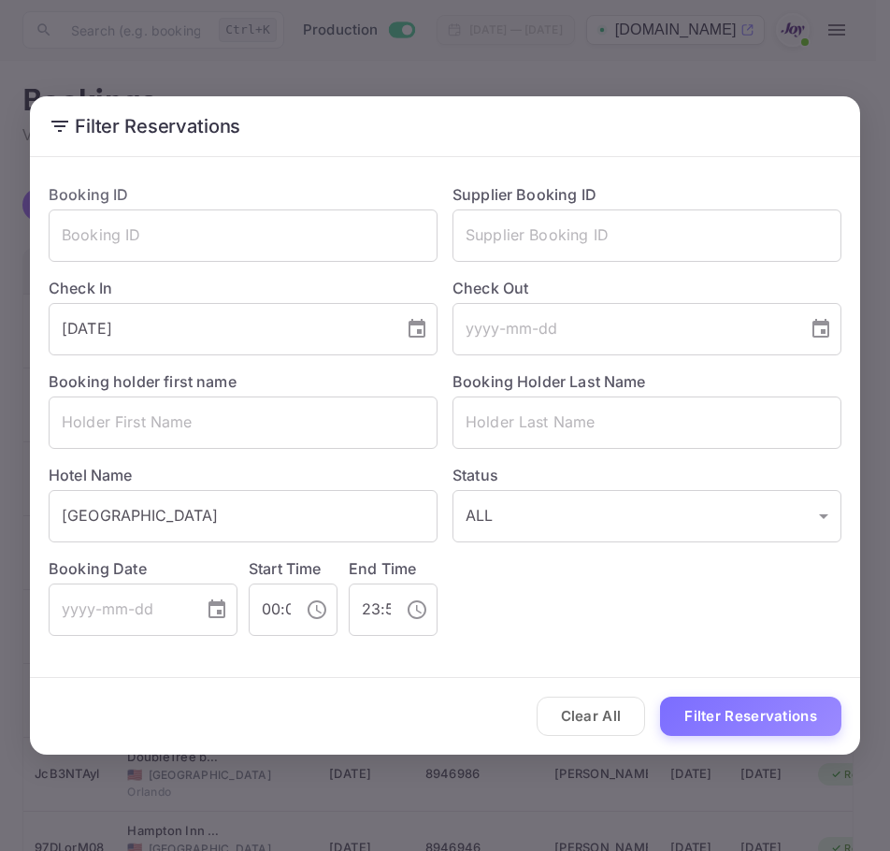
type input "2025-08-21"
click at [727, 716] on button "Filter Reservations" at bounding box center [750, 717] width 181 height 40
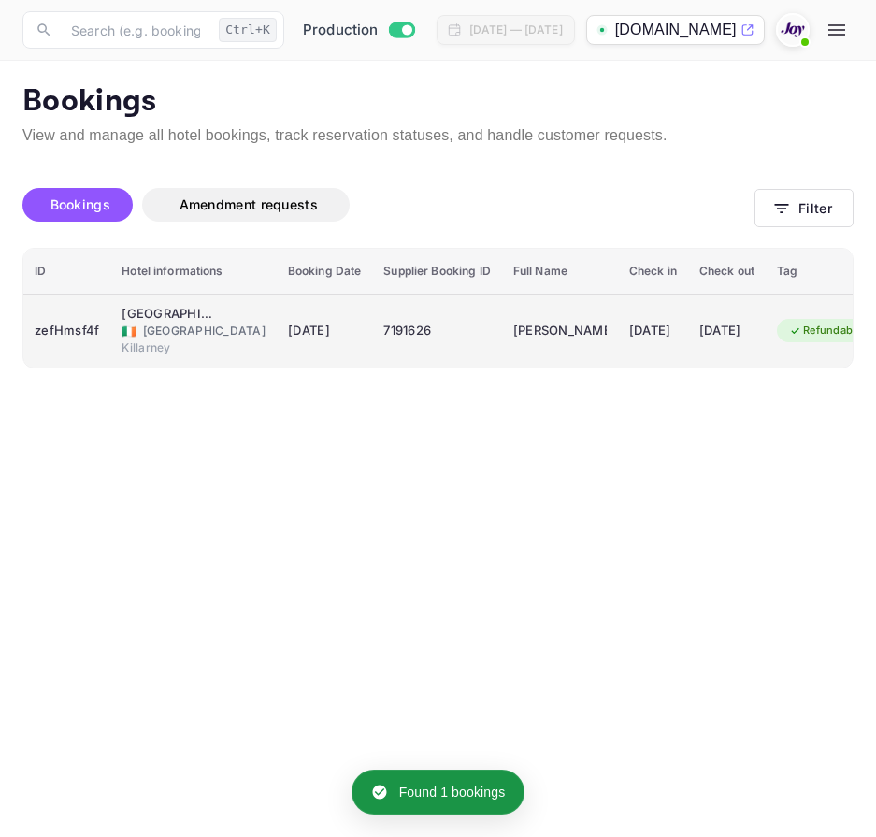
click at [166, 328] on div "🇮🇪 Ireland" at bounding box center [194, 331] width 144 height 17
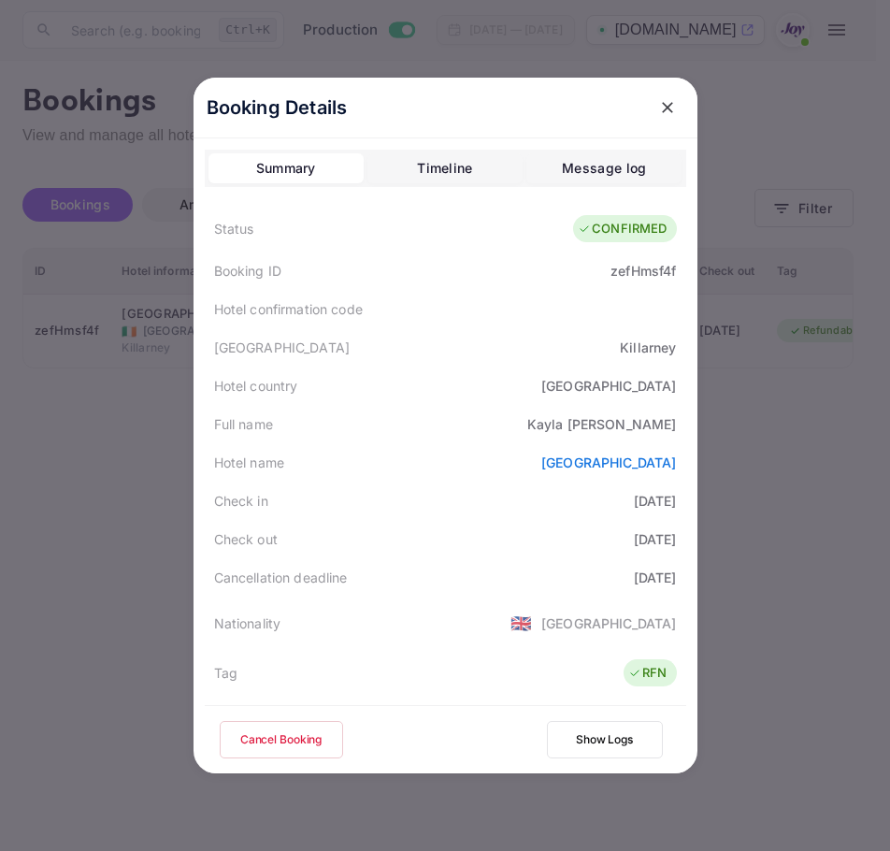
click at [664, 110] on icon "close" at bounding box center [667, 107] width 11 height 11
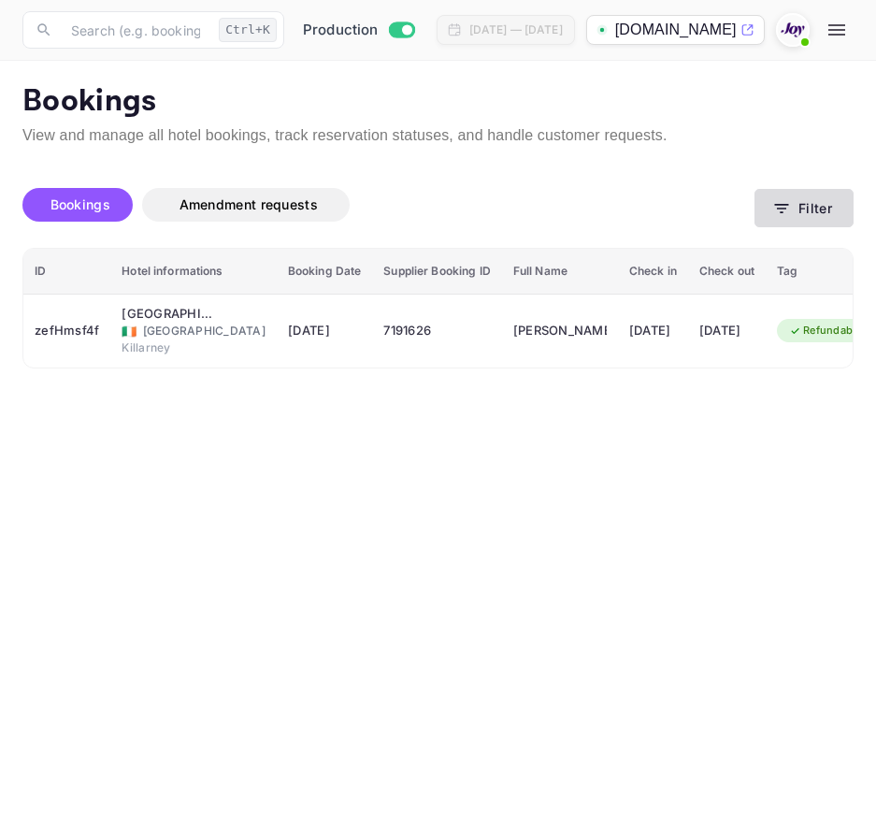
click at [771, 205] on button "Filter" at bounding box center [804, 208] width 99 height 38
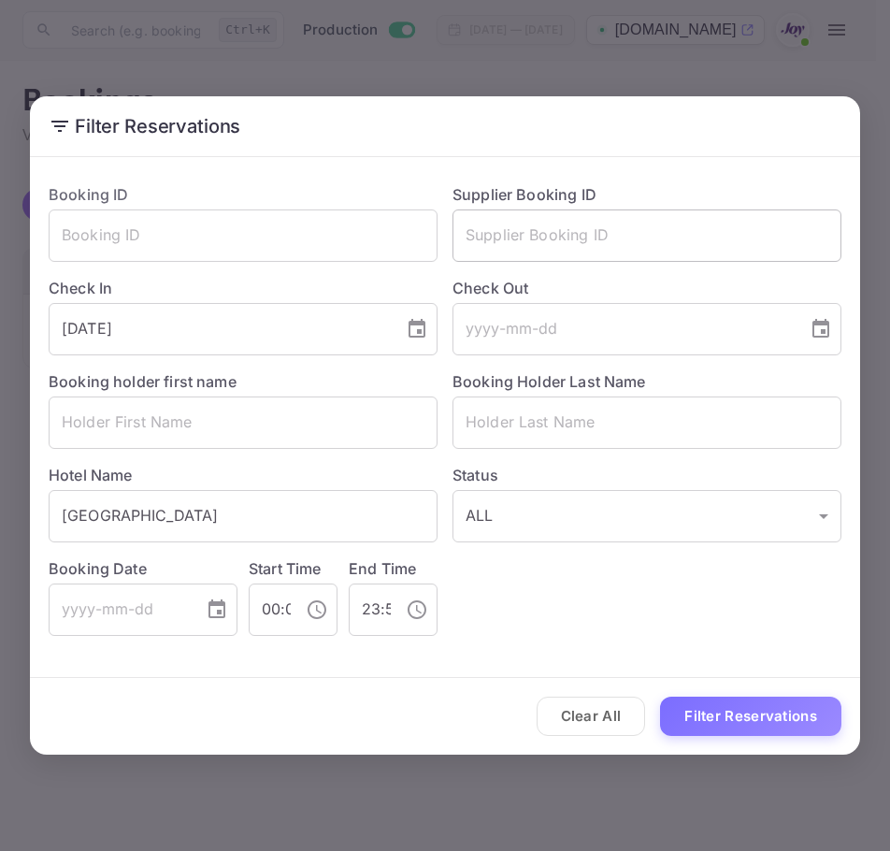
click at [559, 240] on input "text" at bounding box center [647, 236] width 389 height 52
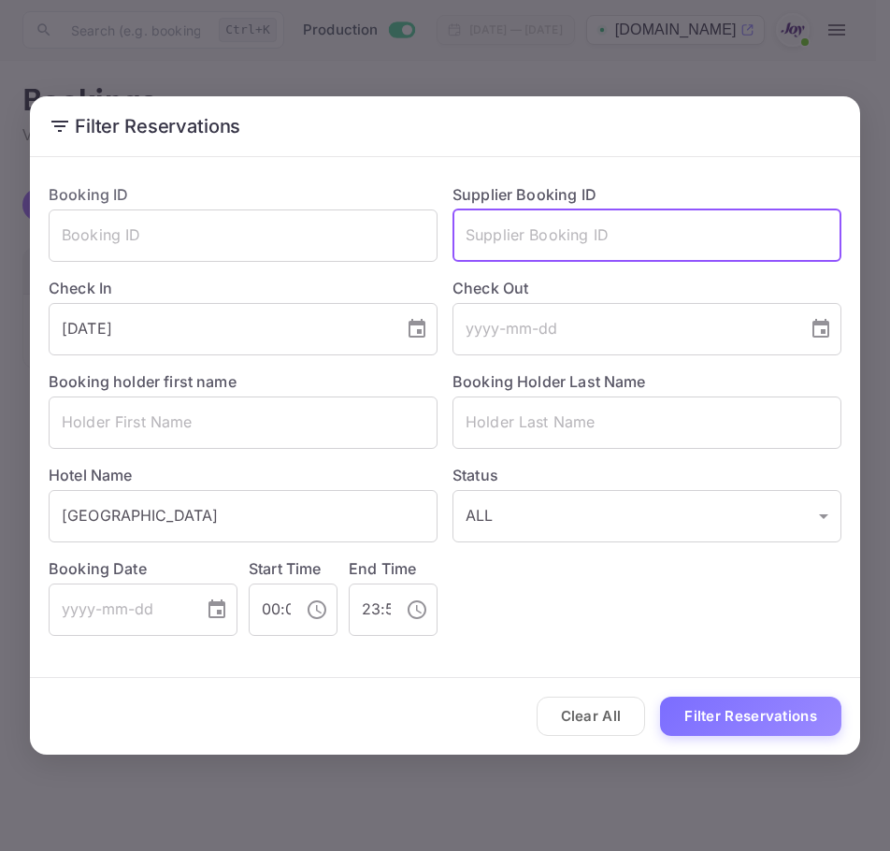
paste input "9076634655950"
type input "9076634655950"
